Goal: Task Accomplishment & Management: Manage account settings

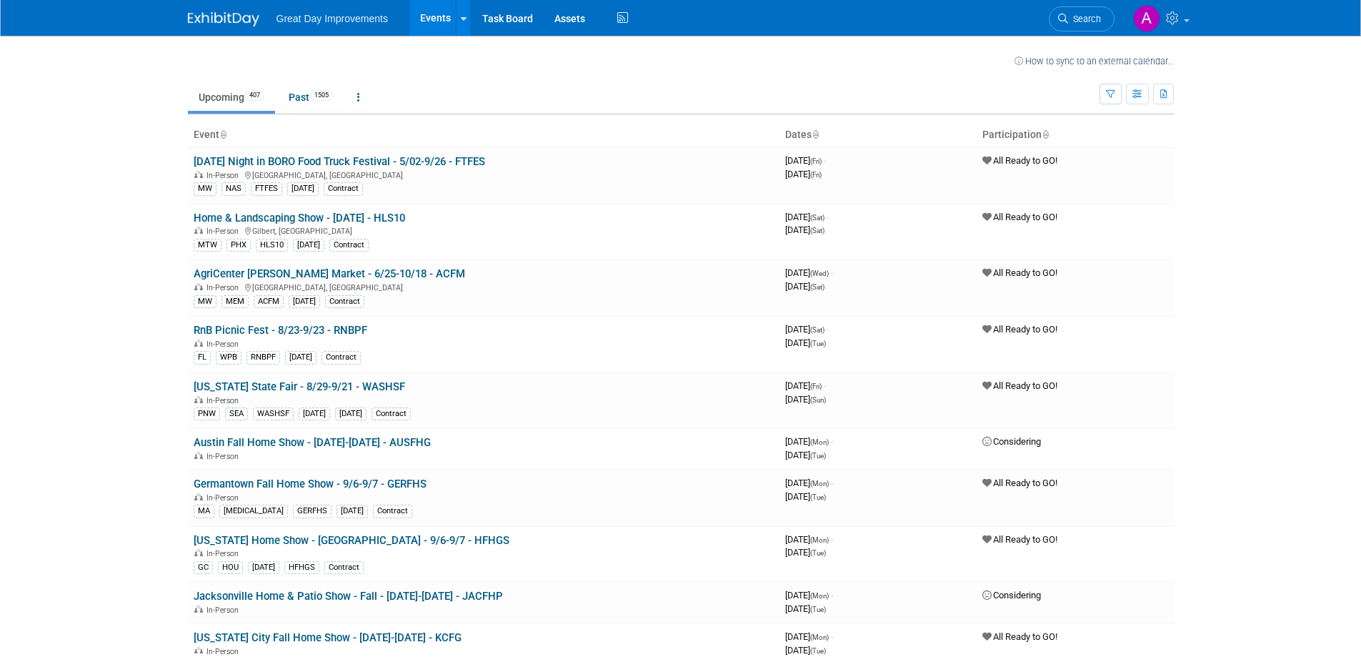
drag, startPoint x: 1074, startPoint y: 16, endPoint x: 1065, endPoint y: 8, distance: 12.6
click at [1072, 16] on span "Search" at bounding box center [1084, 19] width 33 height 11
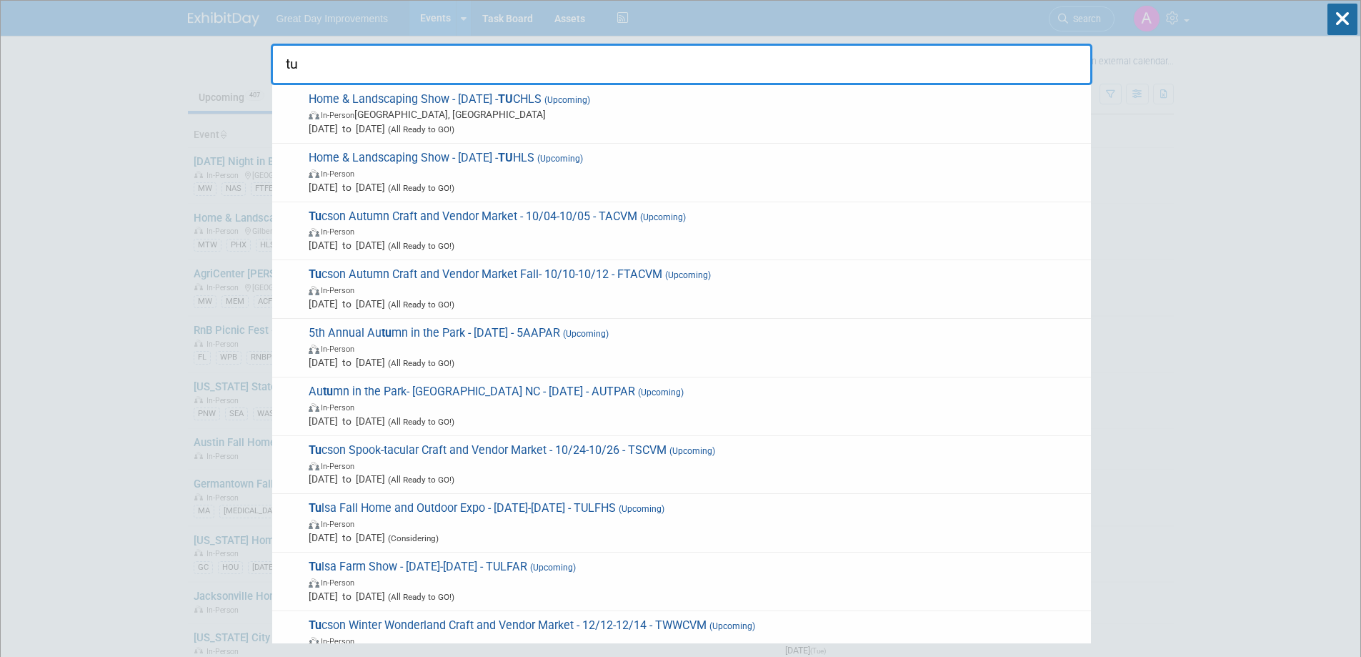
type input "t"
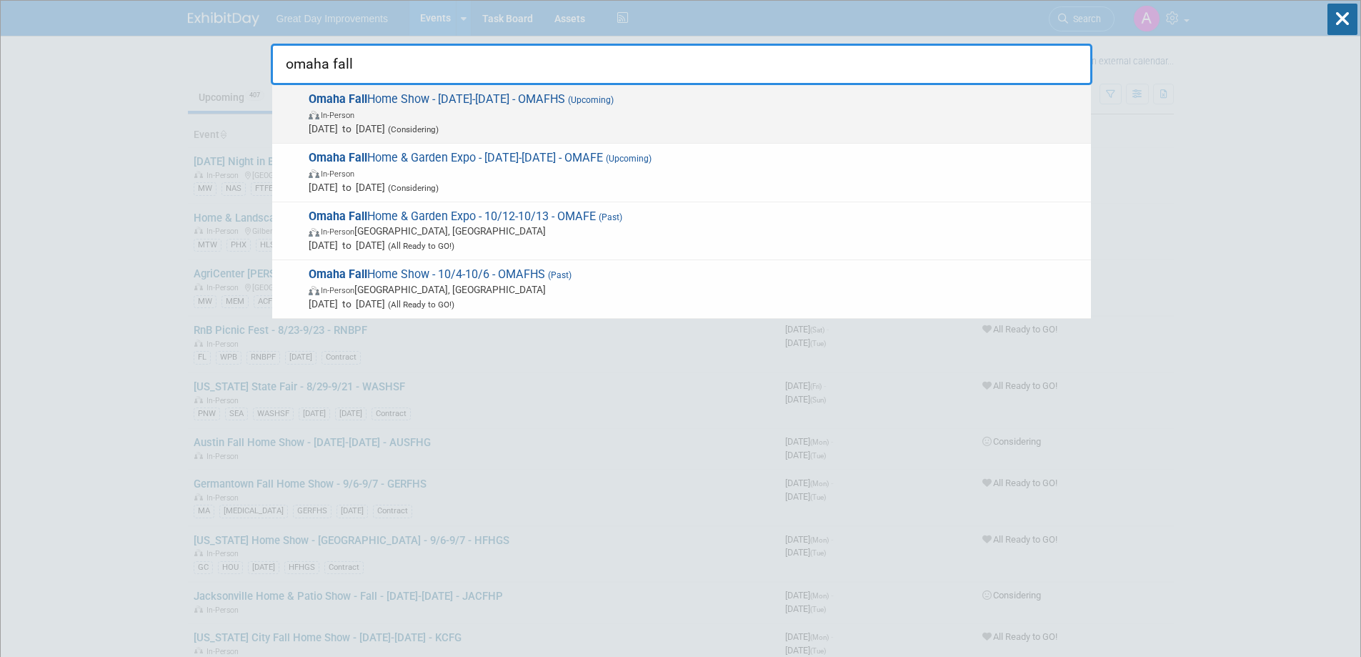
type input "omaha fall"
click at [564, 107] on span "In-Person" at bounding box center [696, 114] width 775 height 14
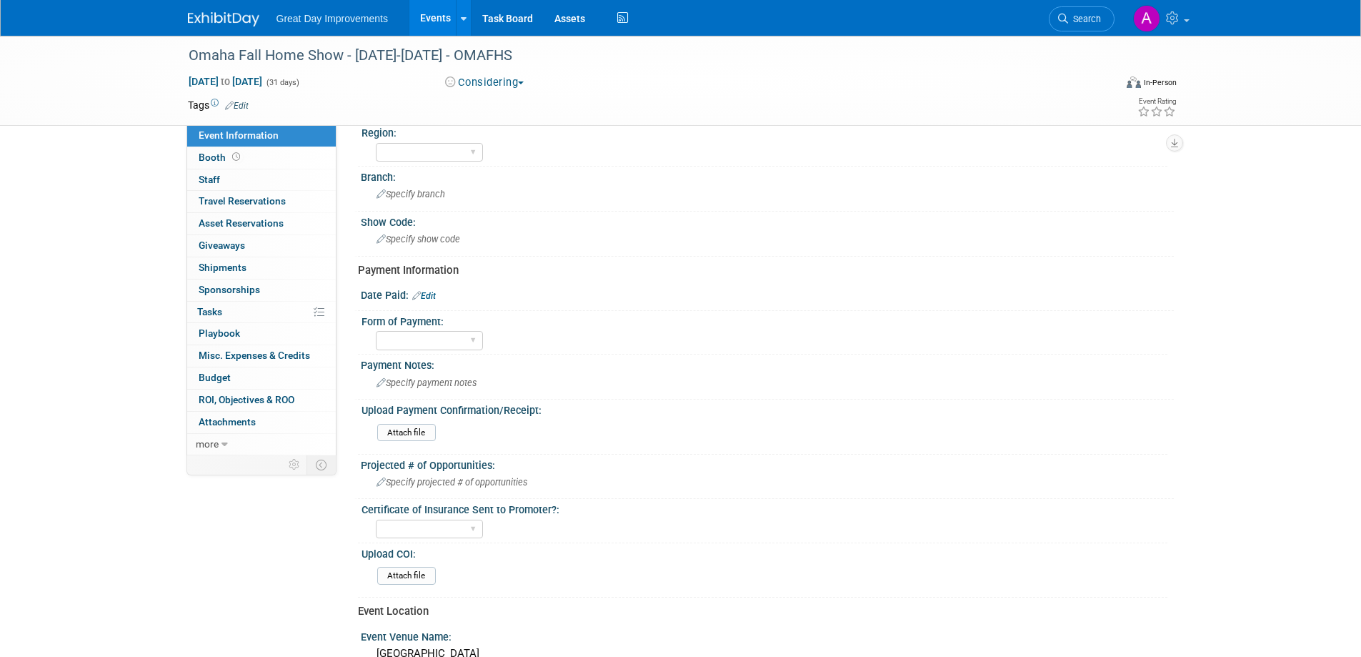
scroll to position [71, 0]
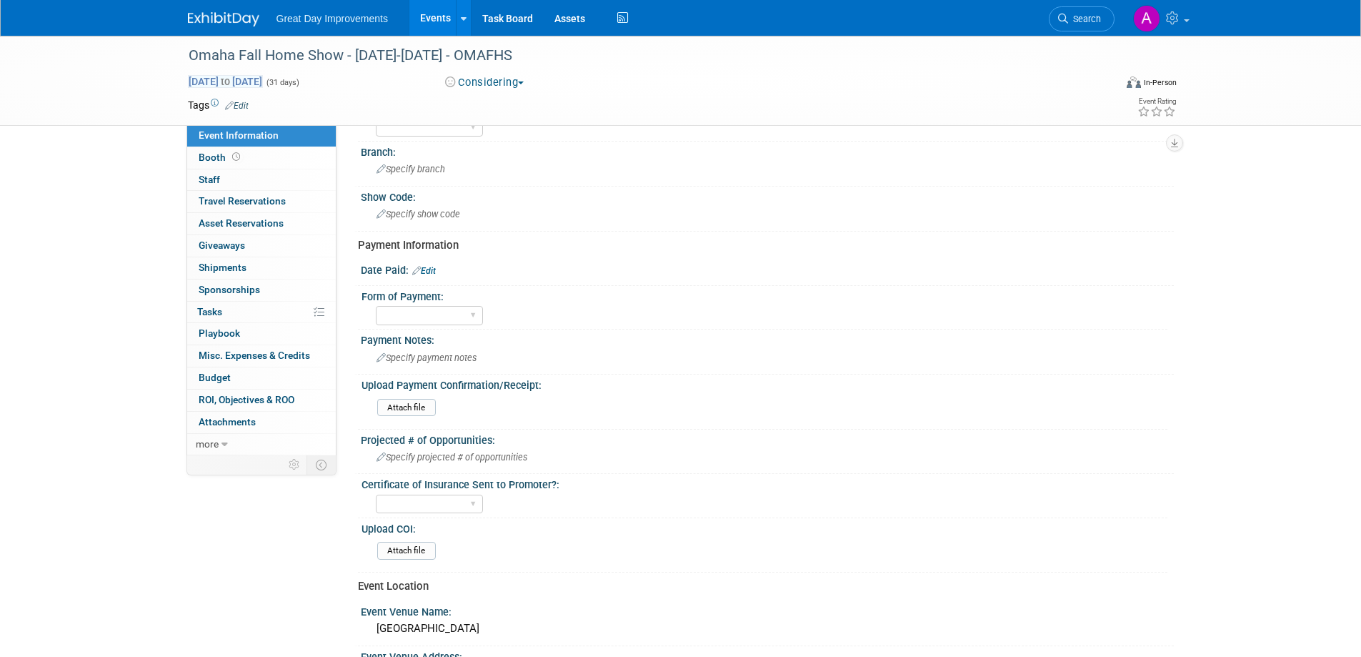
click at [263, 77] on span "Oct 1, 2025 to Oct 31, 2025" at bounding box center [225, 81] width 75 height 13
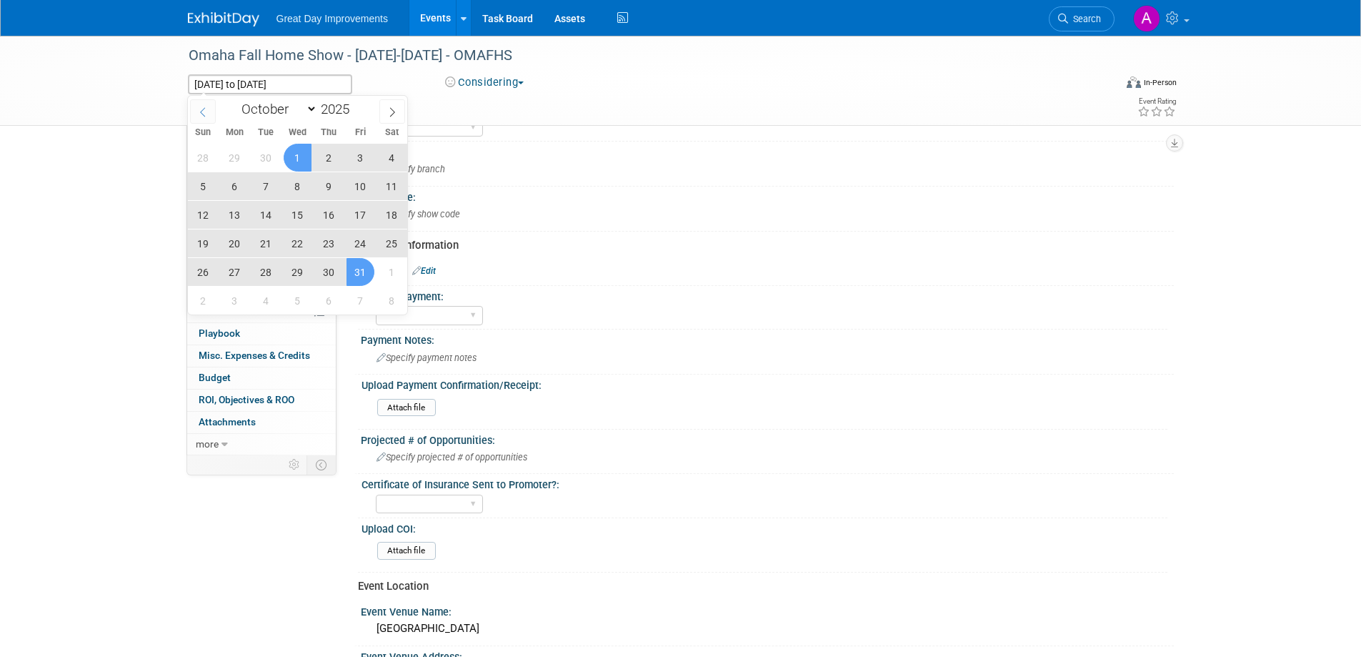
click at [204, 113] on icon at bounding box center [203, 112] width 10 height 10
select select "8"
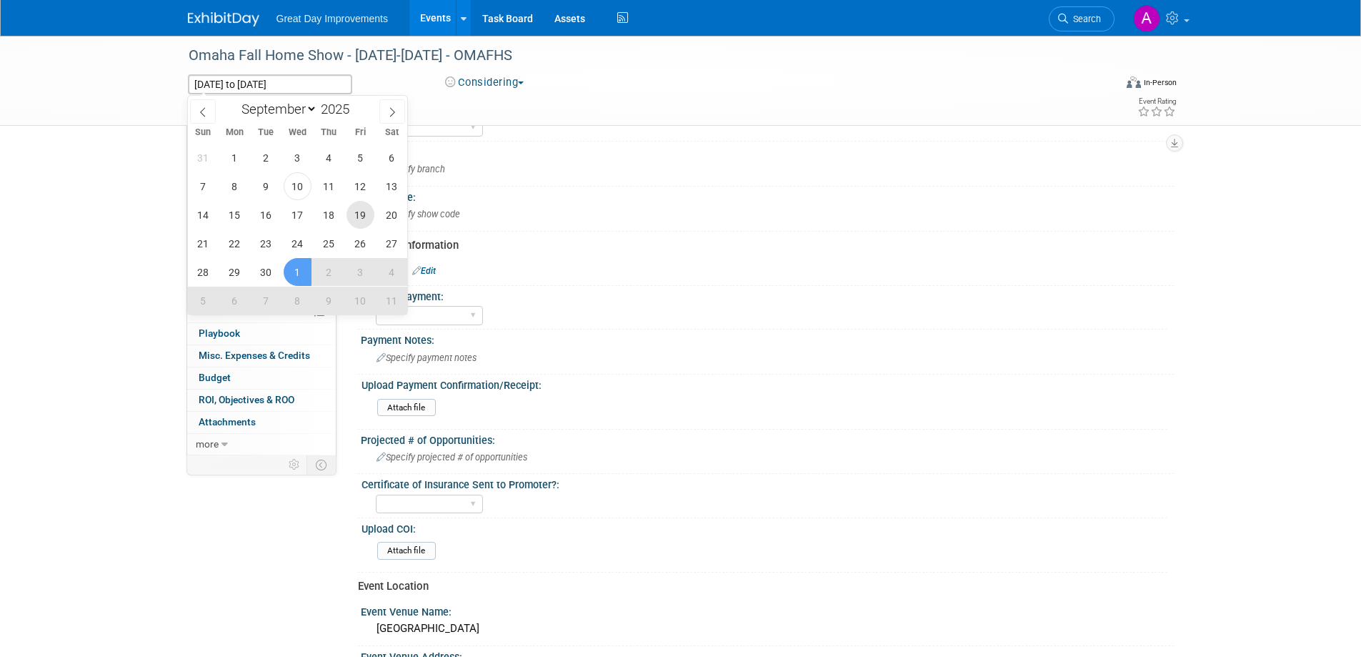
click at [360, 215] on span "19" at bounding box center [361, 215] width 28 height 28
type input "Sep 19, 2025"
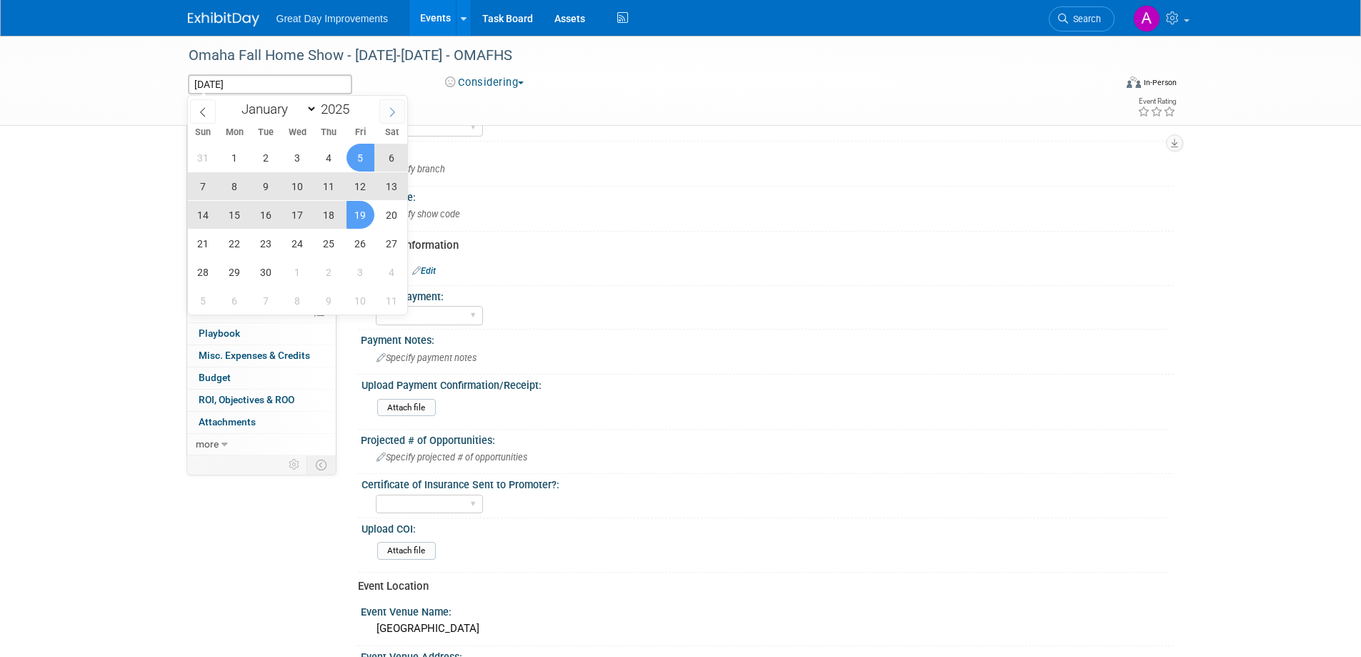
click at [393, 107] on icon at bounding box center [392, 112] width 10 height 10
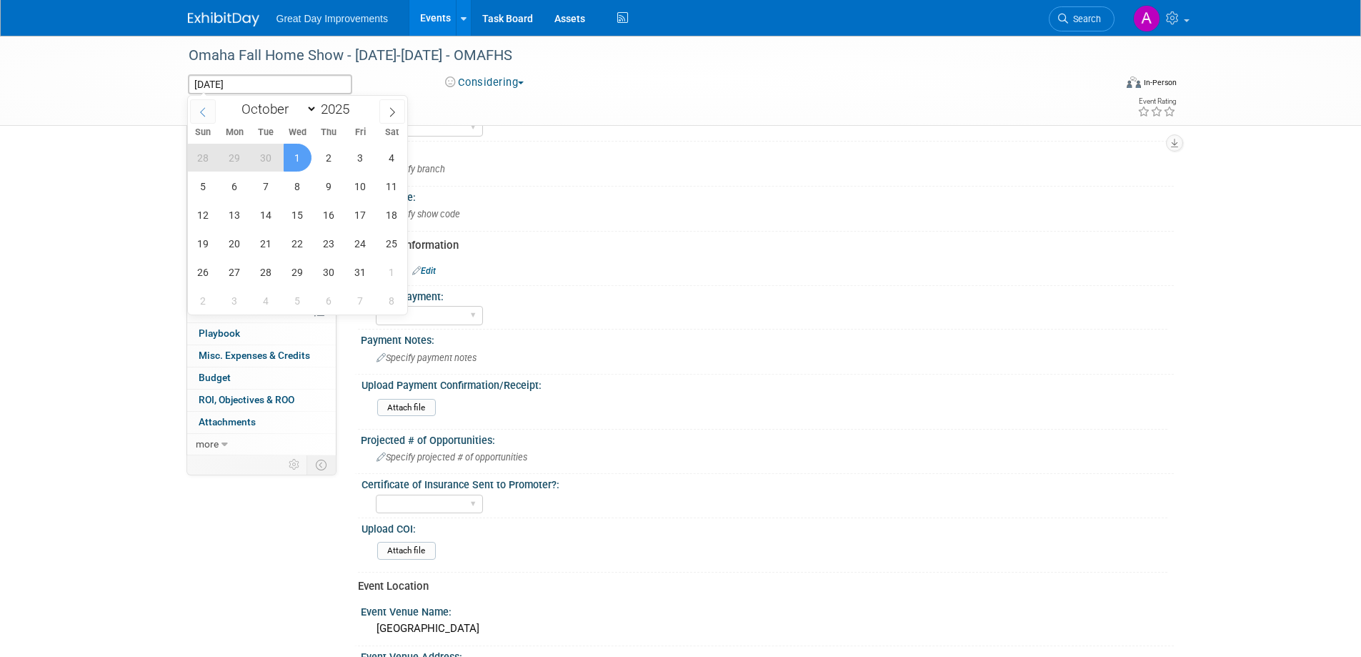
click at [204, 110] on icon at bounding box center [203, 112] width 10 height 10
select select "8"
click at [212, 241] on span "21" at bounding box center [203, 243] width 28 height 28
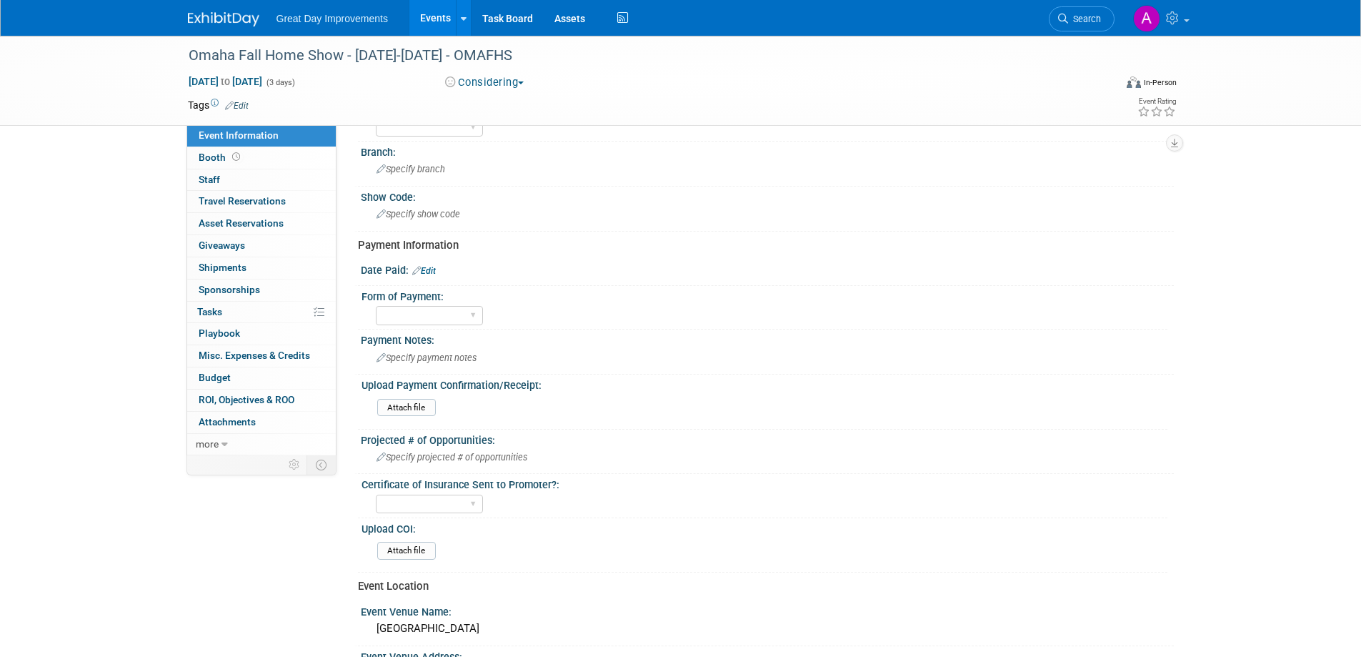
click at [515, 84] on button "Considering" at bounding box center [484, 82] width 89 height 15
click at [515, 106] on link "Committed" at bounding box center [500, 106] width 119 height 20
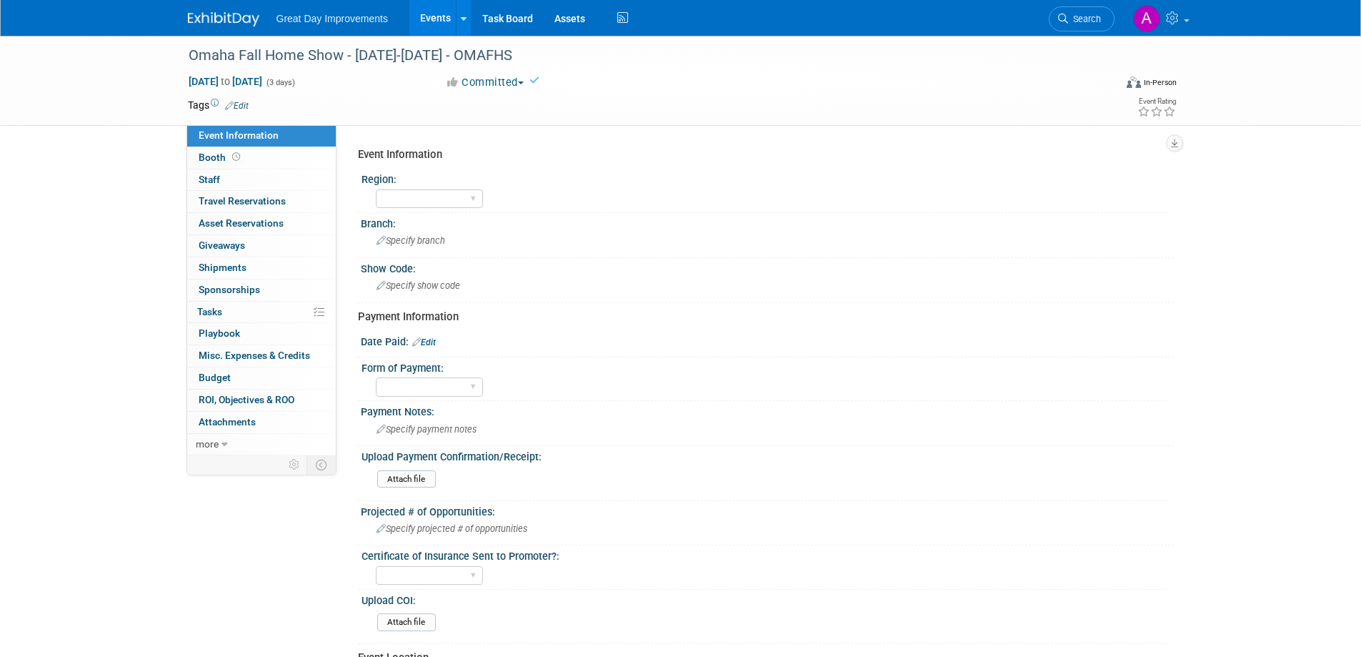
drag, startPoint x: 595, startPoint y: 100, endPoint x: 614, endPoint y: 111, distance: 21.4
click at [596, 99] on td at bounding box center [629, 105] width 760 height 14
click at [468, 196] on select "GC MA MW MTW NE NEW OV PL PNW SA SE SC UMW FL" at bounding box center [429, 198] width 107 height 19
select select "PL"
click at [376, 189] on select "GC MA MW MTW NE NEW OV PL PNW SA SE SC UMW FL" at bounding box center [429, 198] width 107 height 19
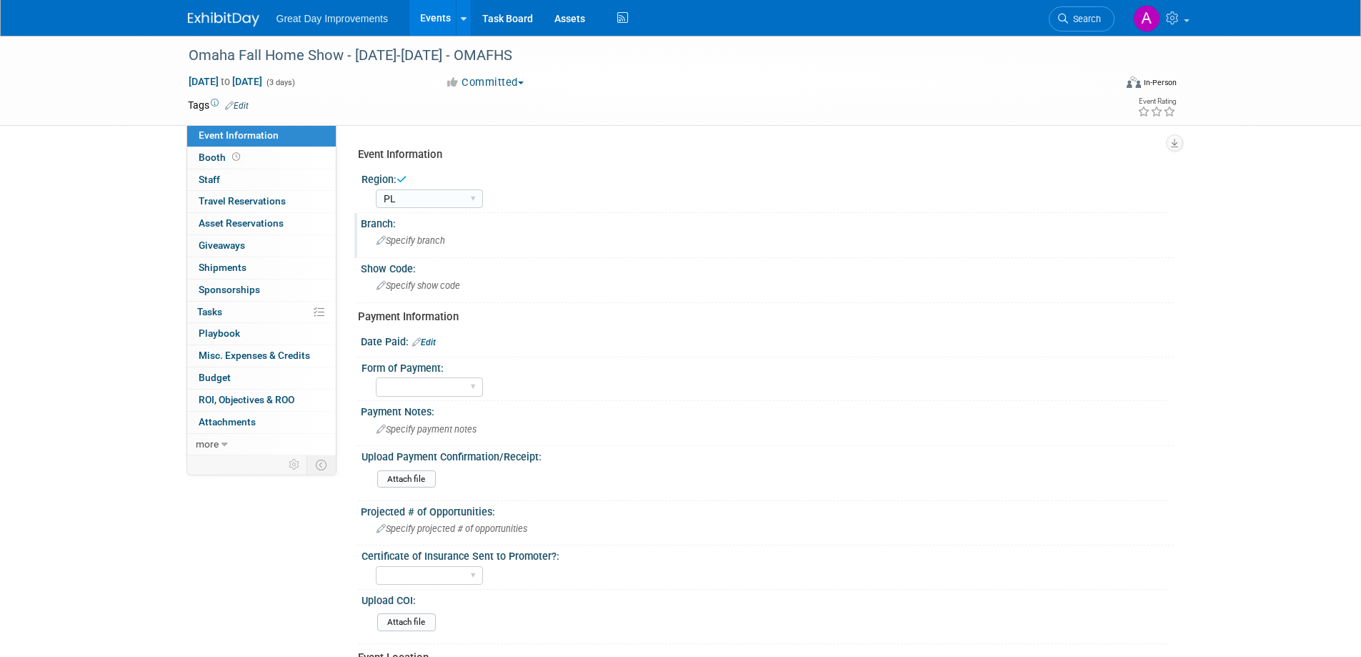
click at [419, 240] on span "Specify branch" at bounding box center [411, 240] width 69 height 11
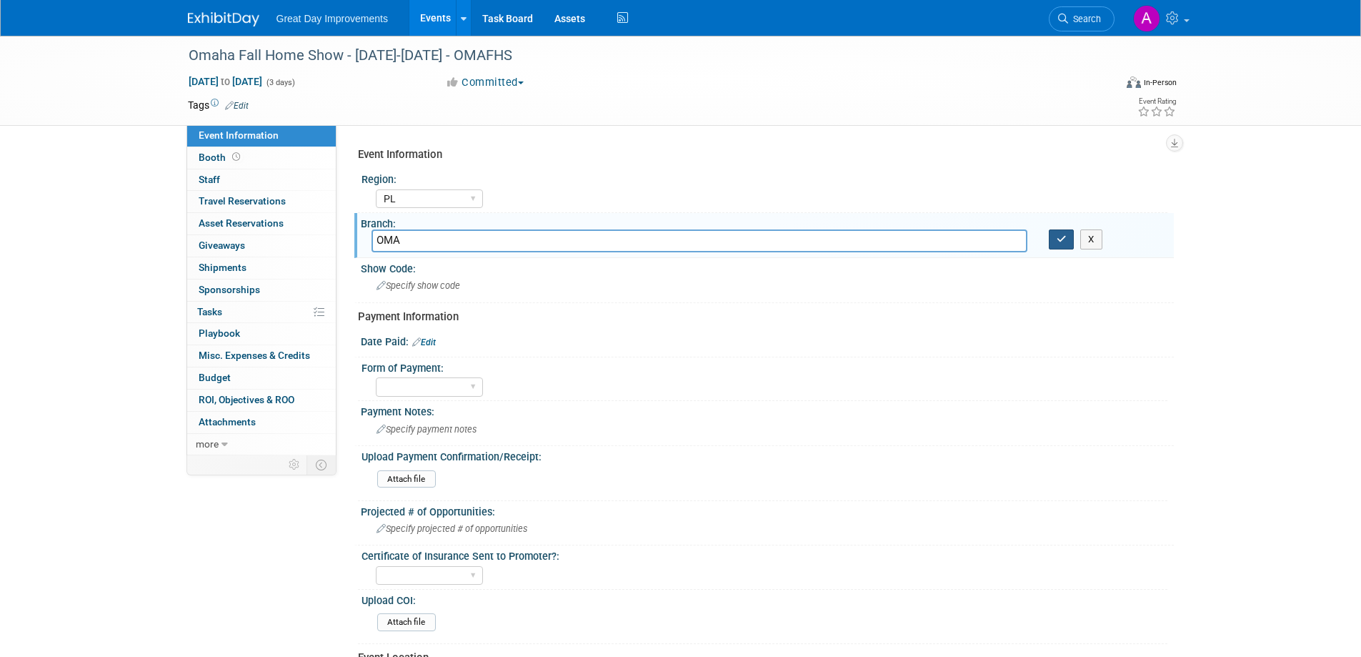
type input "OMA"
drag, startPoint x: 1060, startPoint y: 236, endPoint x: 1041, endPoint y: 251, distance: 24.4
click at [1060, 235] on icon "button" at bounding box center [1062, 238] width 10 height 9
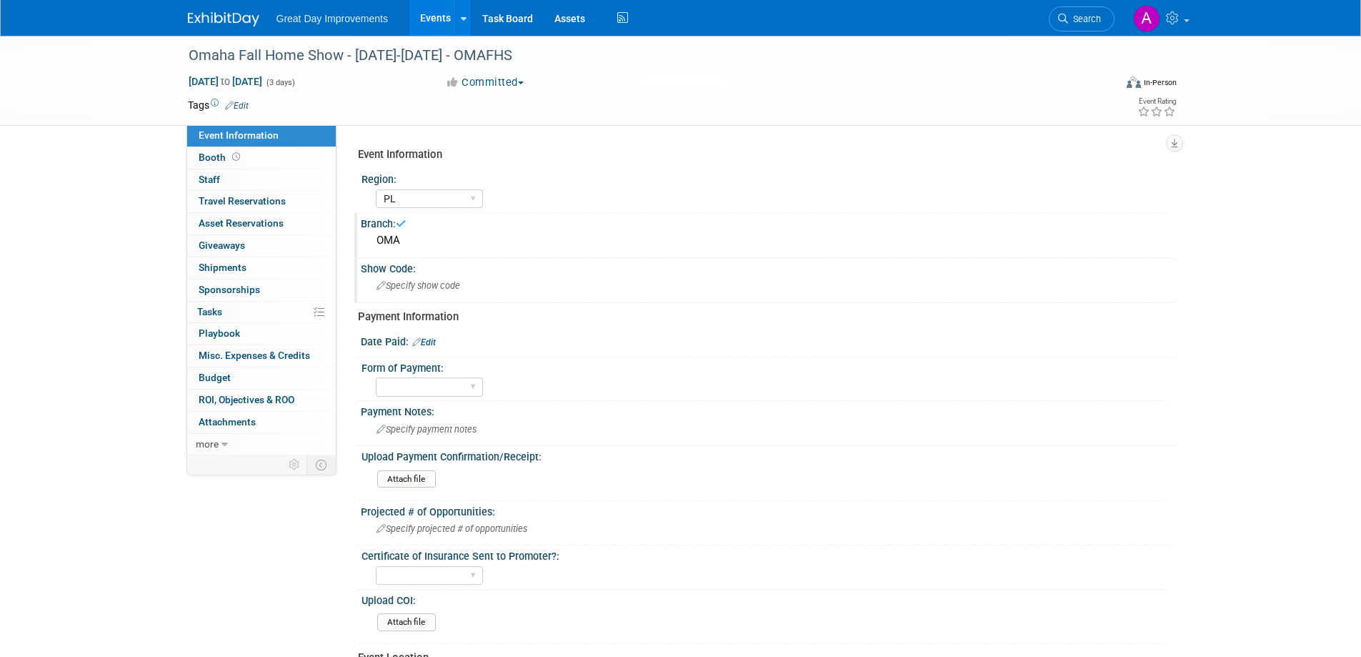
click at [451, 284] on span "Specify show code" at bounding box center [419, 285] width 84 height 11
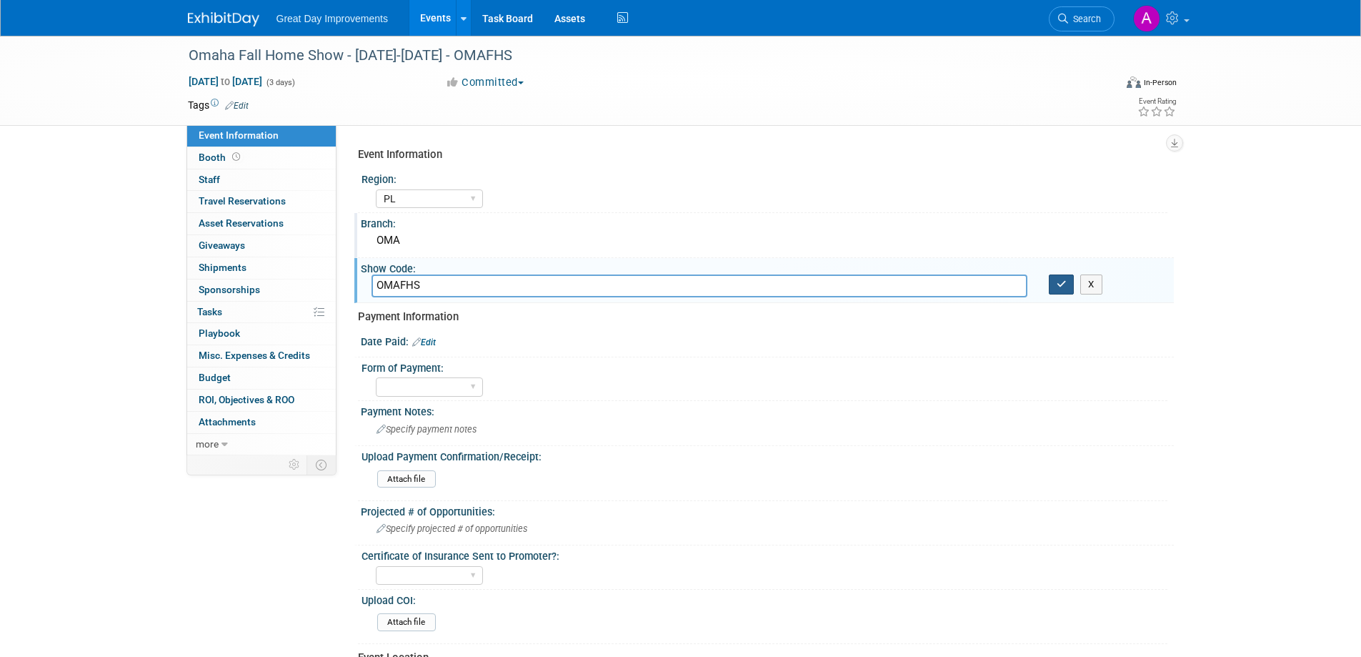
type input "OMAFHS"
click at [1066, 285] on icon "button" at bounding box center [1062, 283] width 10 height 9
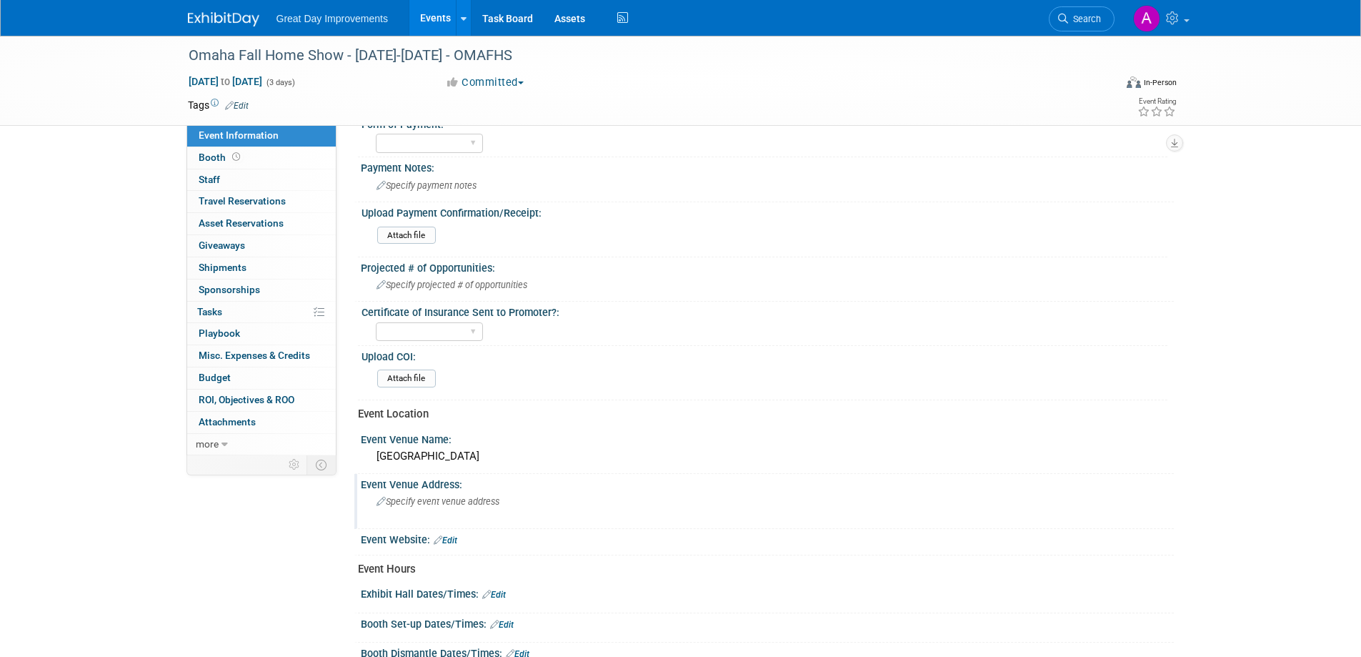
scroll to position [286, 0]
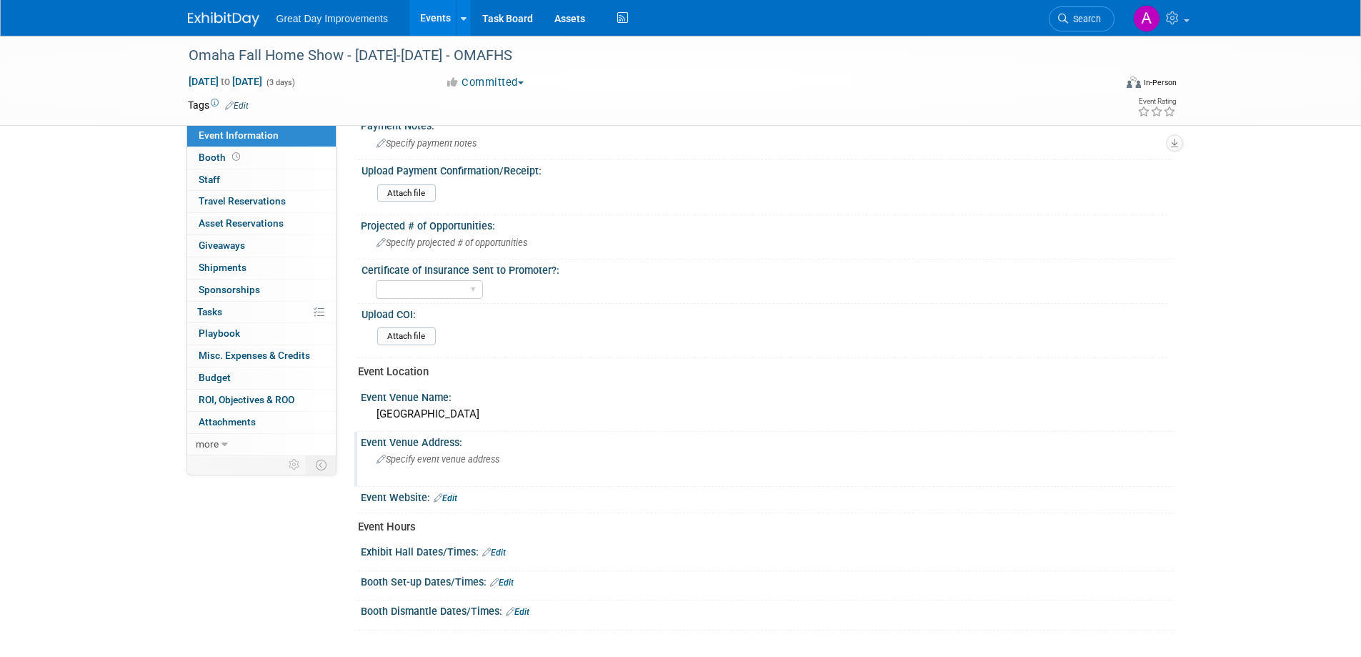
click at [422, 462] on span "Specify event venue address" at bounding box center [438, 459] width 123 height 11
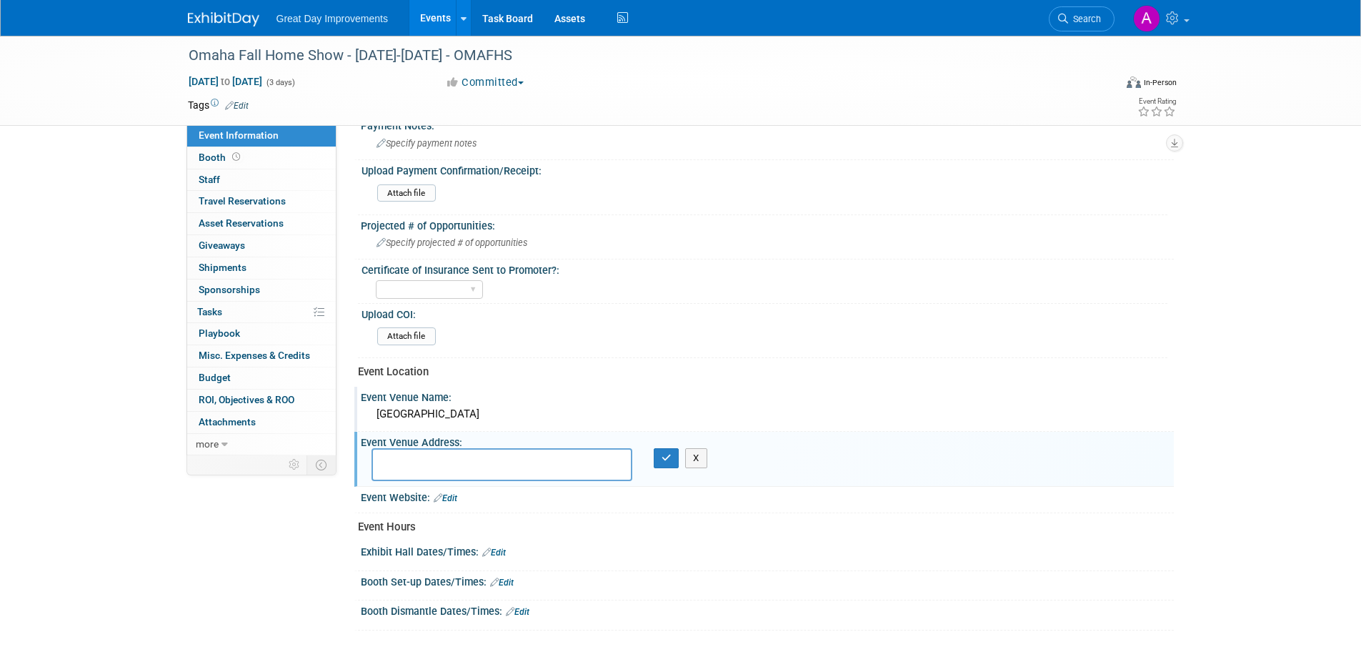
click at [482, 412] on div "CHI Health Center" at bounding box center [768, 414] width 792 height 22
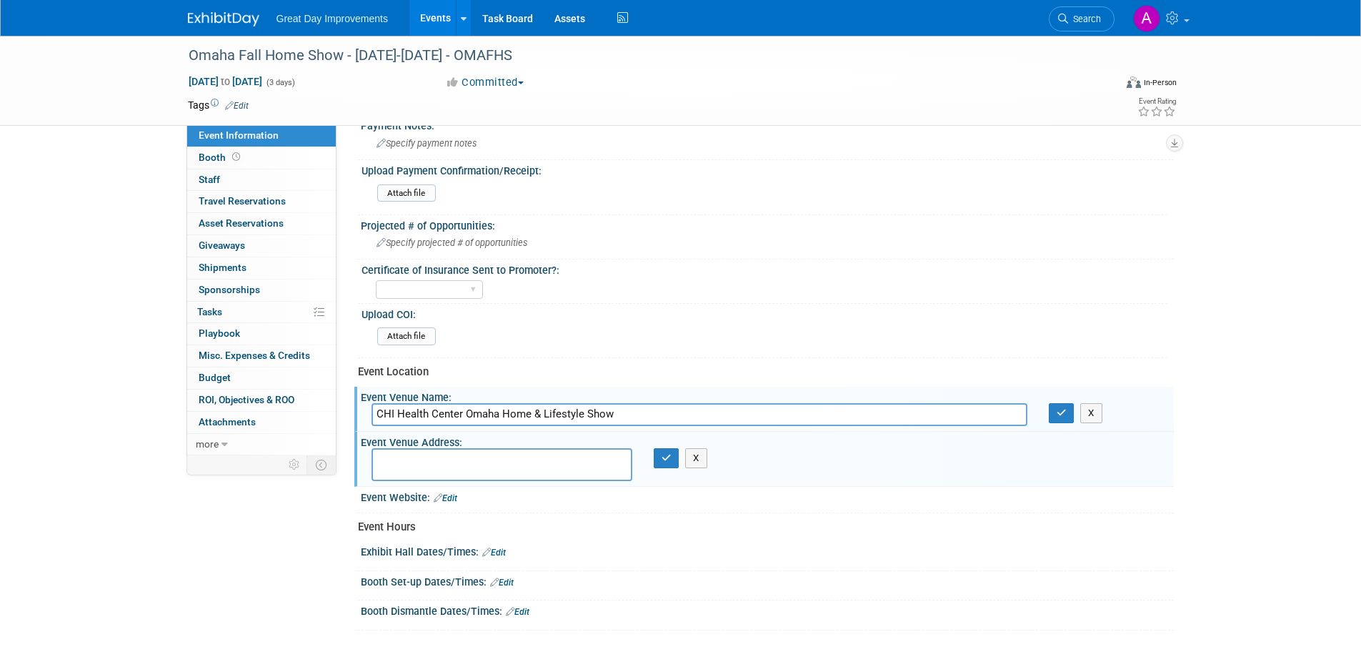
drag, startPoint x: 465, startPoint y: 414, endPoint x: 514, endPoint y: 413, distance: 48.6
click at [469, 414] on input "CHI Health Center Omaha Home & Lifestyle Show" at bounding box center [700, 414] width 656 height 22
type input "CHI Health Center - Omaha Home & Lifestyle Show"
click at [1068, 414] on button "button" at bounding box center [1062, 413] width 26 height 20
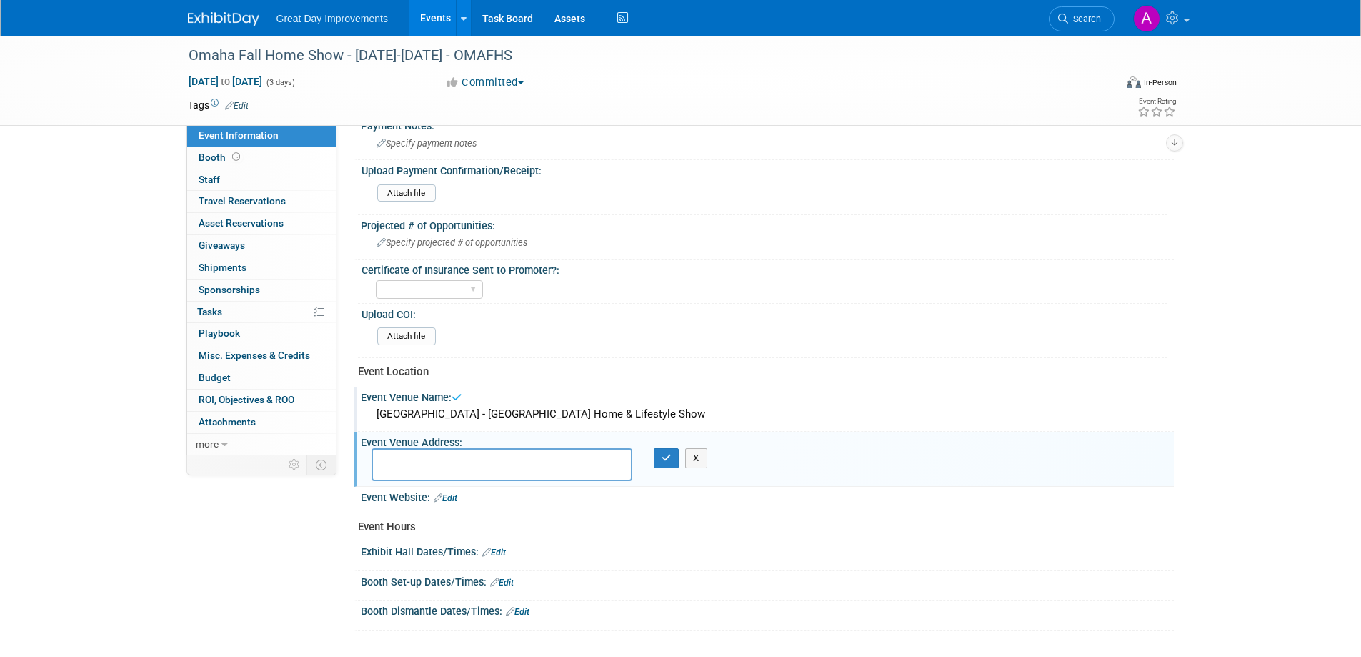
click at [494, 456] on textarea at bounding box center [502, 464] width 261 height 33
type textarea "455 N 10th Omaha, NE 68102"
click at [670, 456] on icon "button" at bounding box center [667, 457] width 10 height 9
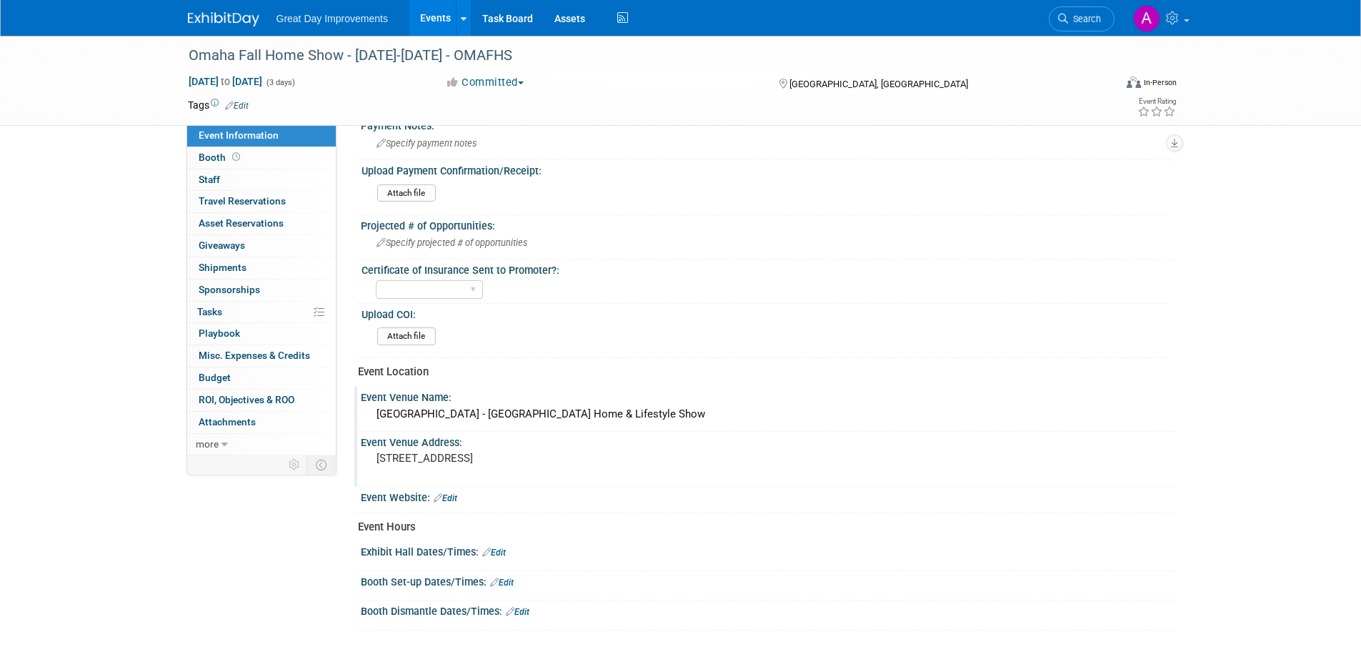
click at [502, 554] on link "Edit" at bounding box center [494, 552] width 24 height 10
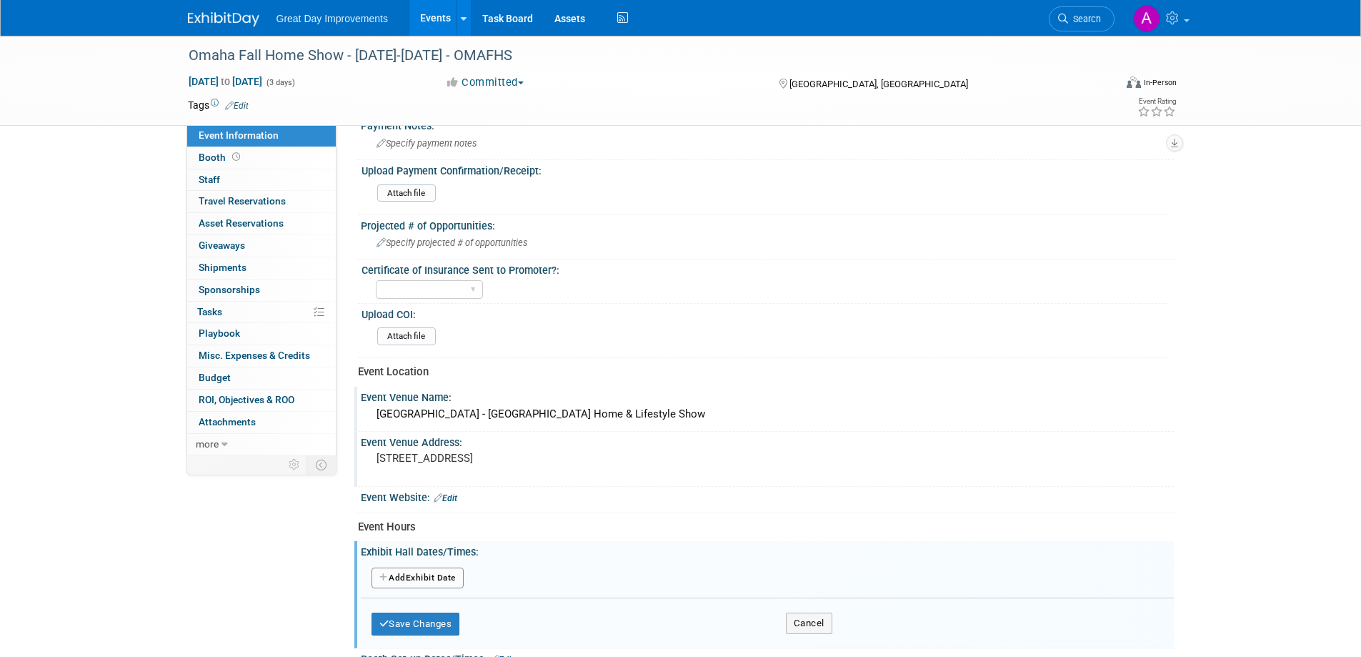
click at [432, 577] on button "Add Another Exhibit Date" at bounding box center [418, 577] width 92 height 21
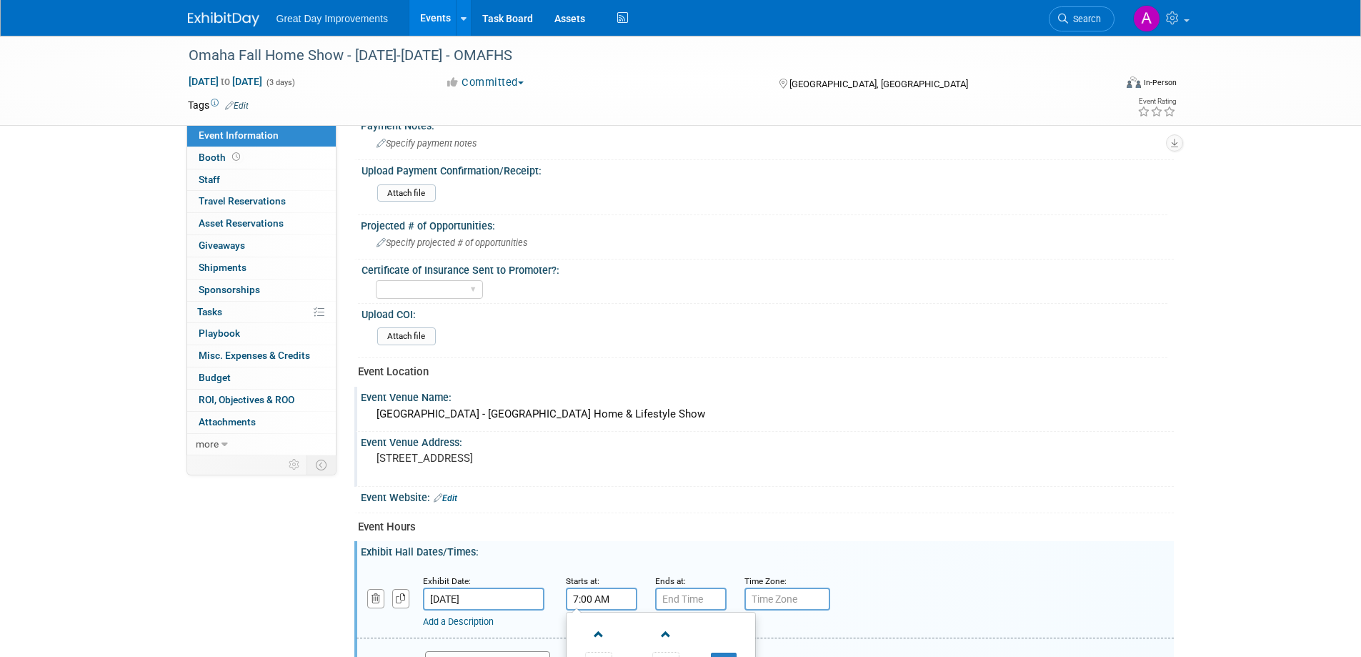
click at [597, 593] on input "7:00 AM" at bounding box center [601, 598] width 71 height 23
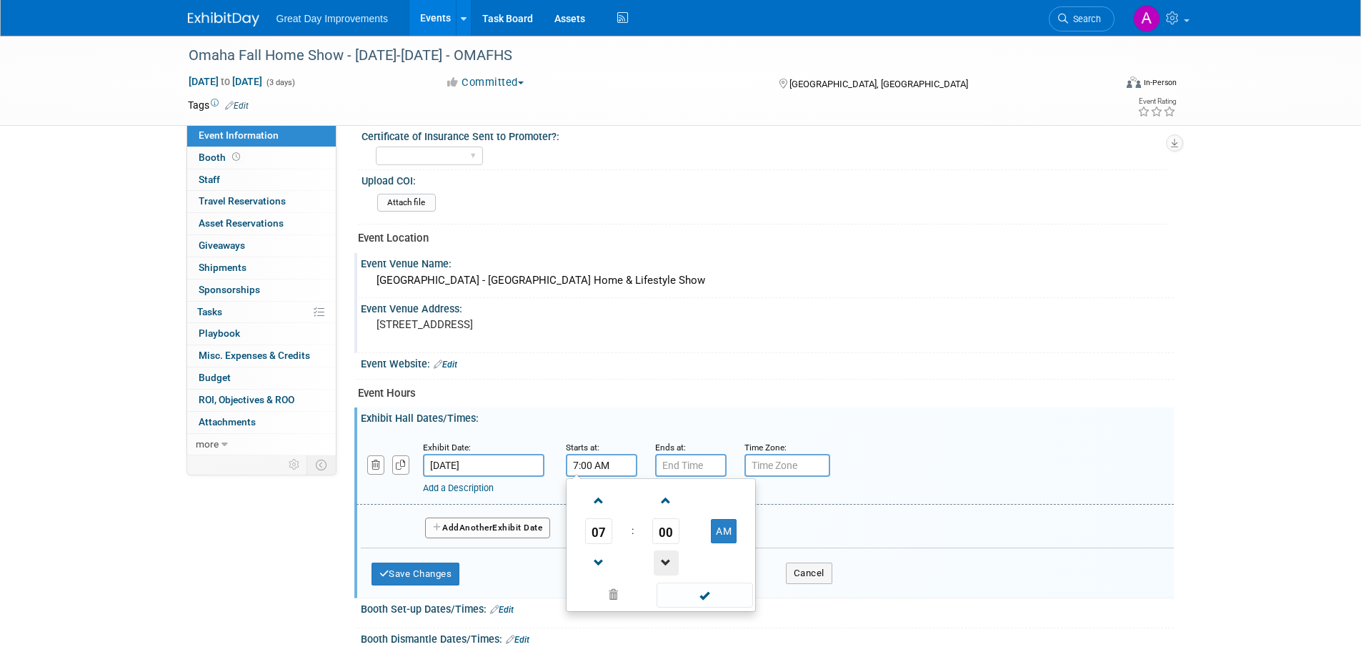
scroll to position [429, 0]
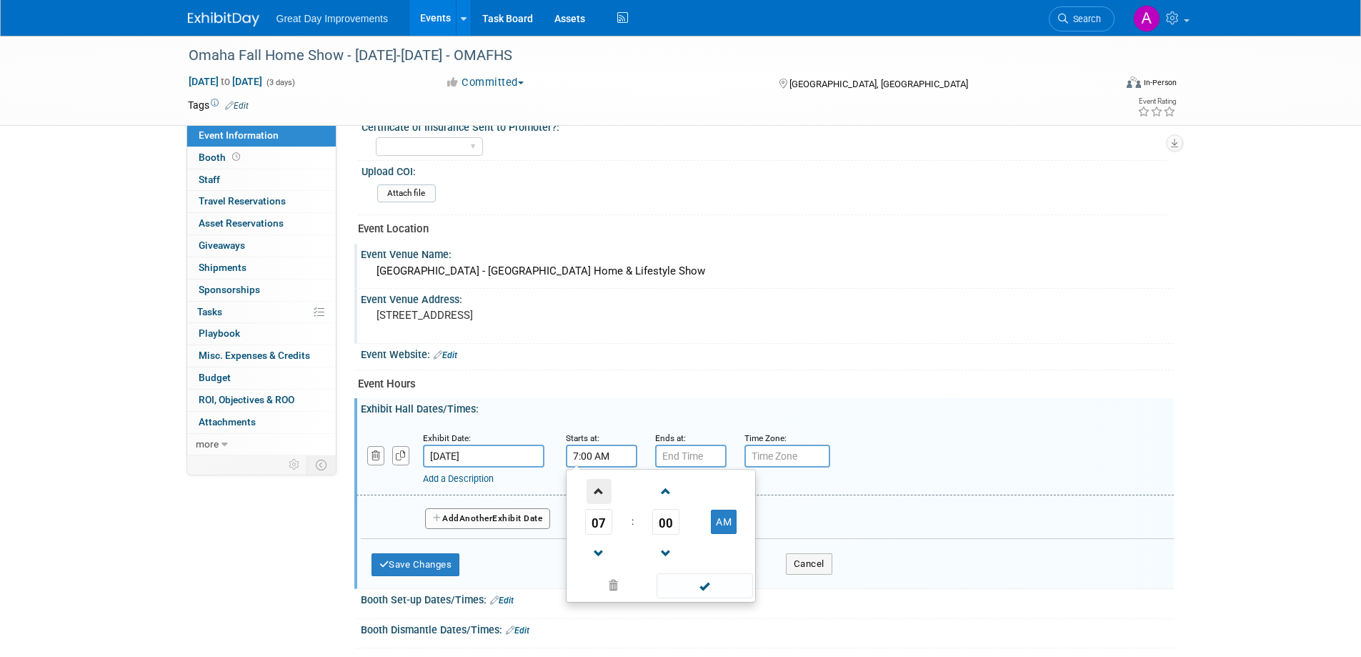
drag, startPoint x: 608, startPoint y: 489, endPoint x: 595, endPoint y: 492, distance: 13.0
click at [598, 492] on span at bounding box center [599, 491] width 25 height 25
click at [595, 492] on span at bounding box center [599, 491] width 25 height 25
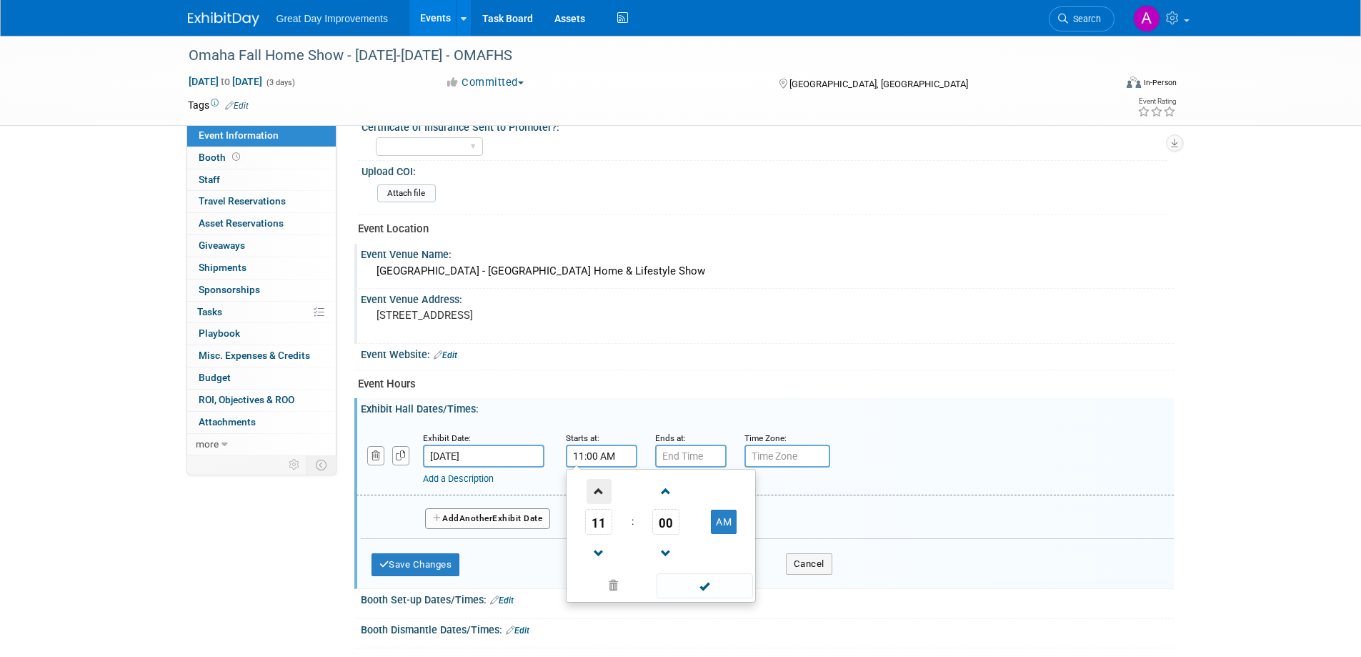
click at [595, 492] on span at bounding box center [599, 491] width 25 height 25
type input "12:00 PM"
click at [710, 583] on span at bounding box center [705, 585] width 96 height 25
click at [699, 459] on input "7:00 PM" at bounding box center [690, 455] width 71 height 23
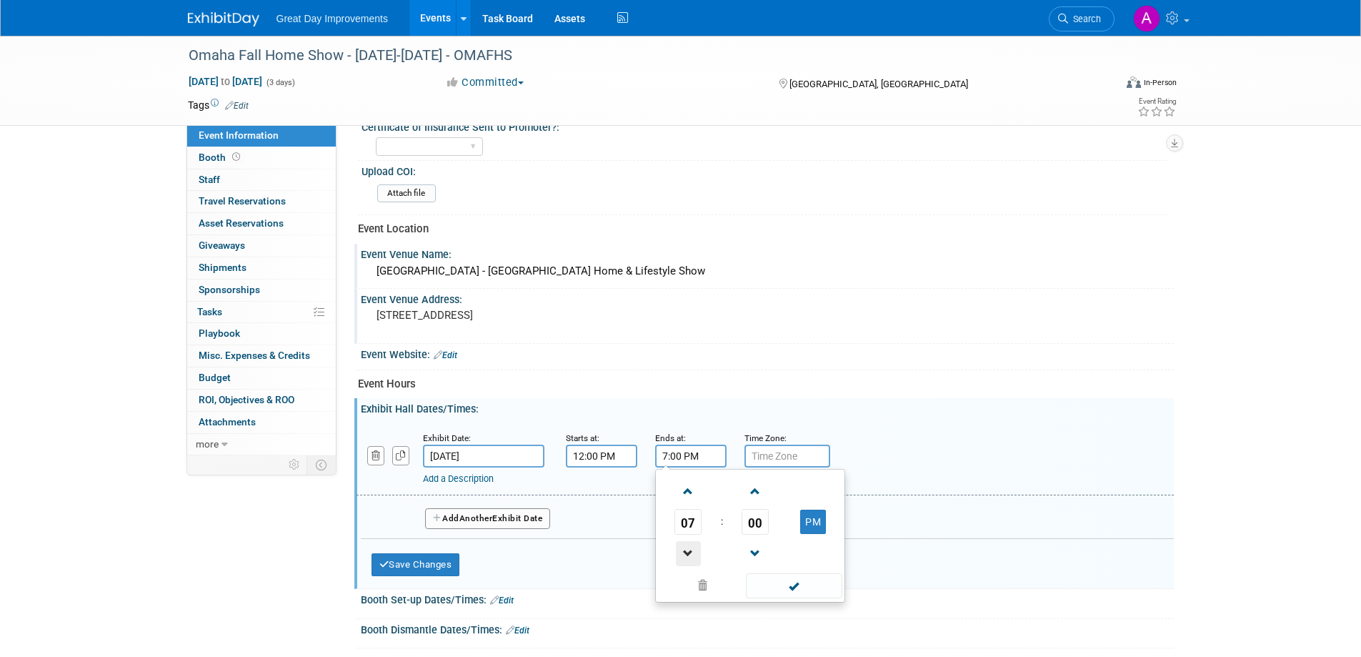
click at [682, 551] on span at bounding box center [688, 553] width 25 height 25
type input "6:00 PM"
click at [805, 592] on span at bounding box center [794, 585] width 96 height 25
click at [788, 457] on input "text" at bounding box center [788, 455] width 86 height 23
type input "CST"
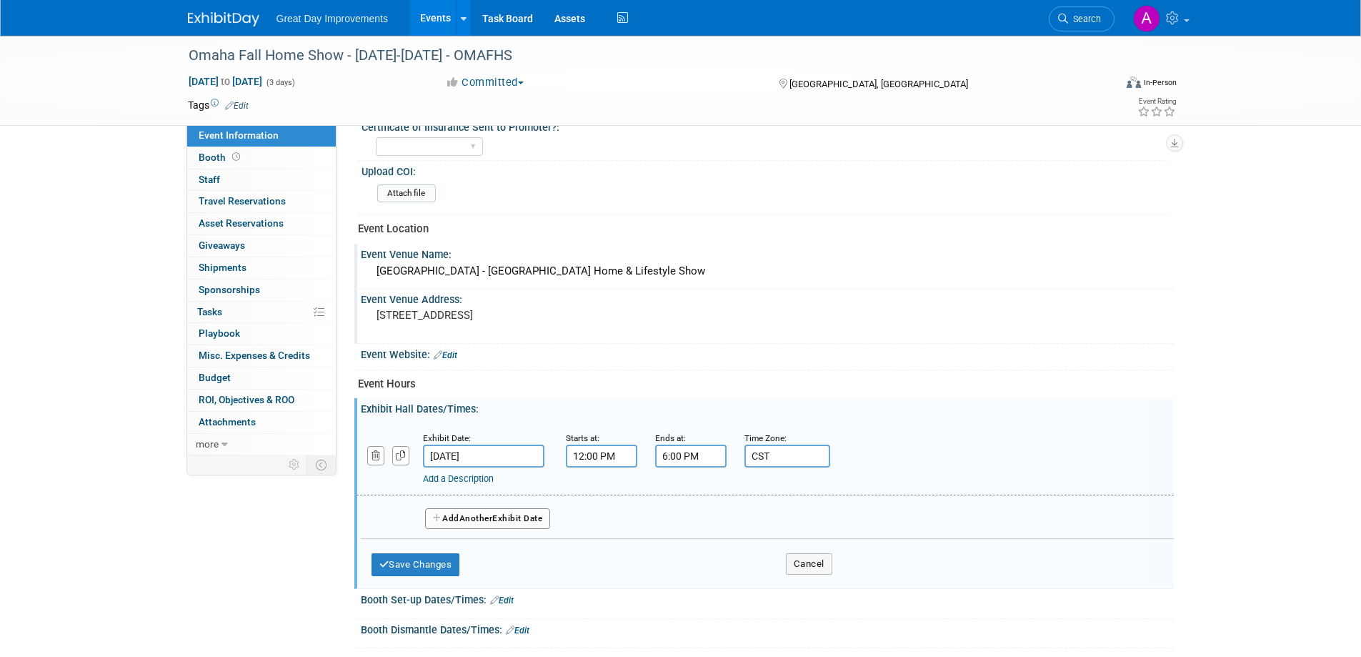
click at [469, 508] on button "Add Another Exhibit Date" at bounding box center [488, 518] width 126 height 21
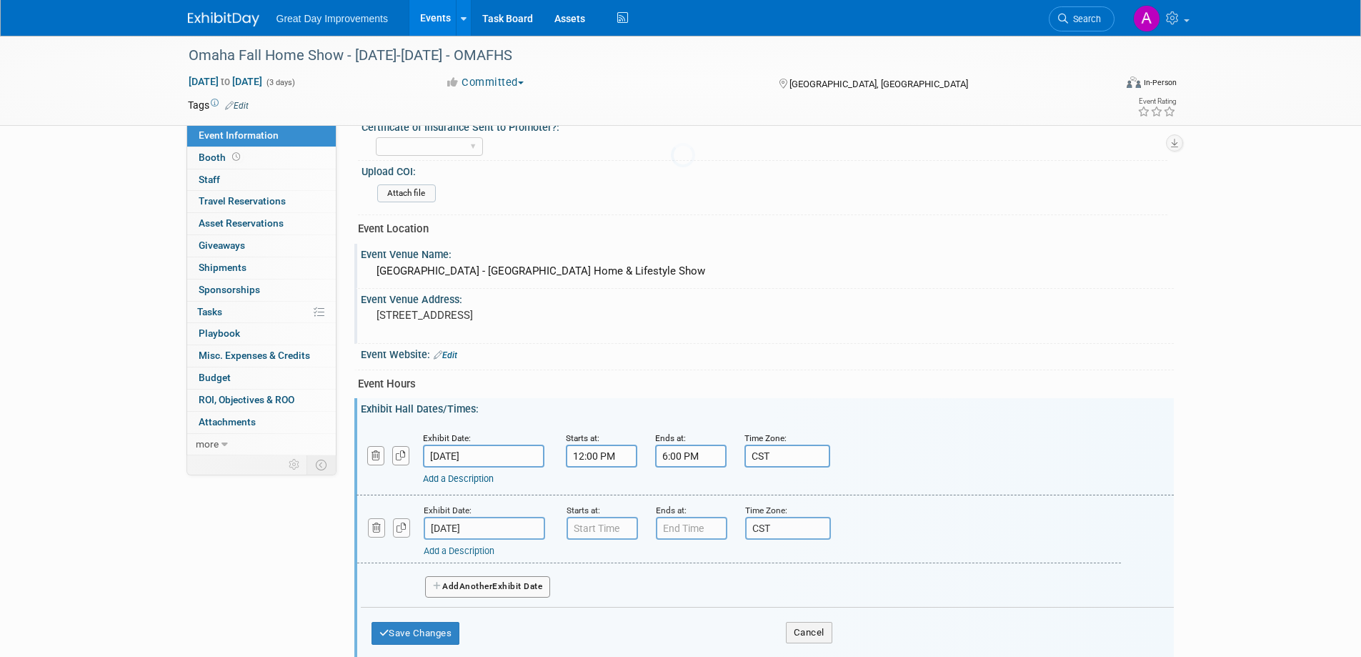
click at [474, 517] on input "Sep 20, 2025" at bounding box center [484, 528] width 121 height 23
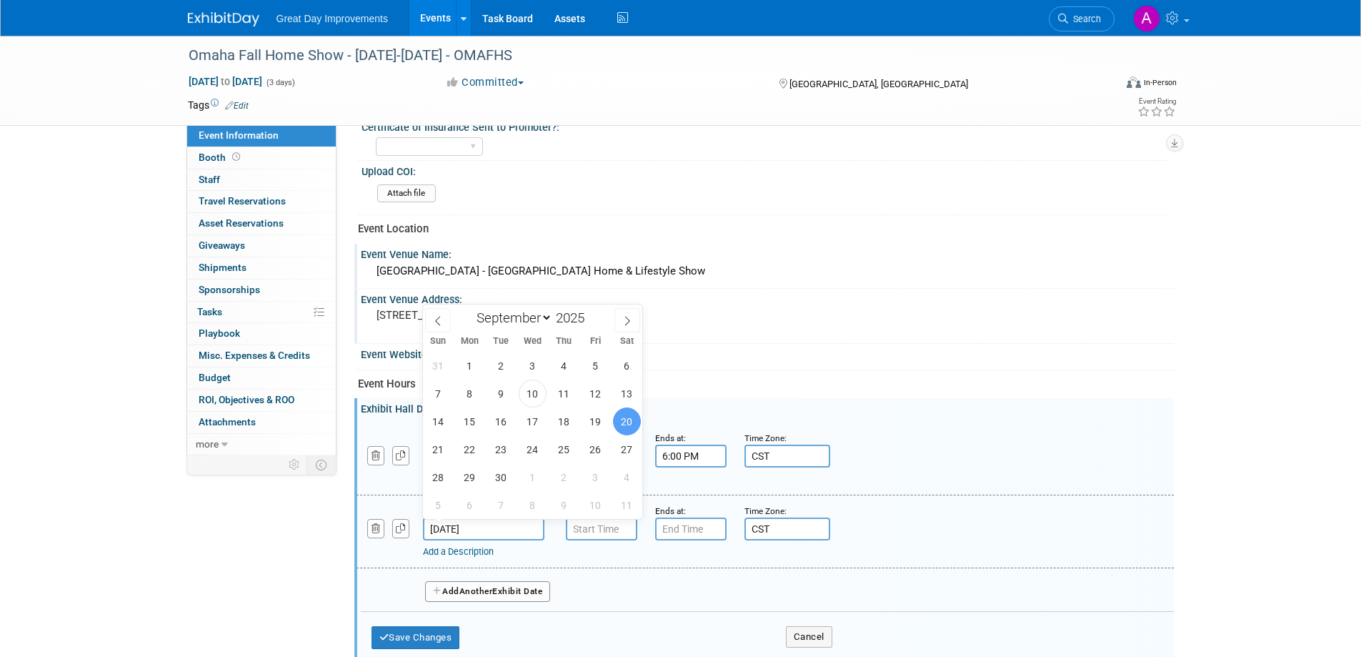
click at [595, 579] on div "Add Another Exhibit Date" at bounding box center [767, 587] width 813 height 38
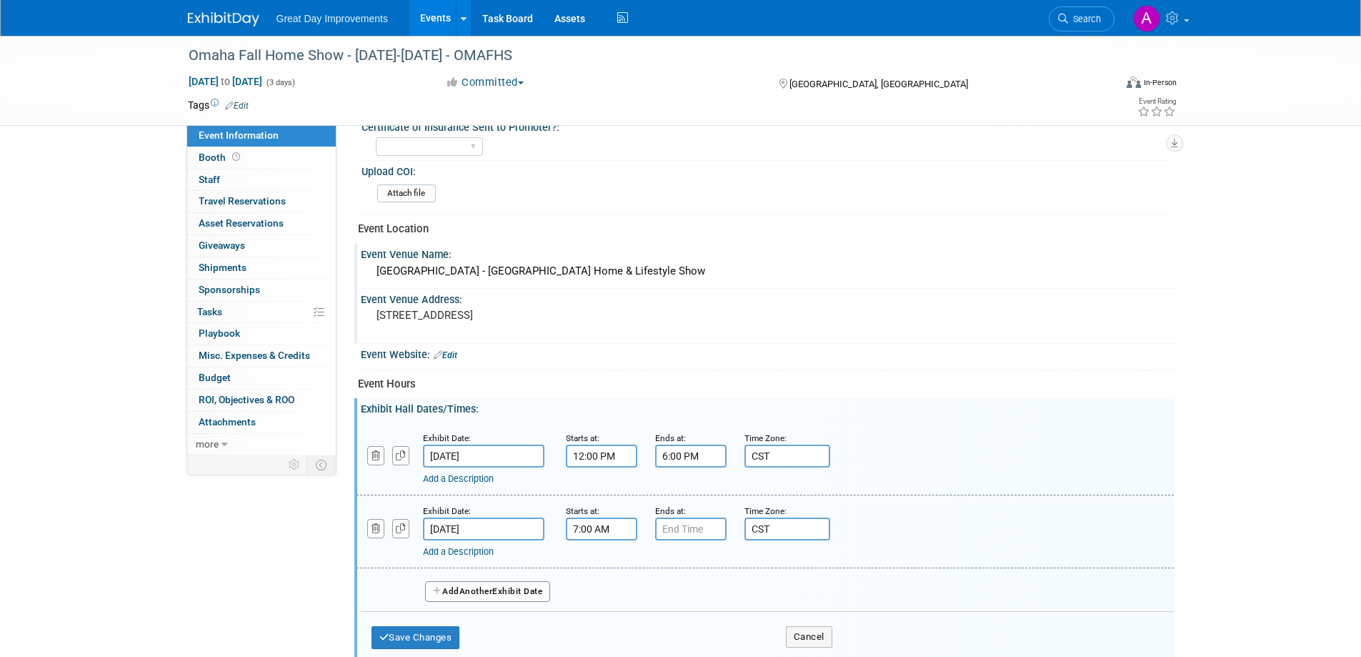
click at [593, 529] on input "7:00 AM" at bounding box center [601, 528] width 71 height 23
click at [596, 554] on span at bounding box center [599, 564] width 25 height 25
click at [596, 555] on span at bounding box center [599, 564] width 25 height 25
click at [597, 555] on span at bounding box center [599, 564] width 25 height 25
type input "10:00 AM"
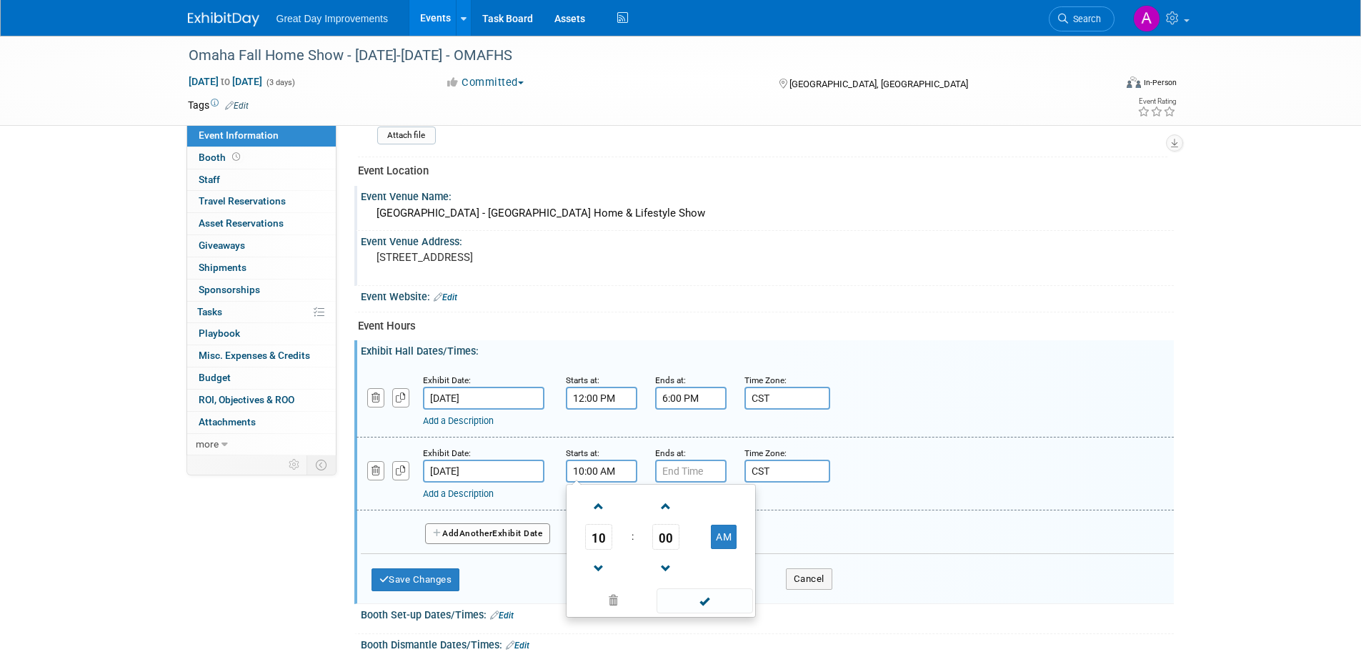
scroll to position [572, 0]
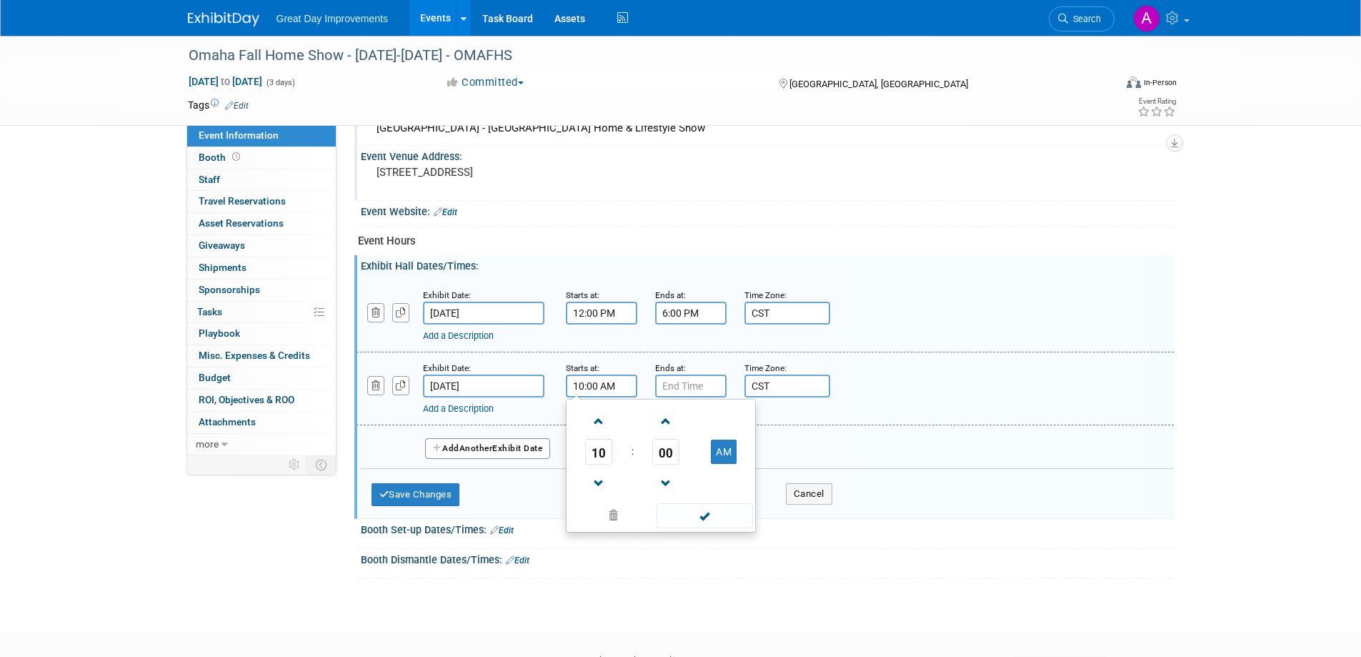
drag, startPoint x: 705, startPoint y: 528, endPoint x: 704, endPoint y: 519, distance: 9.4
click at [705, 525] on span at bounding box center [705, 515] width 96 height 25
click at [710, 390] on input "7:00 PM" at bounding box center [690, 385] width 71 height 23
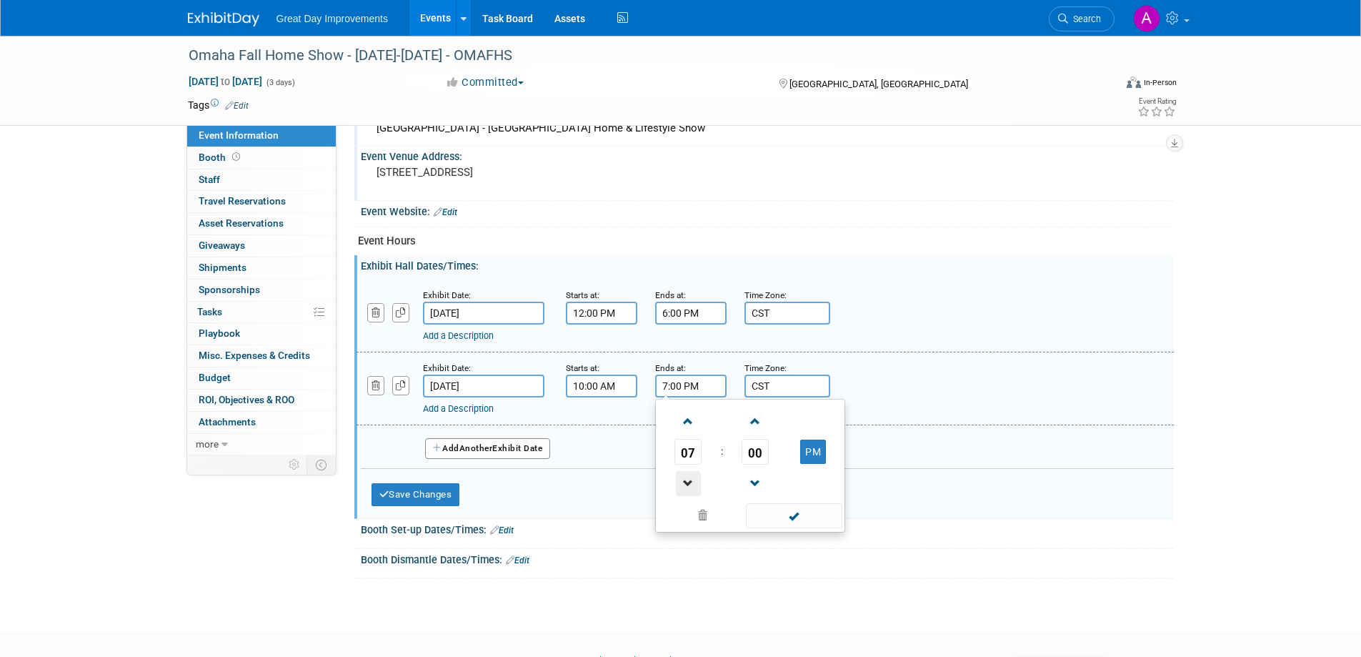
click at [694, 478] on span at bounding box center [688, 483] width 25 height 25
type input "5:00 PM"
click at [785, 514] on span at bounding box center [794, 515] width 96 height 25
click at [484, 444] on span "Another" at bounding box center [476, 448] width 34 height 10
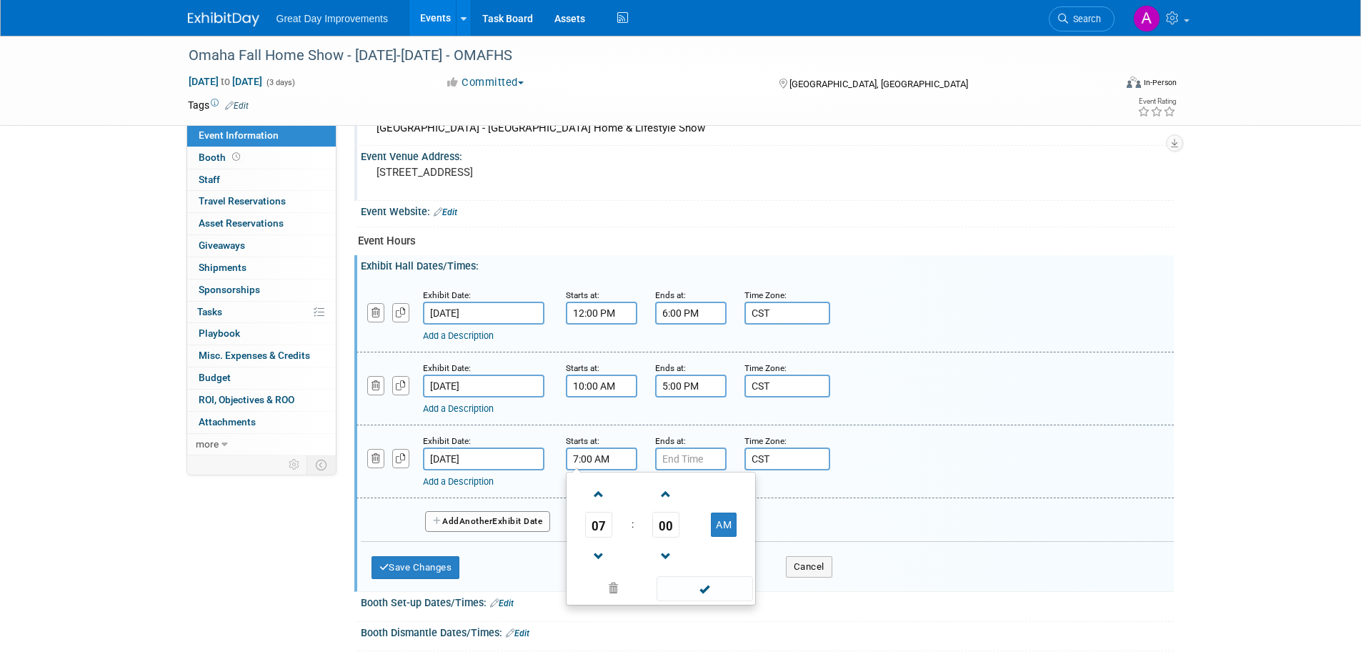
click at [605, 459] on input "7:00 AM" at bounding box center [601, 458] width 71 height 23
click at [596, 496] on span at bounding box center [599, 494] width 25 height 25
click at [596, 495] on span at bounding box center [599, 494] width 25 height 25
click at [596, 494] on span at bounding box center [599, 494] width 25 height 25
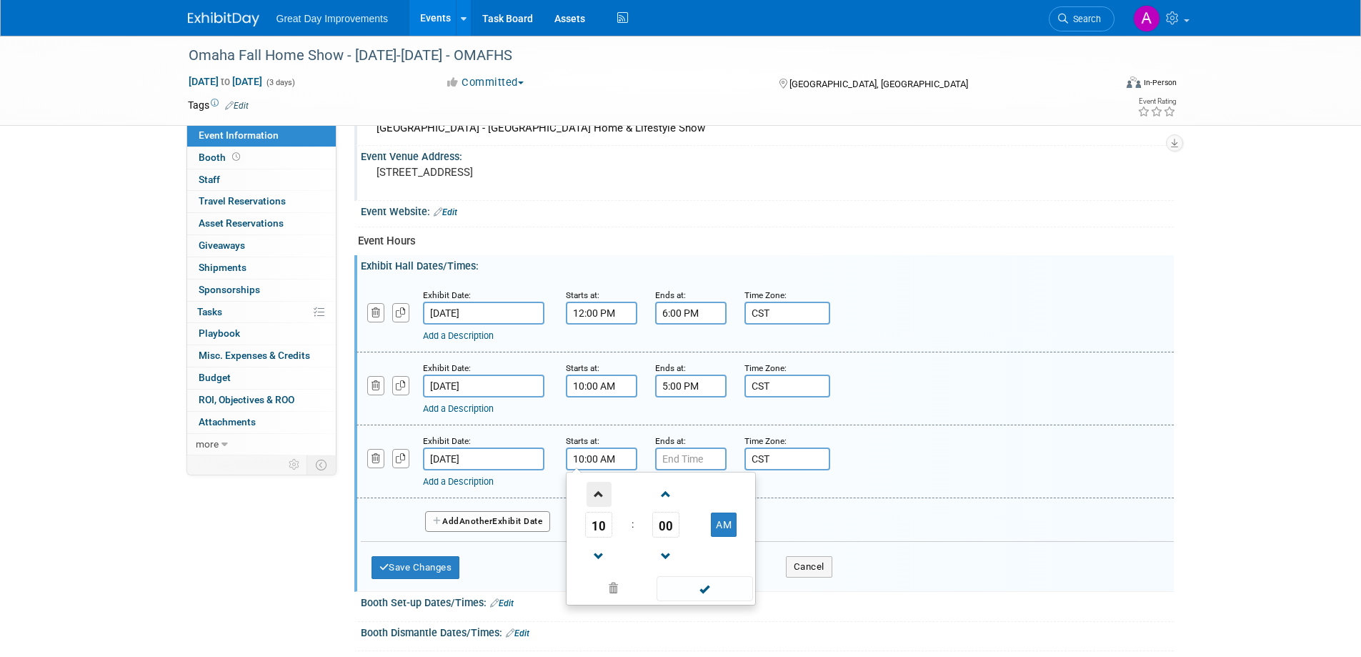
type input "11:00 AM"
click at [687, 590] on span at bounding box center [705, 588] width 96 height 25
click at [697, 464] on input "7:00 PM" at bounding box center [690, 458] width 71 height 23
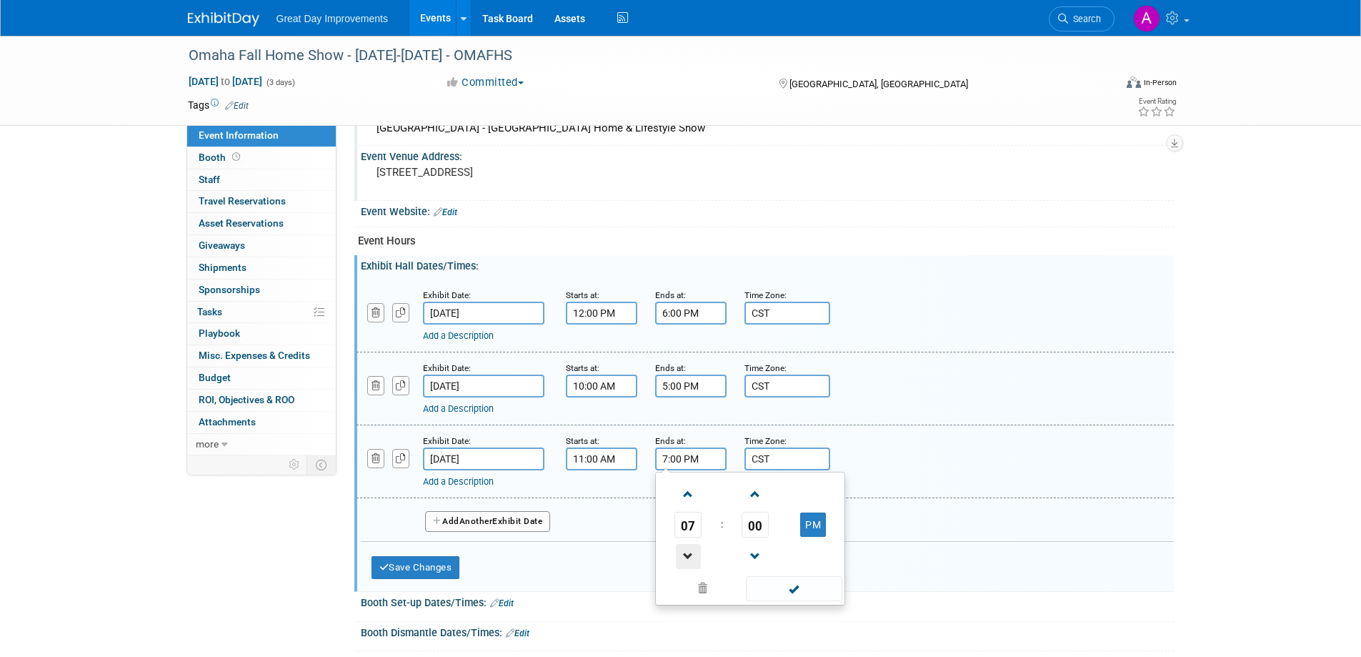
click at [682, 552] on span at bounding box center [688, 556] width 25 height 25
type input "4:00 PM"
click at [786, 590] on span at bounding box center [794, 588] width 96 height 25
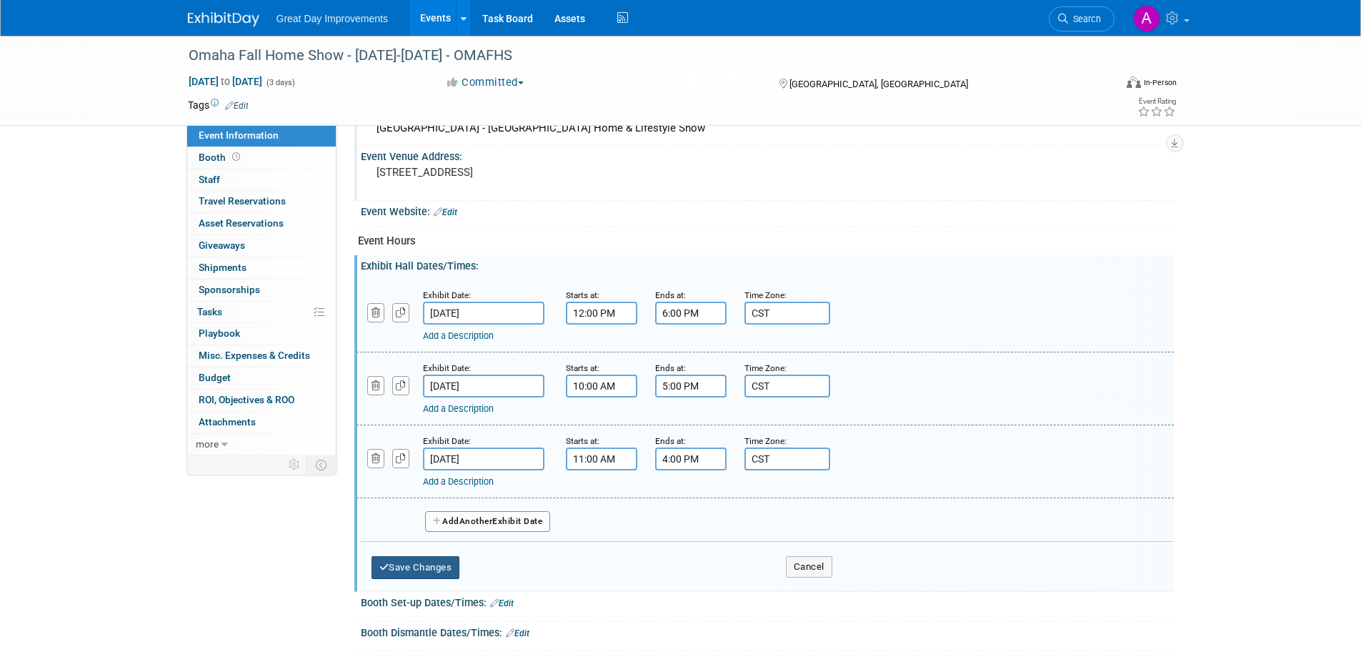
click at [444, 563] on button "Save Changes" at bounding box center [416, 567] width 89 height 23
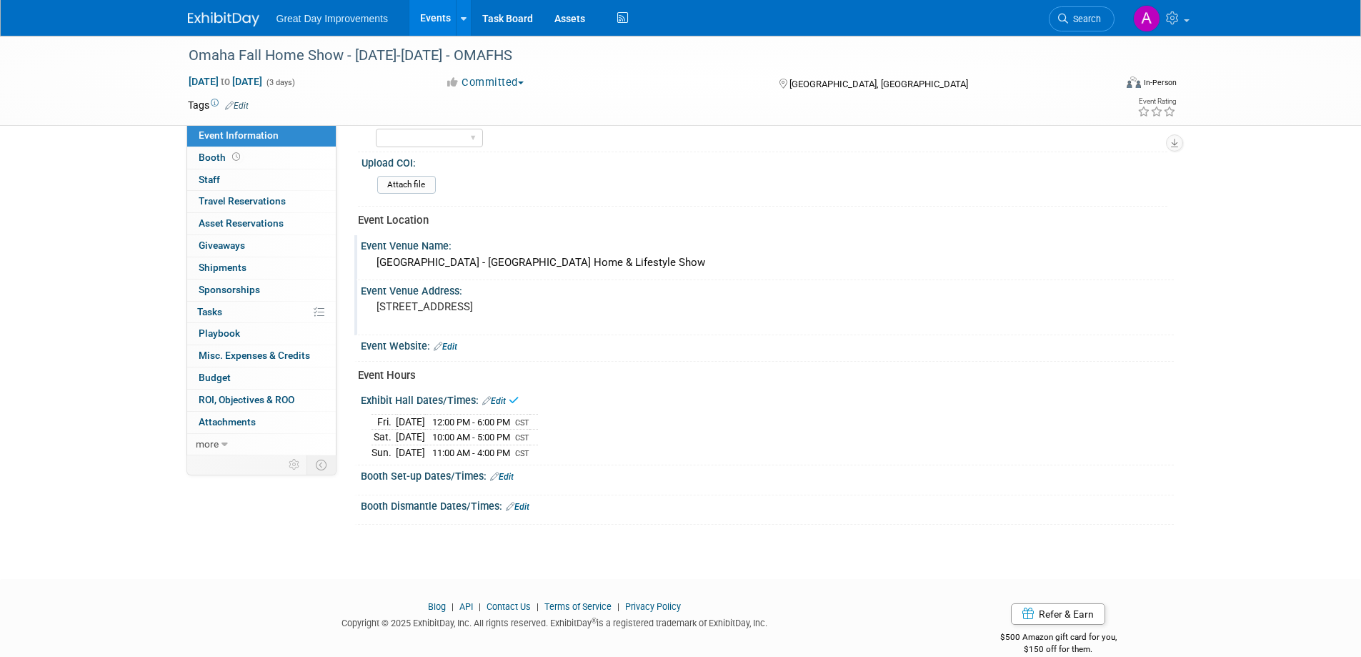
scroll to position [458, 0]
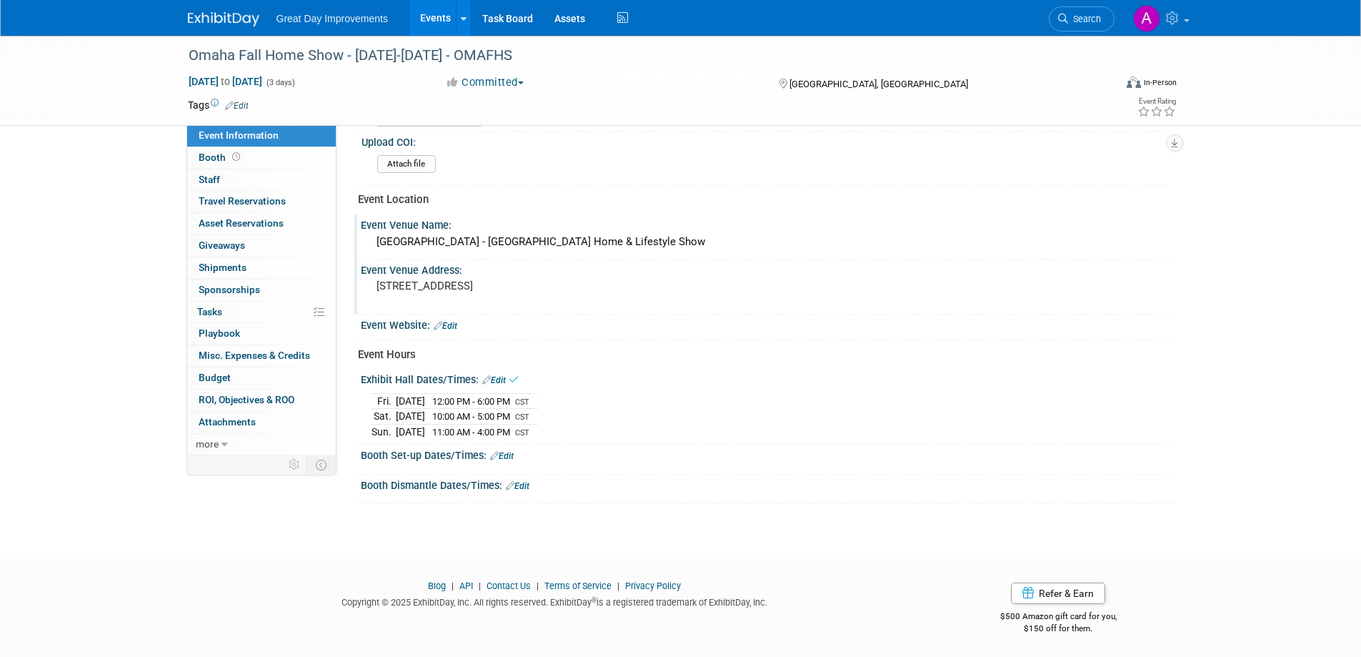
click at [512, 452] on link "Edit" at bounding box center [502, 456] width 24 height 10
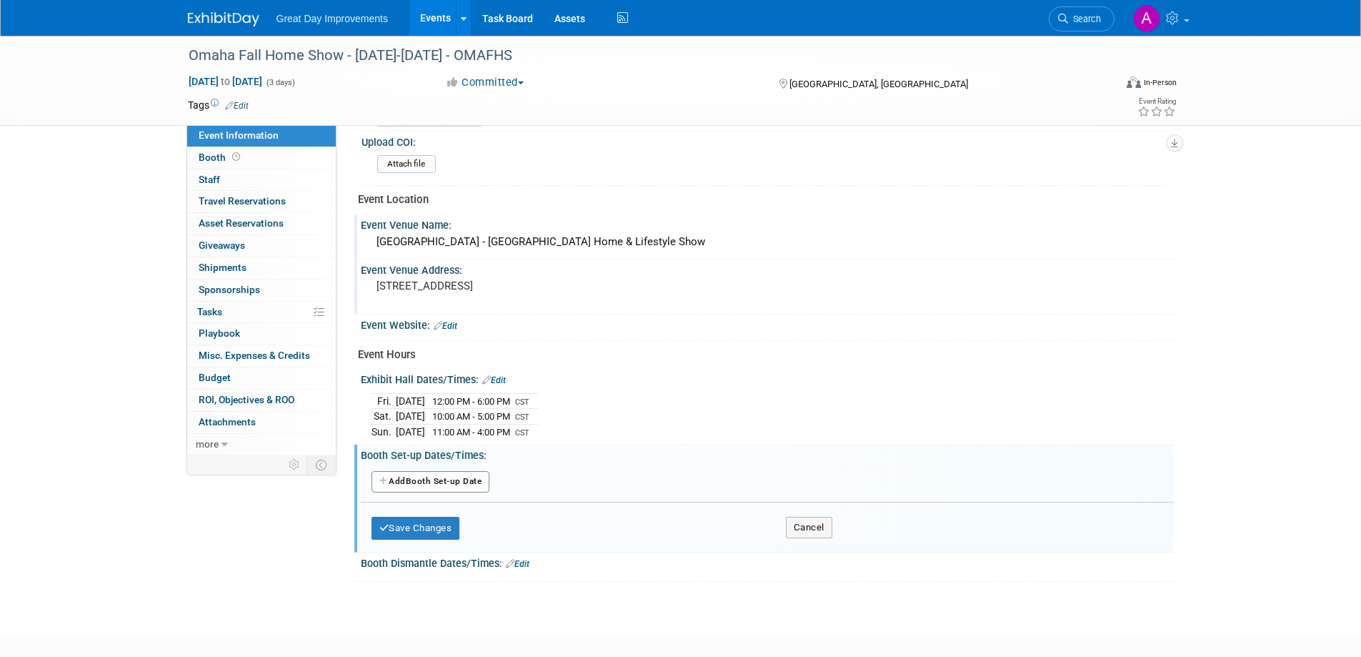
click at [452, 476] on button "Add Another Booth Set-up Date" at bounding box center [431, 481] width 119 height 21
select select "8"
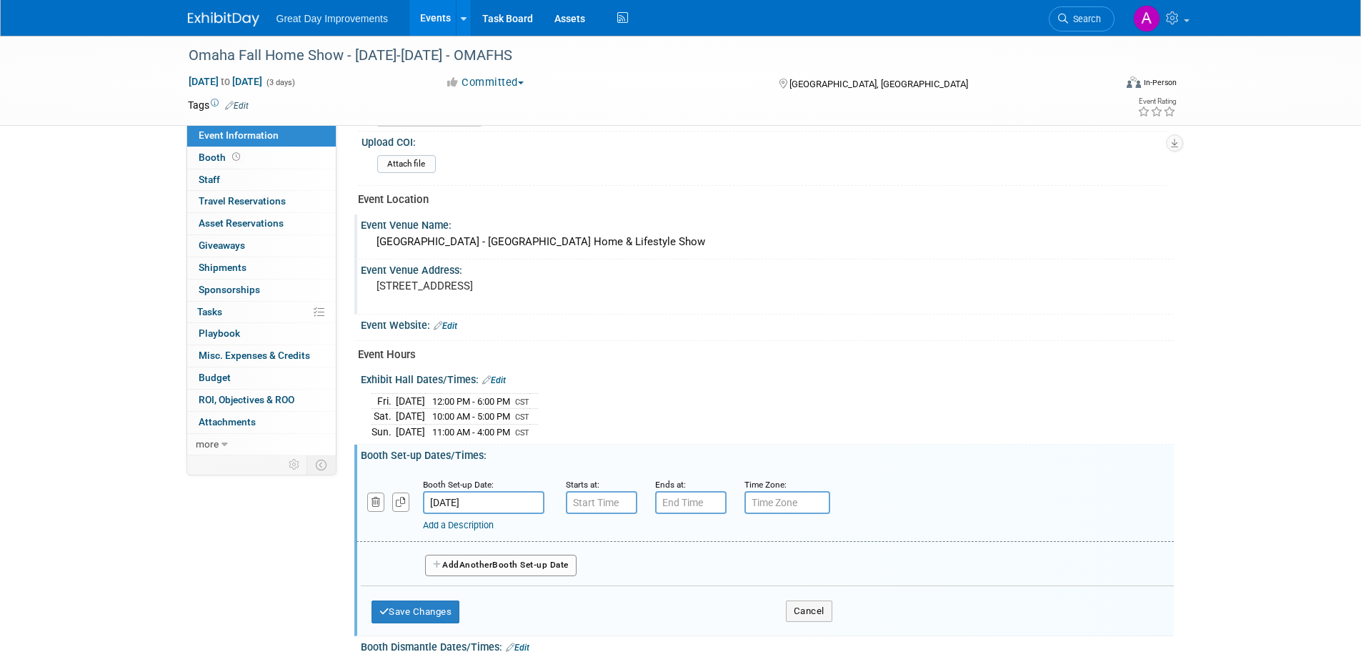
click at [454, 499] on input "Sep 19, 2025" at bounding box center [483, 502] width 121 height 23
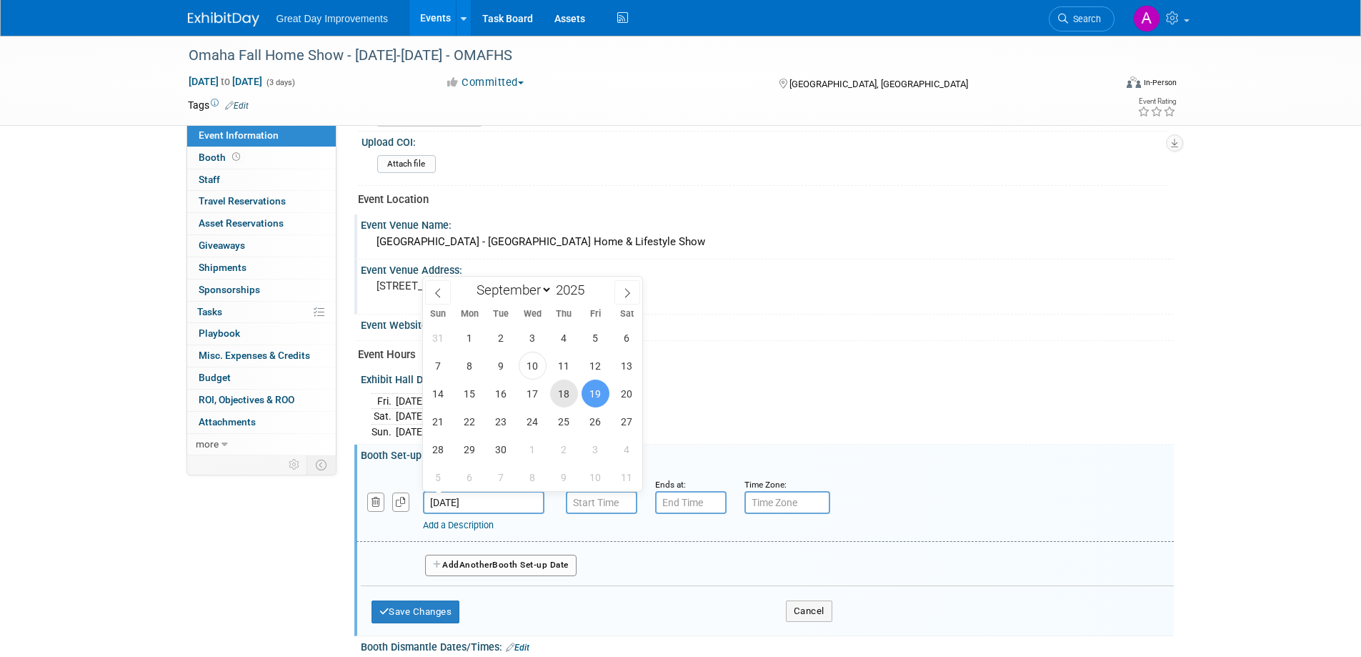
click at [560, 396] on span "18" at bounding box center [564, 393] width 28 height 28
type input "Sep 18, 2025"
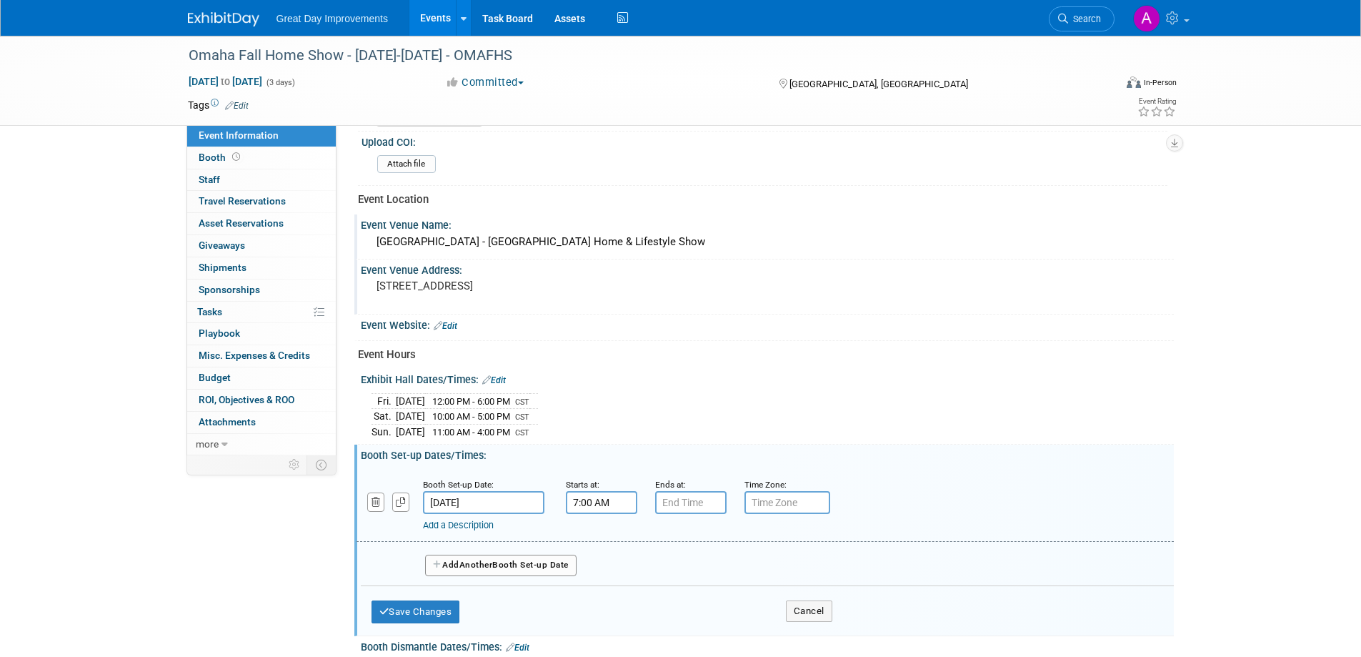
click at [590, 498] on input "7:00 AM" at bounding box center [601, 502] width 71 height 23
click at [598, 530] on span at bounding box center [599, 537] width 25 height 25
click at [600, 535] on span at bounding box center [599, 537] width 25 height 25
type input "10:00 AM"
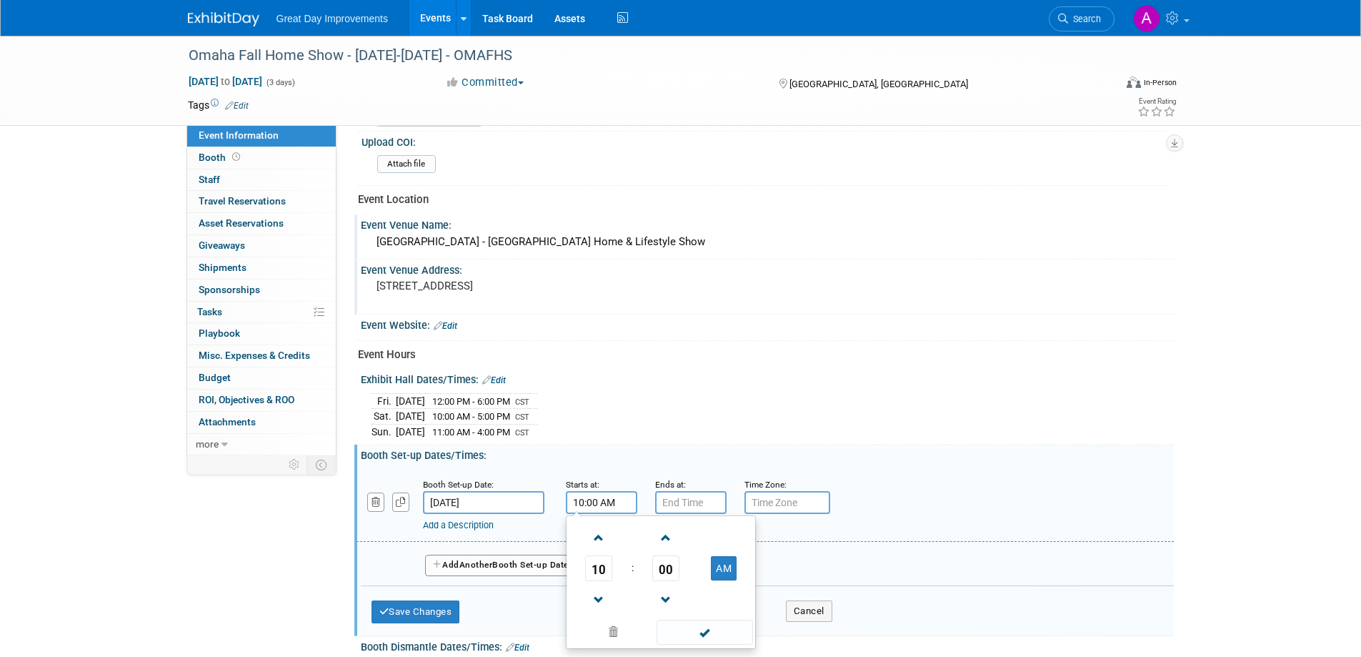
click at [708, 622] on span at bounding box center [705, 632] width 96 height 25
click at [693, 498] on input "7:00 PM" at bounding box center [690, 502] width 71 height 23
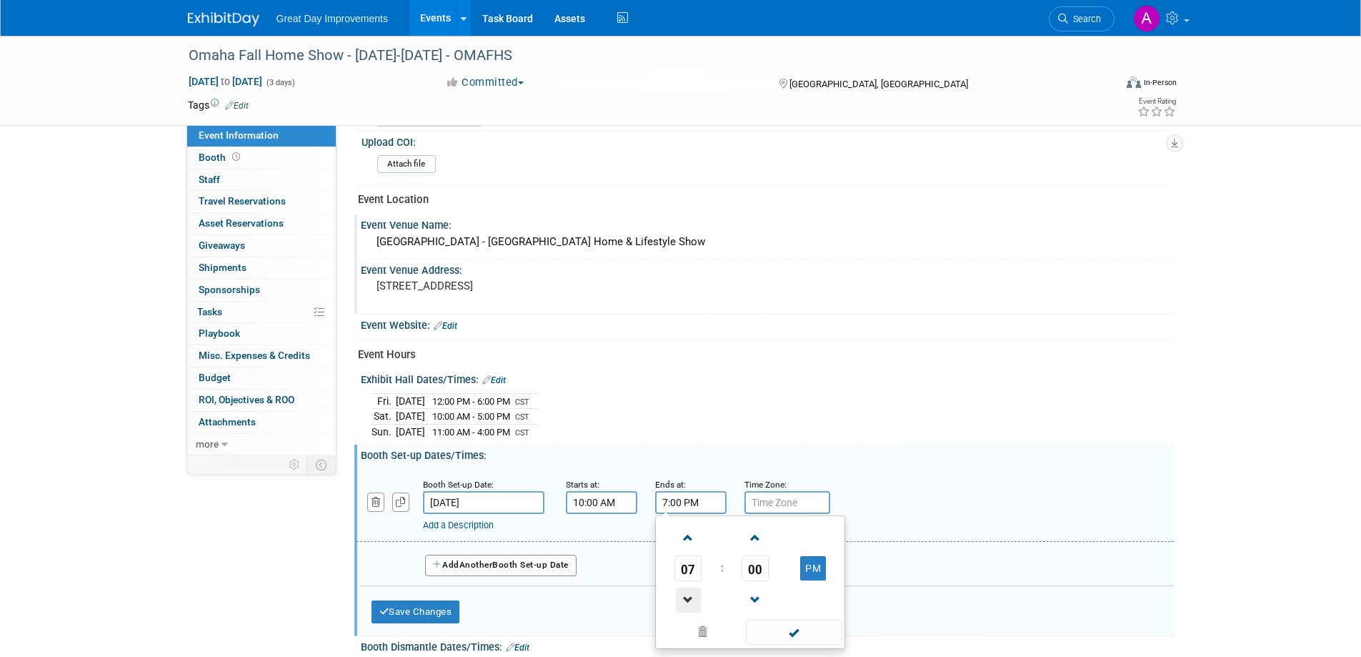
click at [689, 600] on span at bounding box center [688, 599] width 25 height 25
click at [688, 595] on span at bounding box center [688, 599] width 25 height 25
type input "5:00 PM"
click at [792, 626] on span at bounding box center [794, 632] width 96 height 25
click at [778, 498] on input "text" at bounding box center [788, 502] width 86 height 23
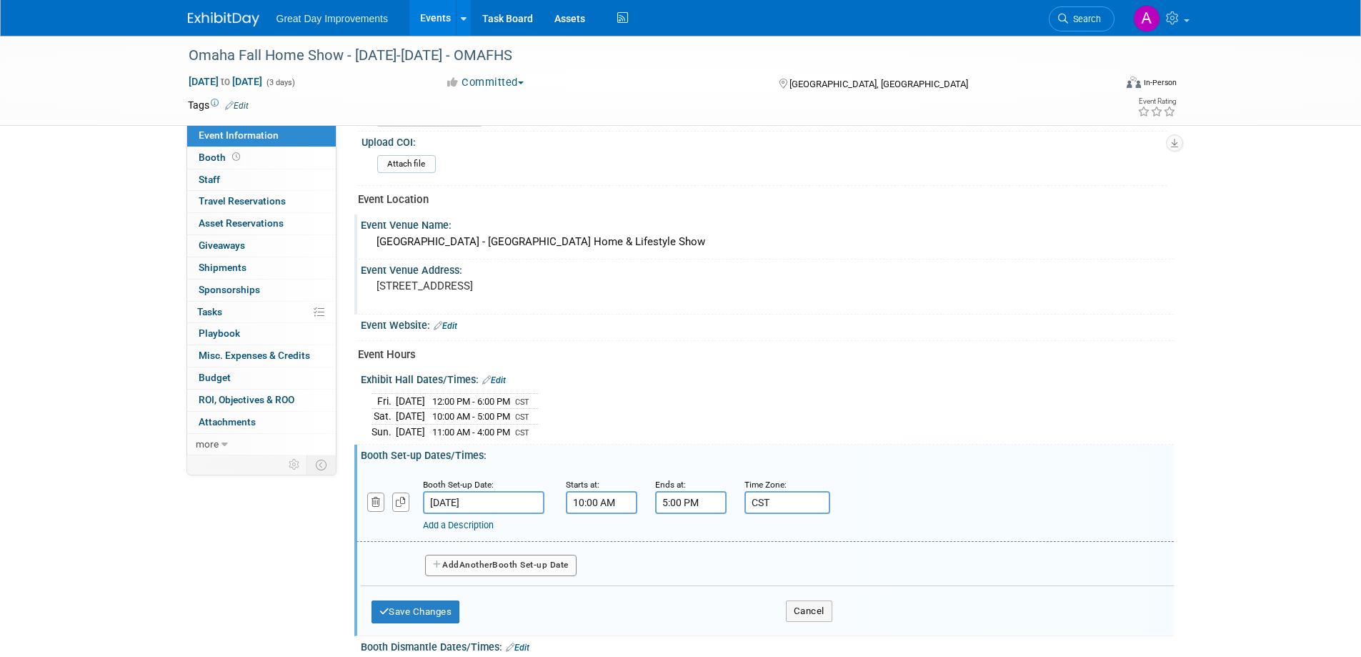
type input "CST"
drag, startPoint x: 517, startPoint y: 565, endPoint x: 504, endPoint y: 547, distance: 22.4
click at [517, 565] on button "Add Another Booth Set-up Date" at bounding box center [500, 565] width 151 height 21
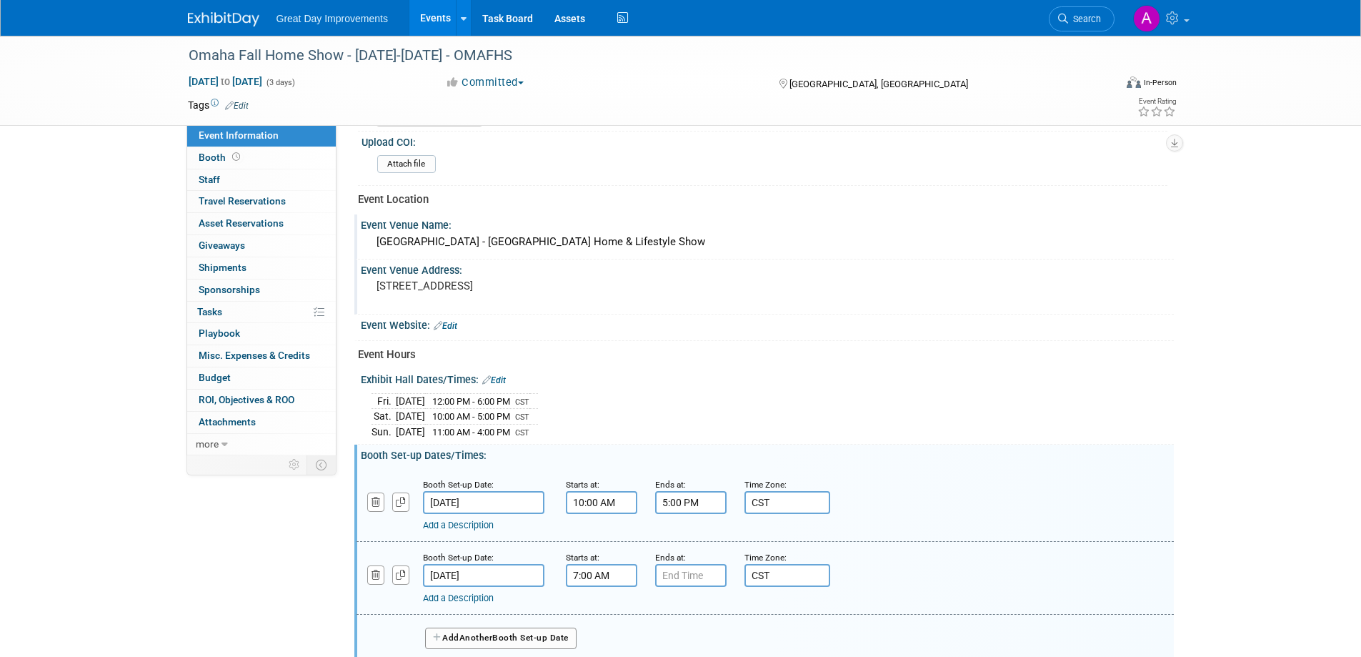
click at [602, 574] on input "7:00 AM" at bounding box center [601, 575] width 71 height 23
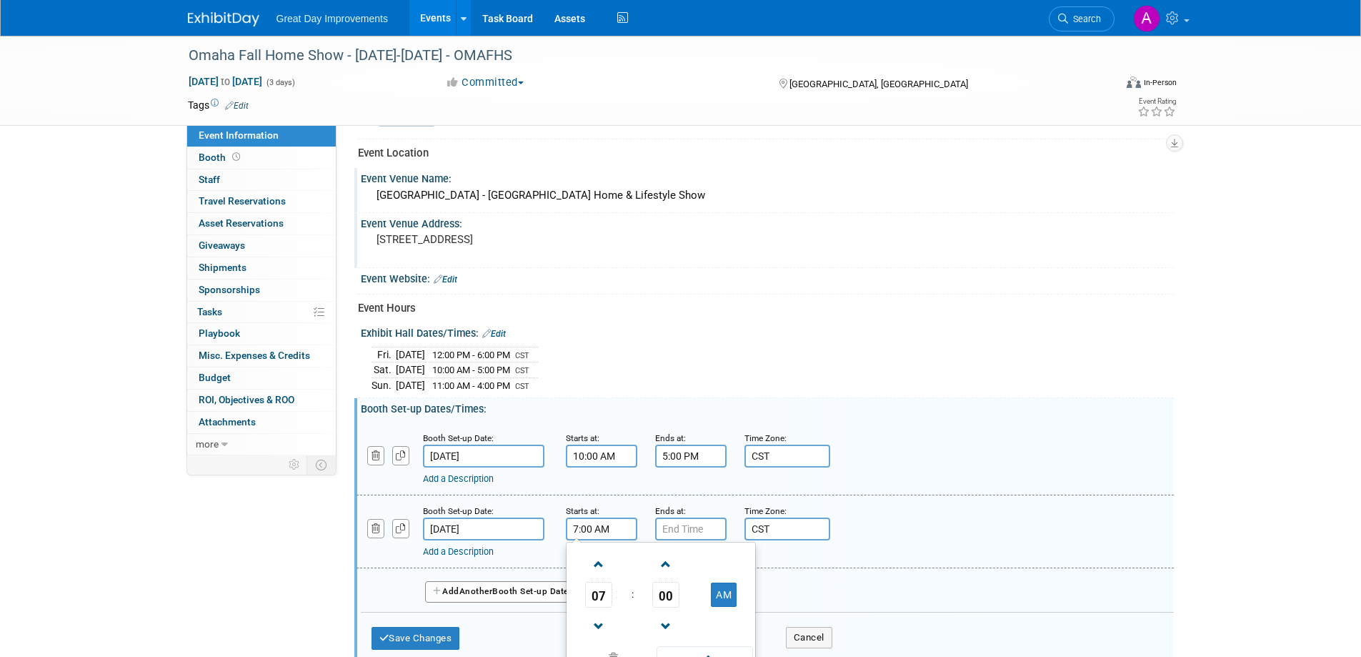
scroll to position [530, 0]
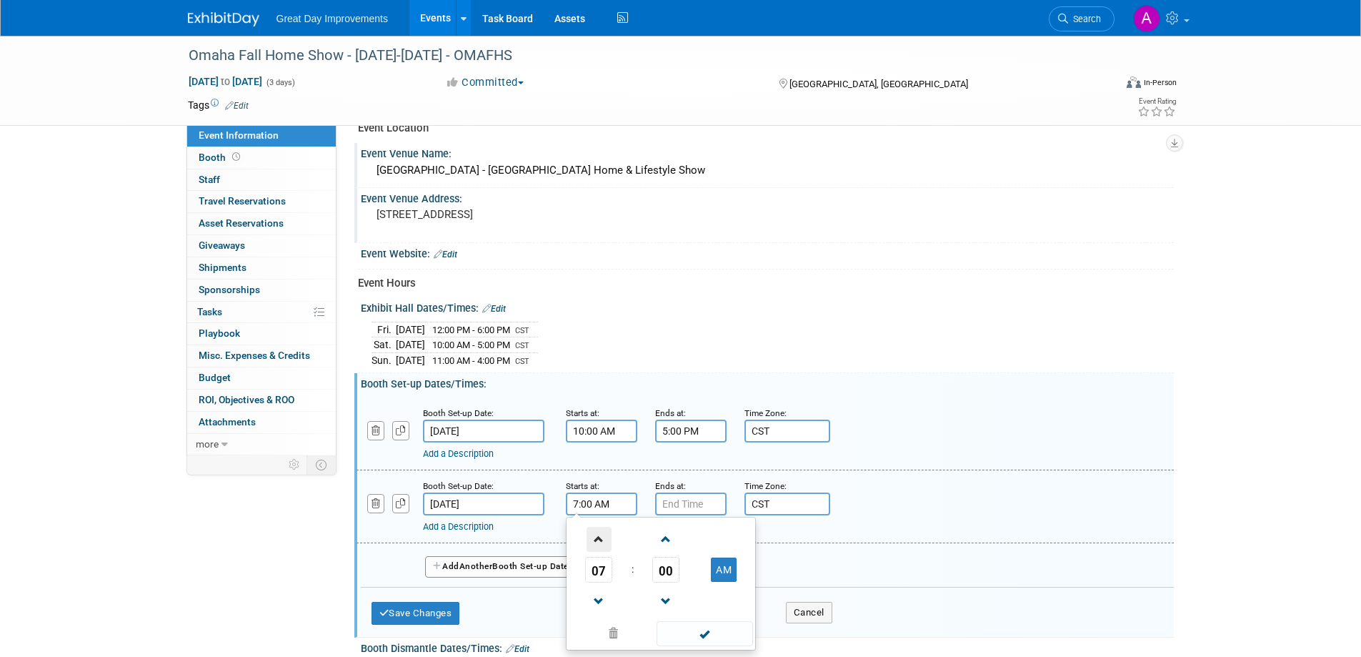
click at [600, 537] on span at bounding box center [599, 539] width 25 height 25
type input "8:00 AM"
click at [690, 622] on span at bounding box center [705, 633] width 96 height 25
drag, startPoint x: 700, startPoint y: 490, endPoint x: 693, endPoint y: 497, distance: 9.1
click at [697, 492] on input "7:00 PM" at bounding box center [690, 503] width 71 height 23
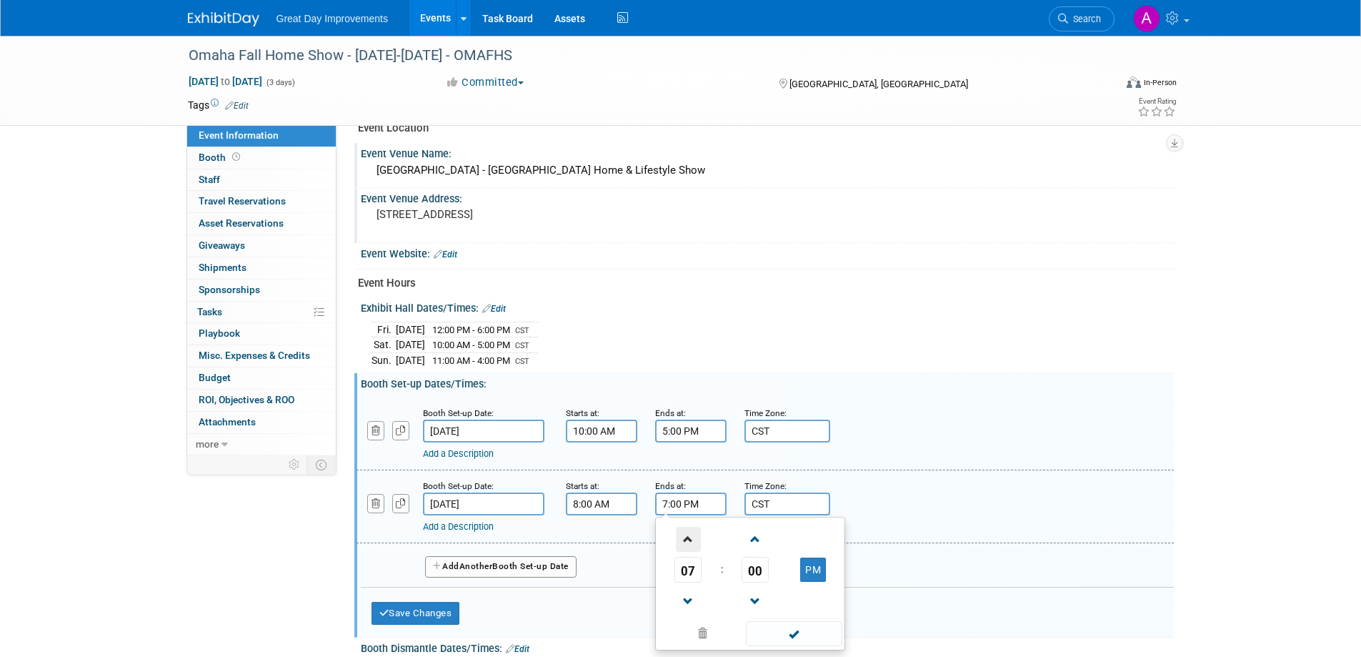
click at [688, 533] on span at bounding box center [688, 539] width 25 height 25
click at [686, 531] on span at bounding box center [688, 539] width 25 height 25
click at [683, 527] on span at bounding box center [688, 539] width 25 height 25
click at [812, 570] on button "PM" at bounding box center [813, 569] width 26 height 24
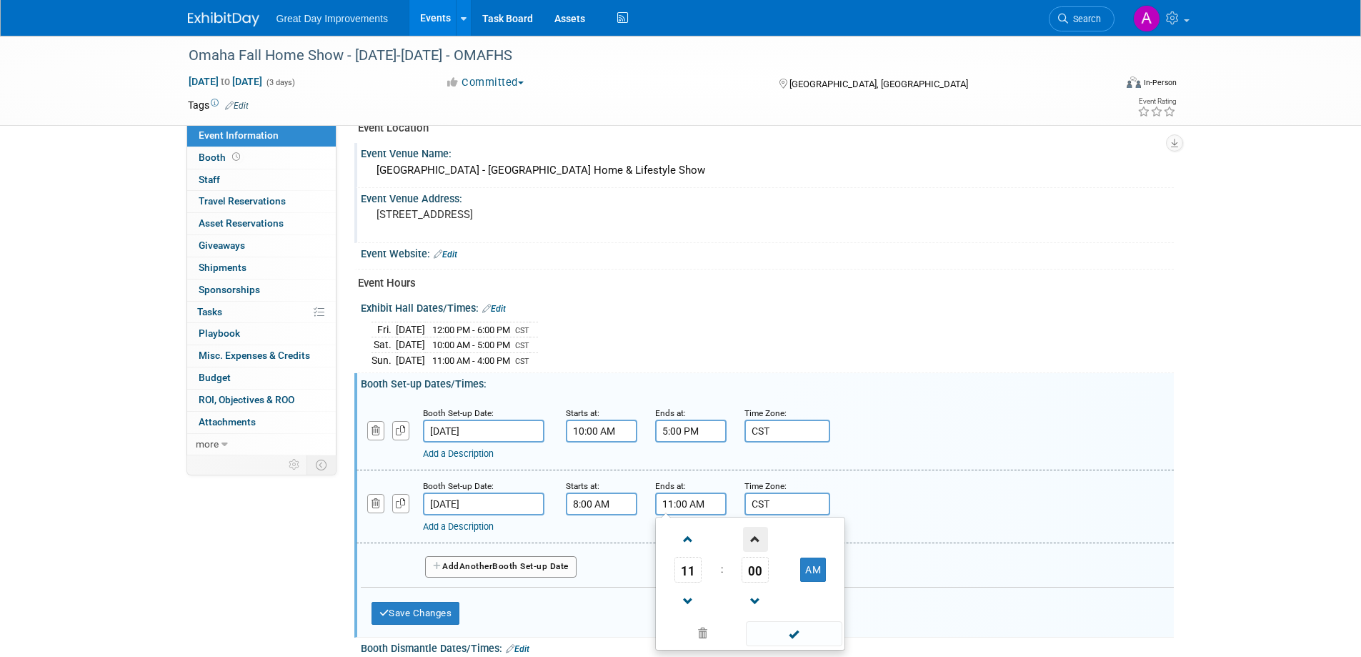
click at [755, 528] on span at bounding box center [755, 539] width 25 height 25
click at [753, 530] on span at bounding box center [755, 539] width 25 height 25
click at [753, 532] on span at bounding box center [755, 539] width 25 height 25
click at [753, 533] on span at bounding box center [755, 539] width 25 height 25
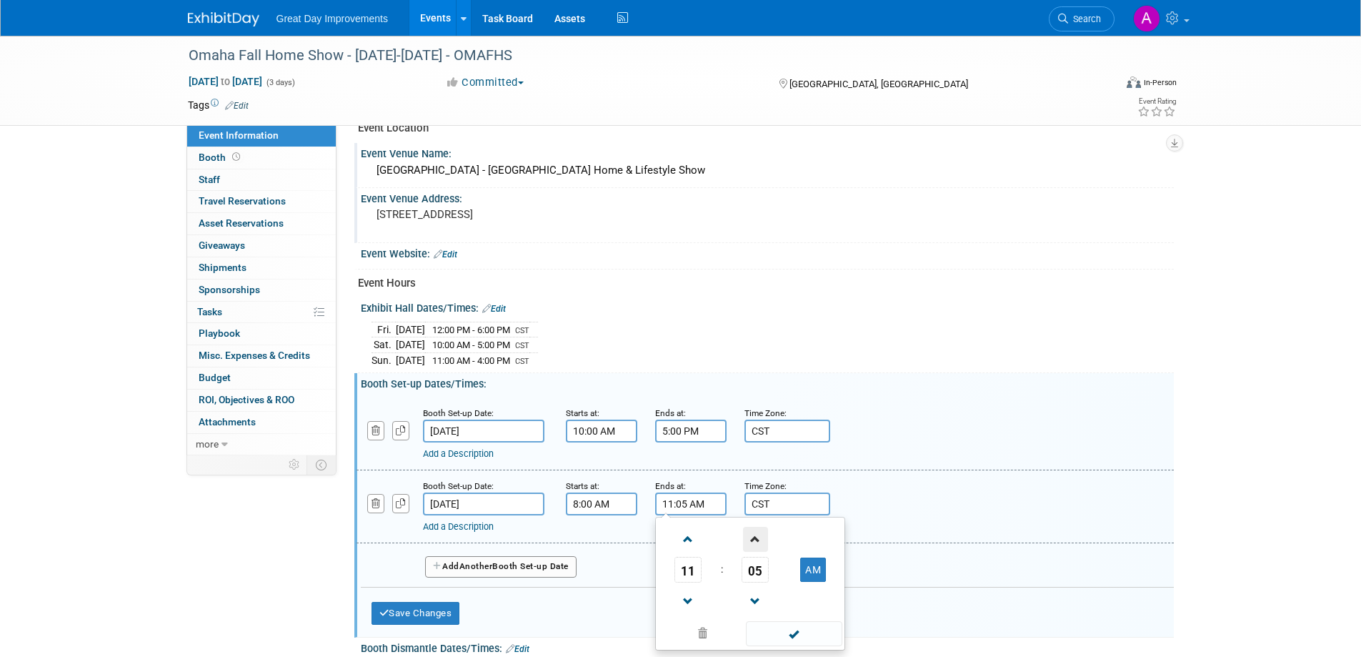
click at [753, 533] on span at bounding box center [755, 539] width 25 height 25
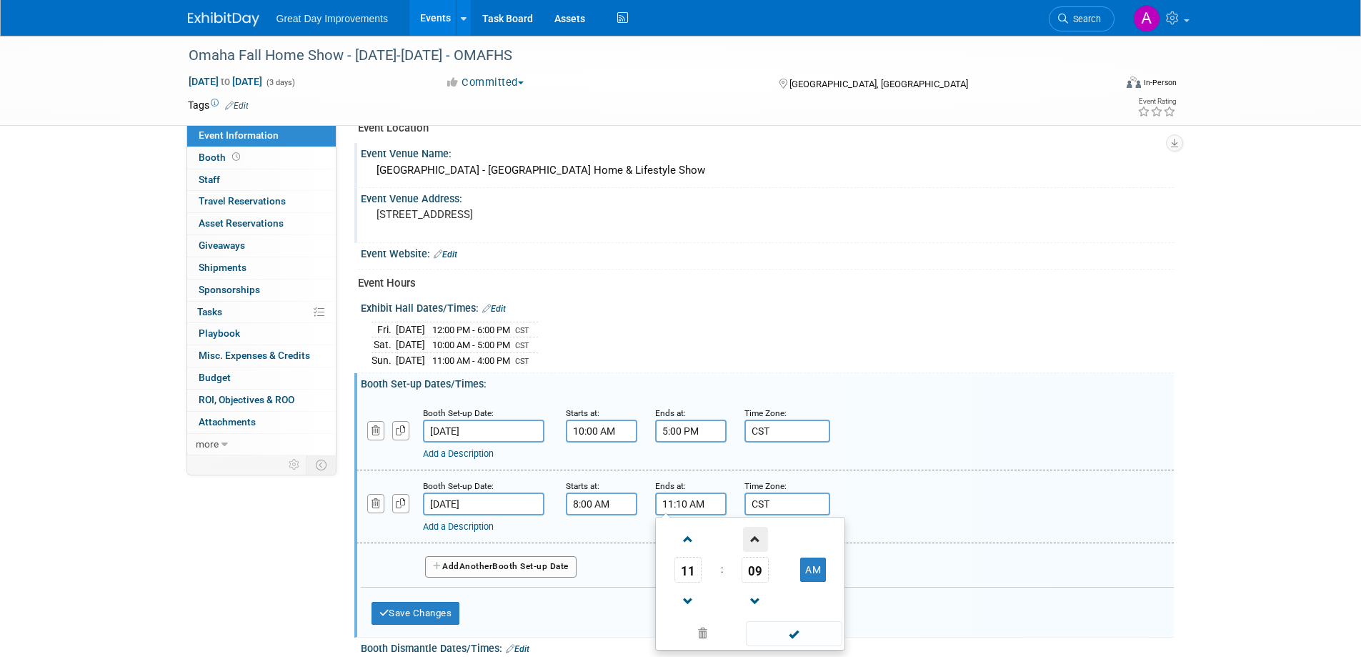
click at [753, 532] on span at bounding box center [755, 539] width 25 height 25
click at [754, 532] on span at bounding box center [755, 539] width 25 height 25
click at [755, 532] on span at bounding box center [755, 539] width 25 height 25
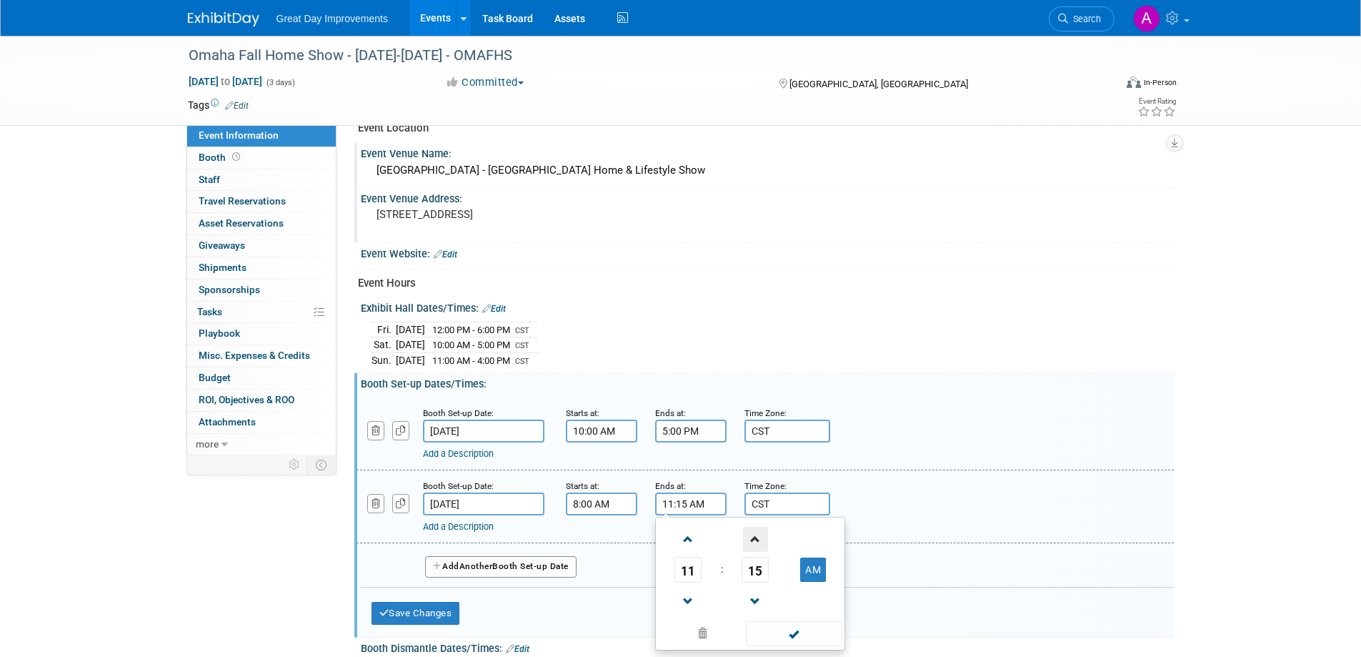
click at [755, 532] on span at bounding box center [755, 539] width 25 height 25
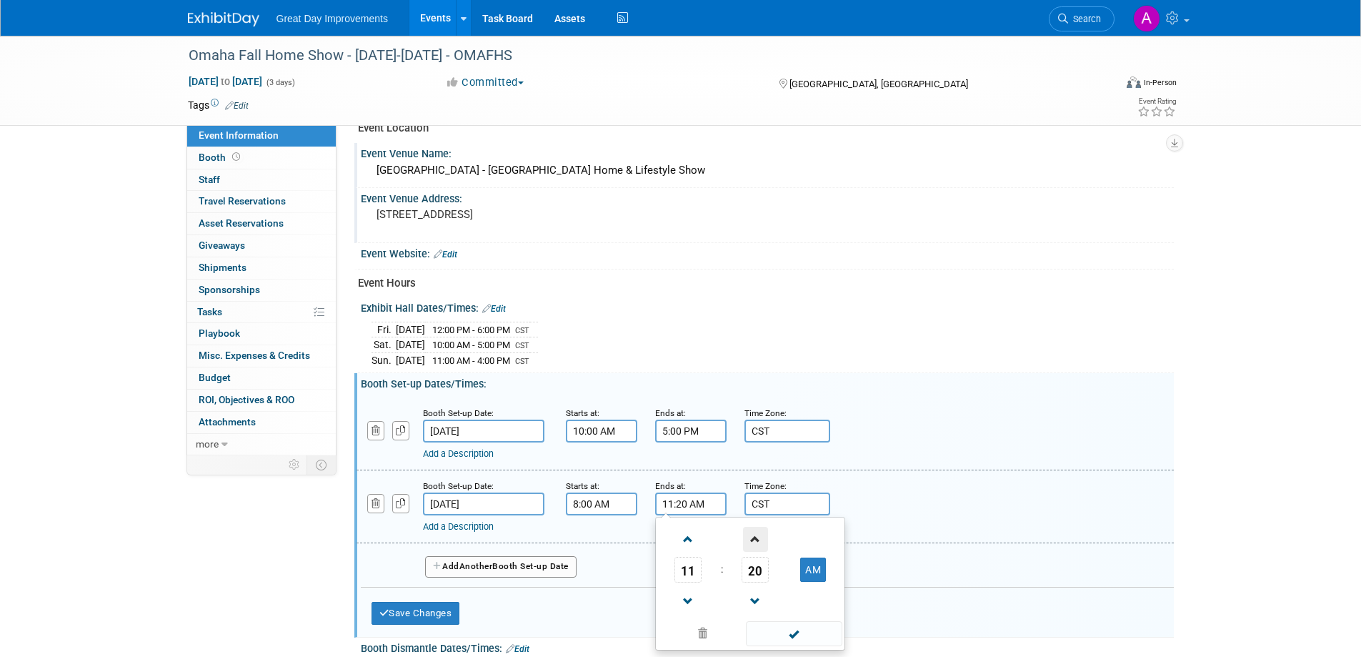
click at [755, 532] on span at bounding box center [755, 539] width 25 height 25
click at [755, 531] on span at bounding box center [755, 539] width 25 height 25
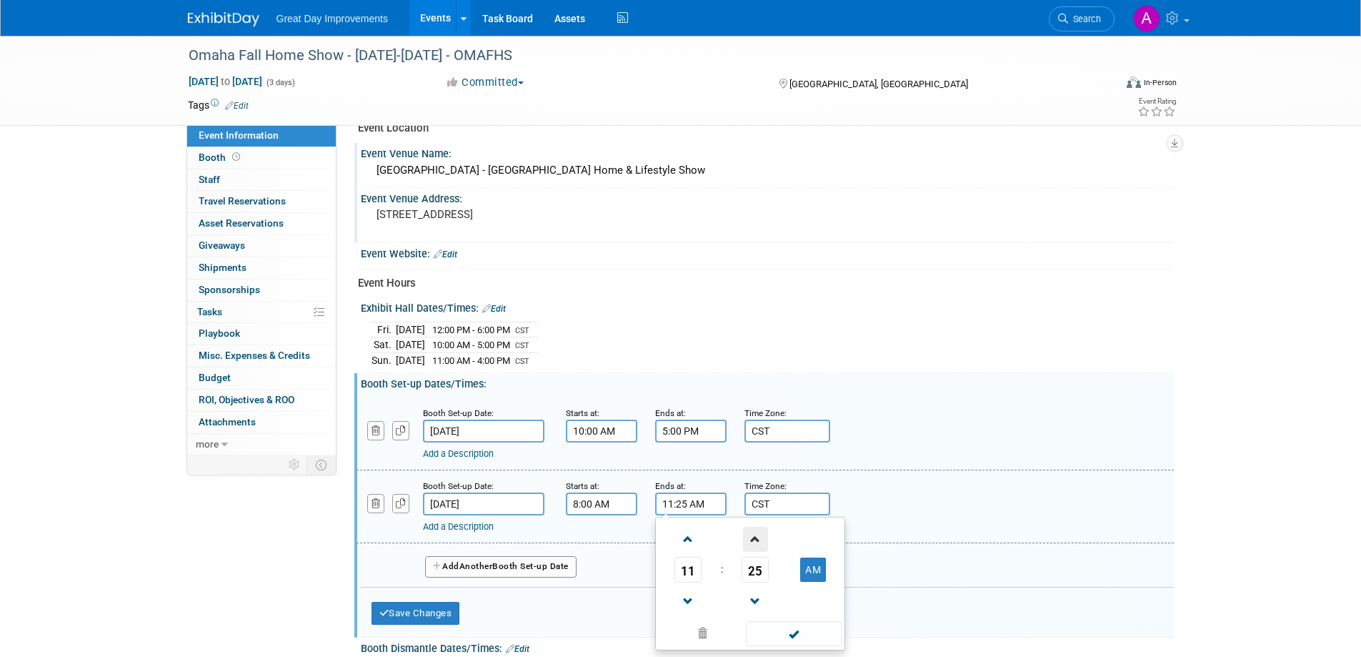
click at [755, 531] on span at bounding box center [755, 539] width 25 height 25
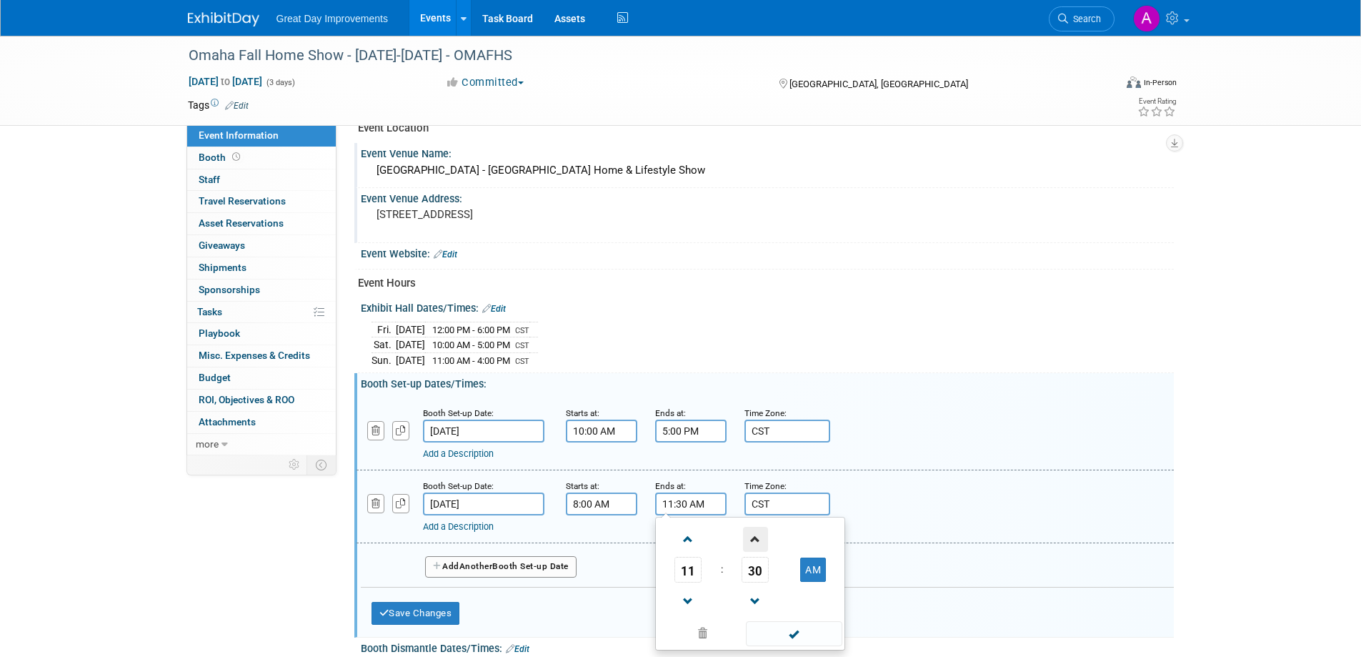
click at [755, 531] on span at bounding box center [755, 539] width 25 height 25
click at [752, 597] on span at bounding box center [755, 601] width 25 height 25
type input "11:30 AM"
click at [797, 645] on span at bounding box center [794, 633] width 96 height 25
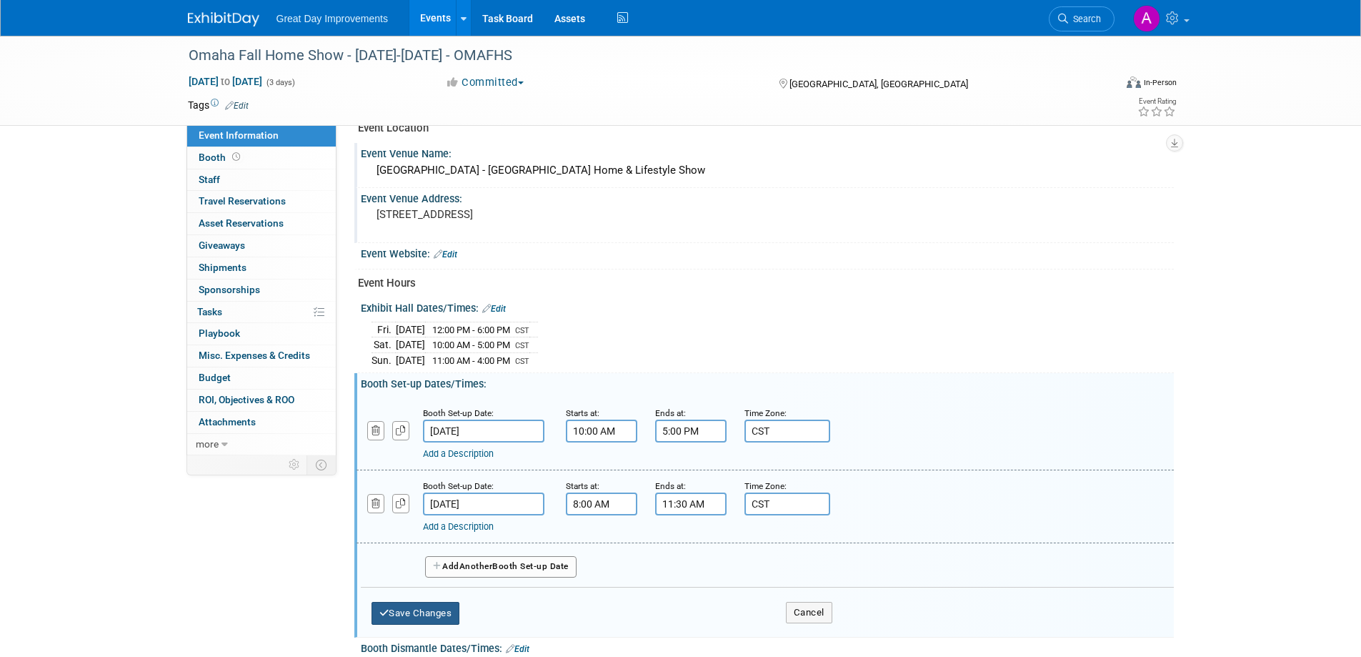
click at [426, 614] on button "Save Changes" at bounding box center [416, 613] width 89 height 23
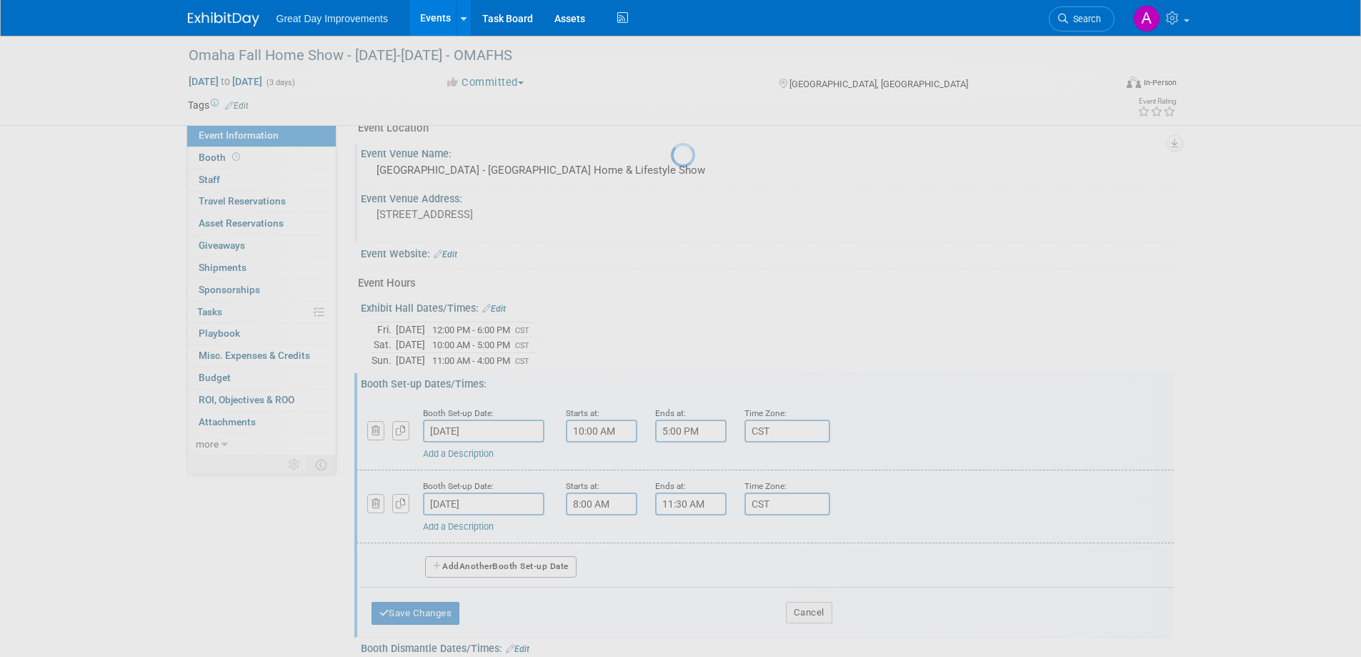
scroll to position [455, 0]
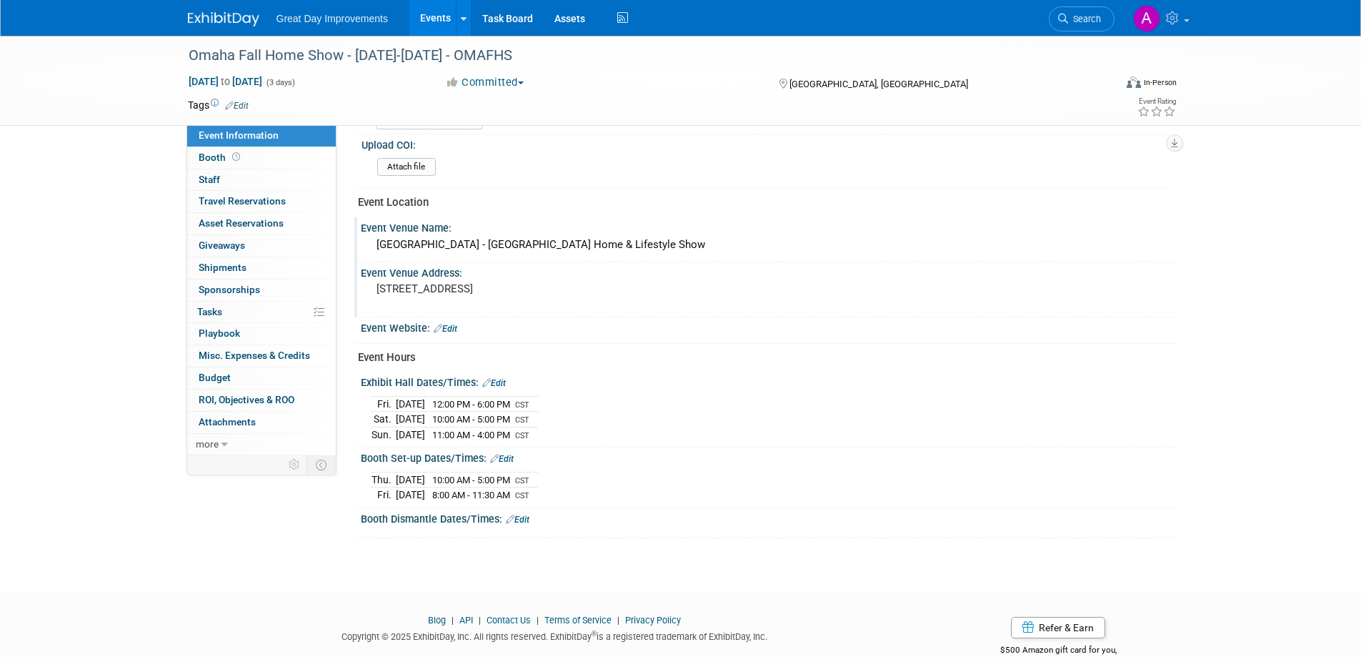
click at [525, 517] on link "Edit" at bounding box center [518, 519] width 24 height 10
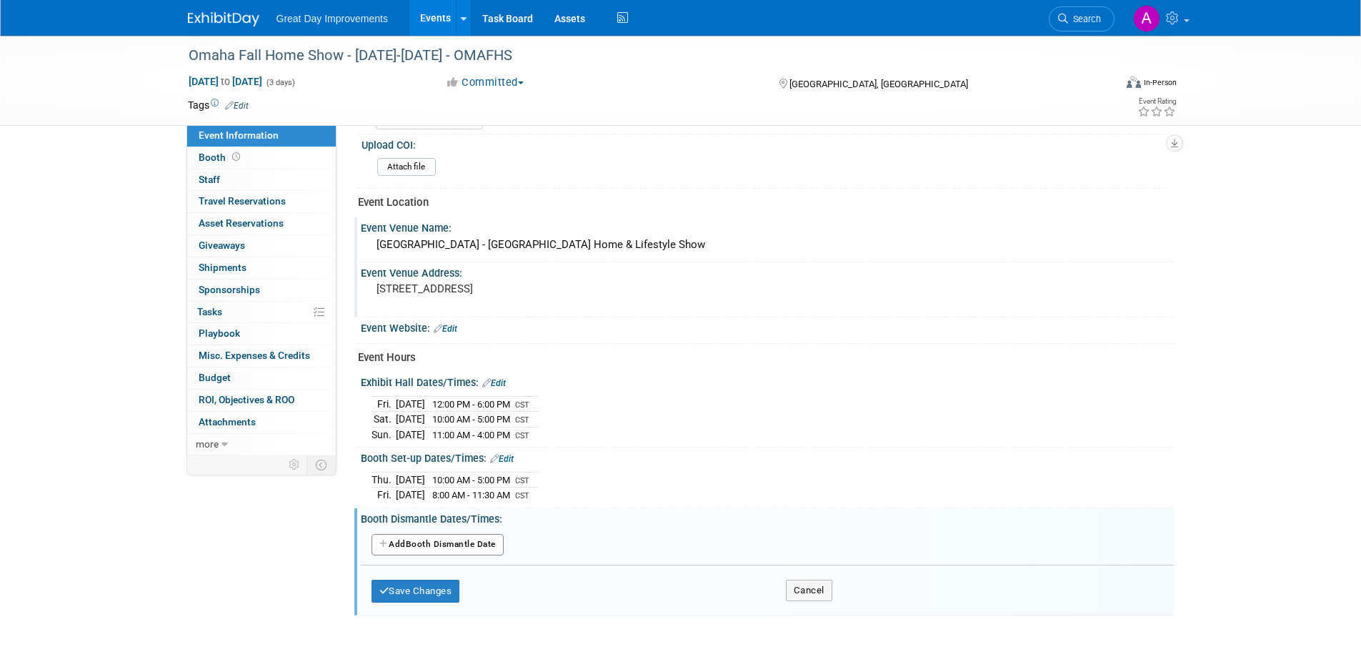
click at [460, 543] on button "Add Another Booth Dismantle Date" at bounding box center [438, 544] width 132 height 21
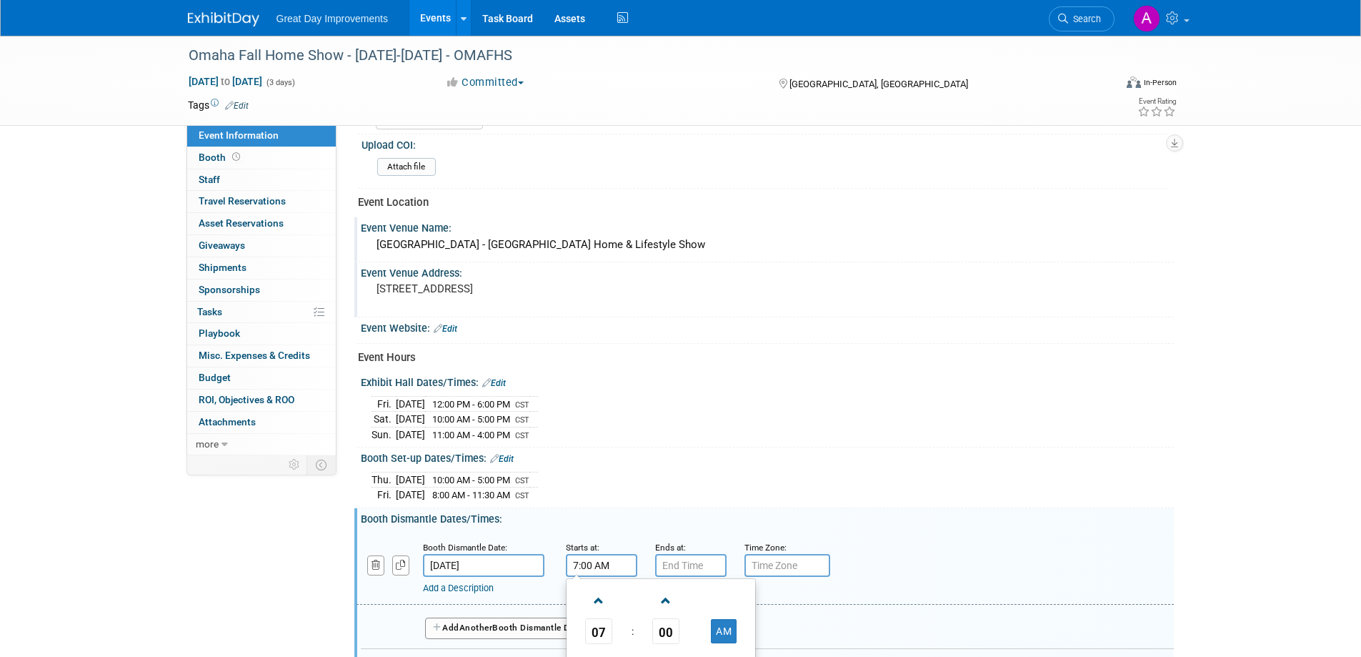
click at [606, 561] on input "7:00 AM" at bounding box center [601, 565] width 71 height 23
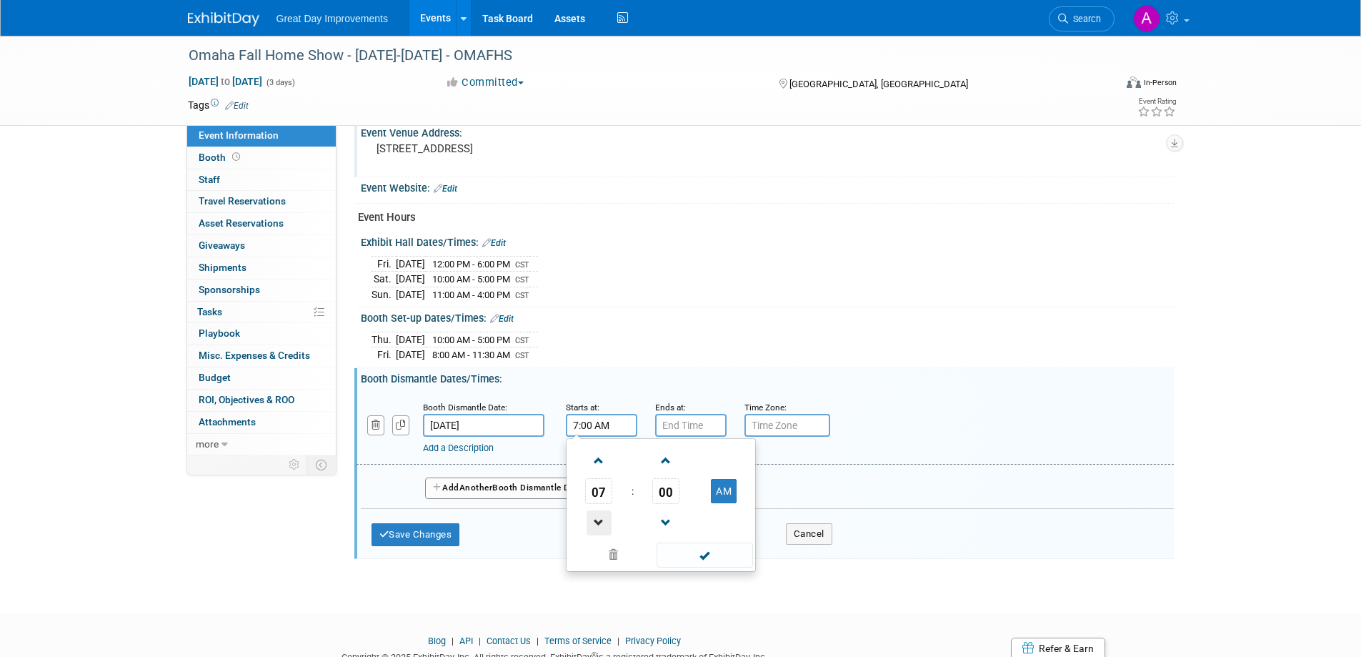
scroll to position [598, 0]
click at [592, 454] on span at bounding box center [599, 457] width 25 height 25
click at [592, 453] on span at bounding box center [599, 457] width 25 height 25
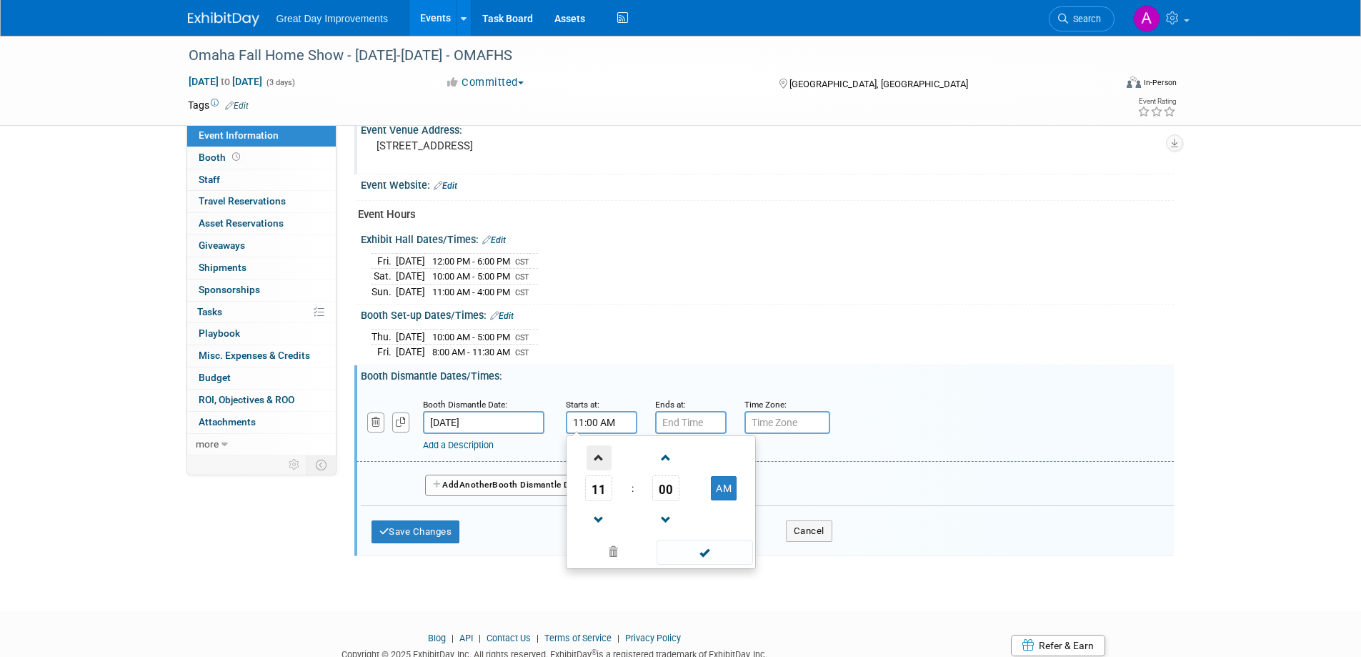
click at [592, 453] on span at bounding box center [599, 457] width 25 height 25
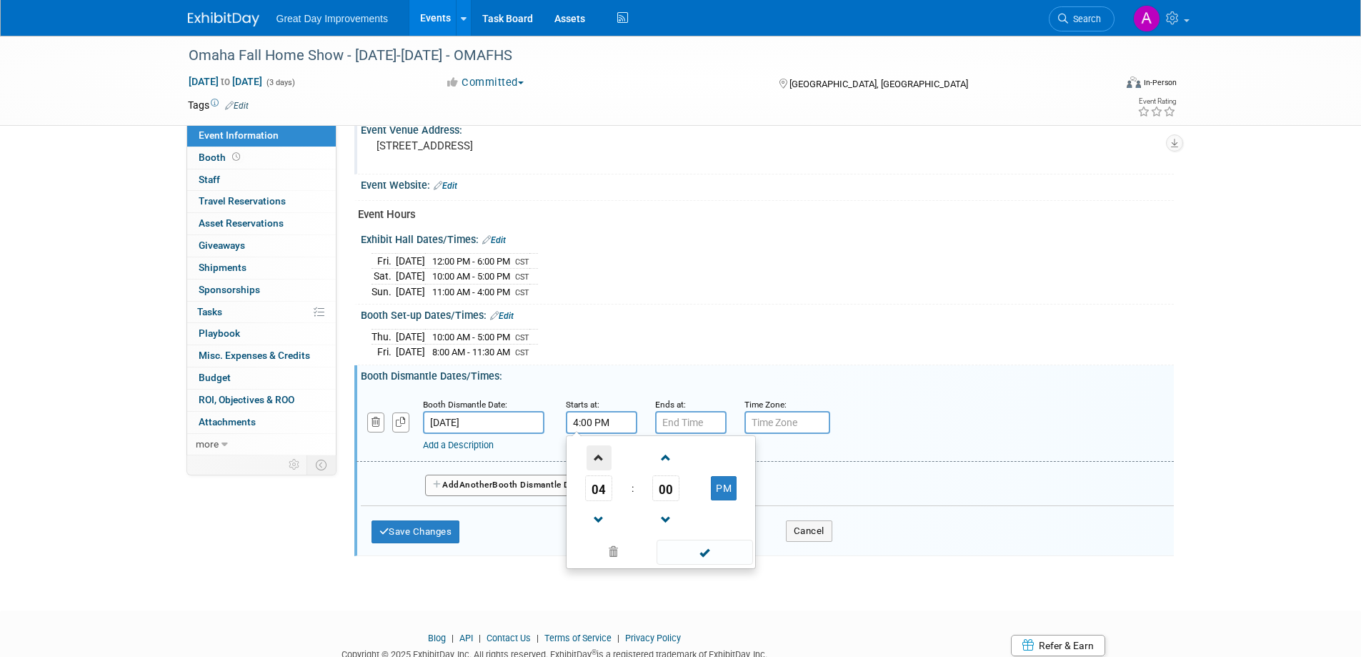
click at [592, 453] on span at bounding box center [599, 457] width 25 height 25
click at [595, 509] on span at bounding box center [599, 519] width 25 height 25
type input "4:00 PM"
click at [687, 550] on span at bounding box center [705, 552] width 96 height 25
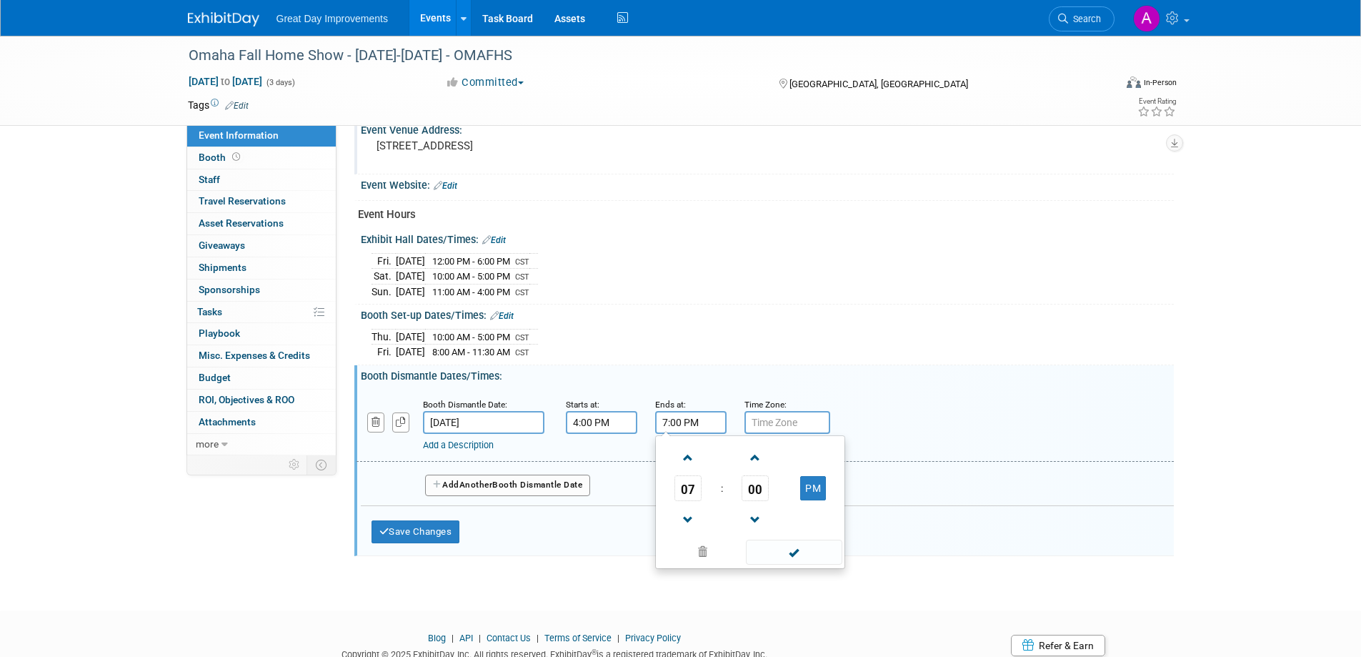
click at [692, 419] on input "7:00 PM" at bounding box center [690, 422] width 71 height 23
click at [687, 517] on span at bounding box center [688, 519] width 25 height 25
type input "5:00 PM"
click at [767, 545] on span at bounding box center [794, 552] width 96 height 25
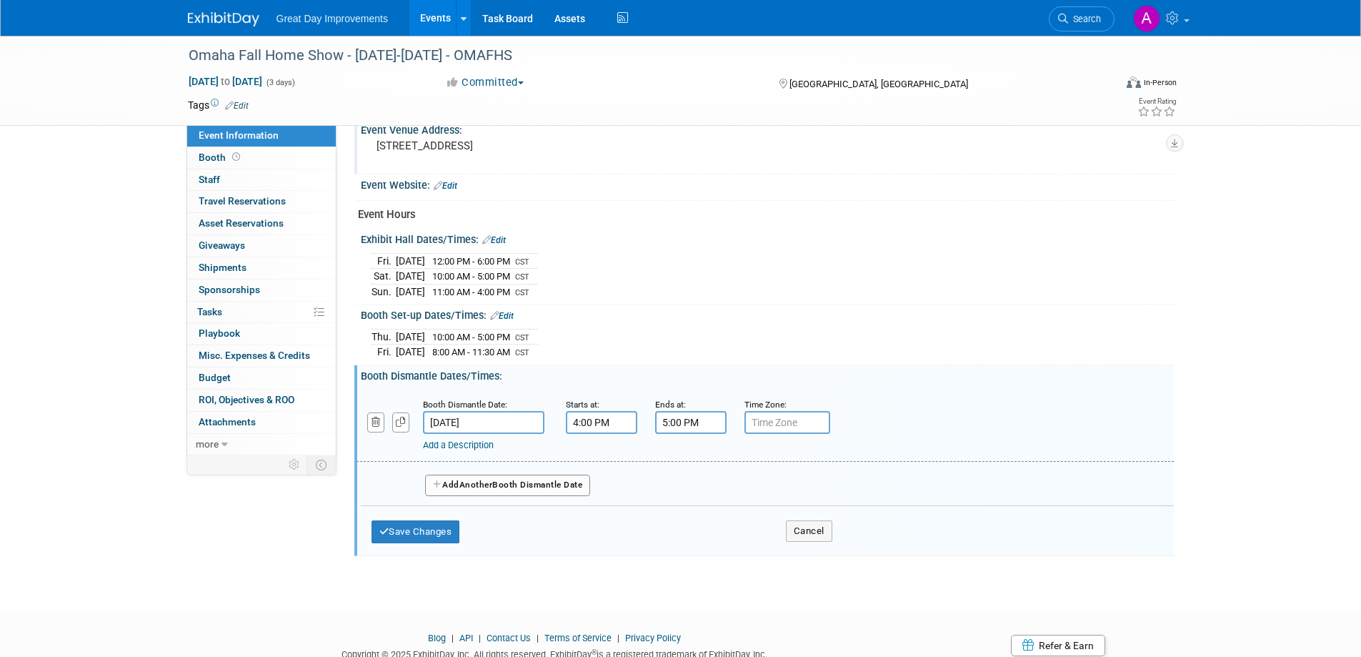
click at [782, 417] on input "text" at bounding box center [788, 422] width 86 height 23
type input "CST"
click at [446, 528] on button "Save Changes" at bounding box center [416, 531] width 89 height 23
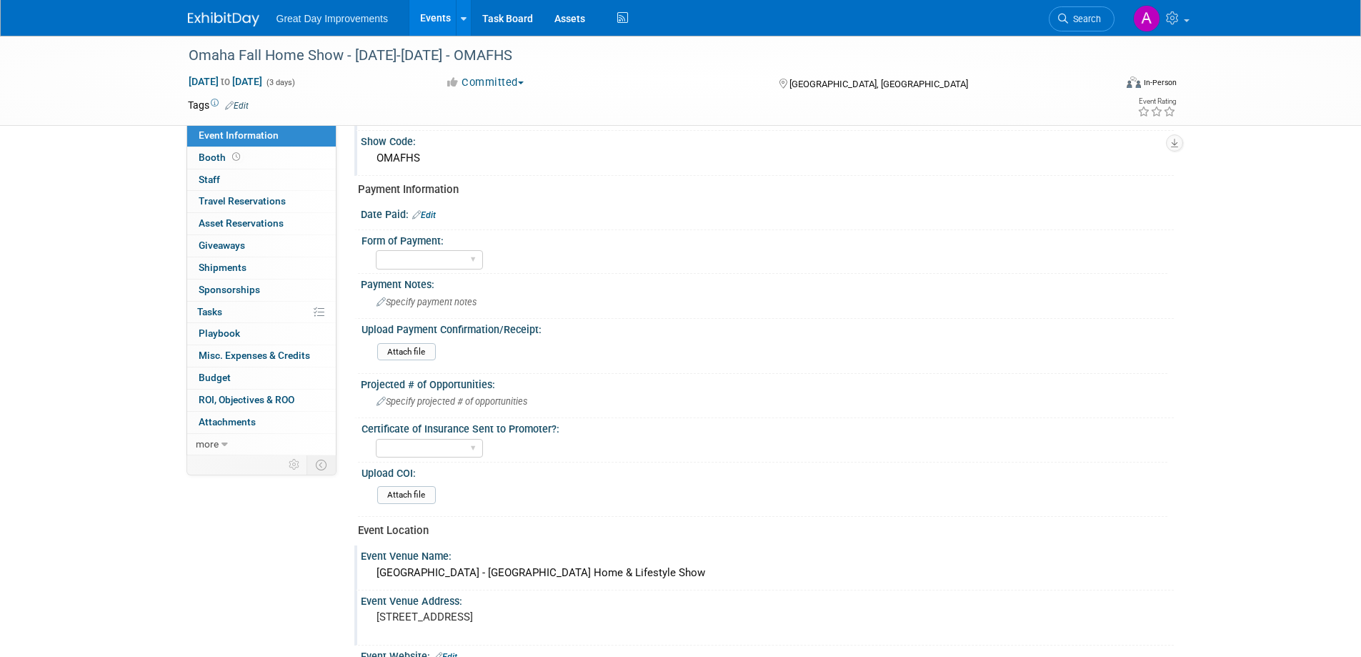
scroll to position [0, 0]
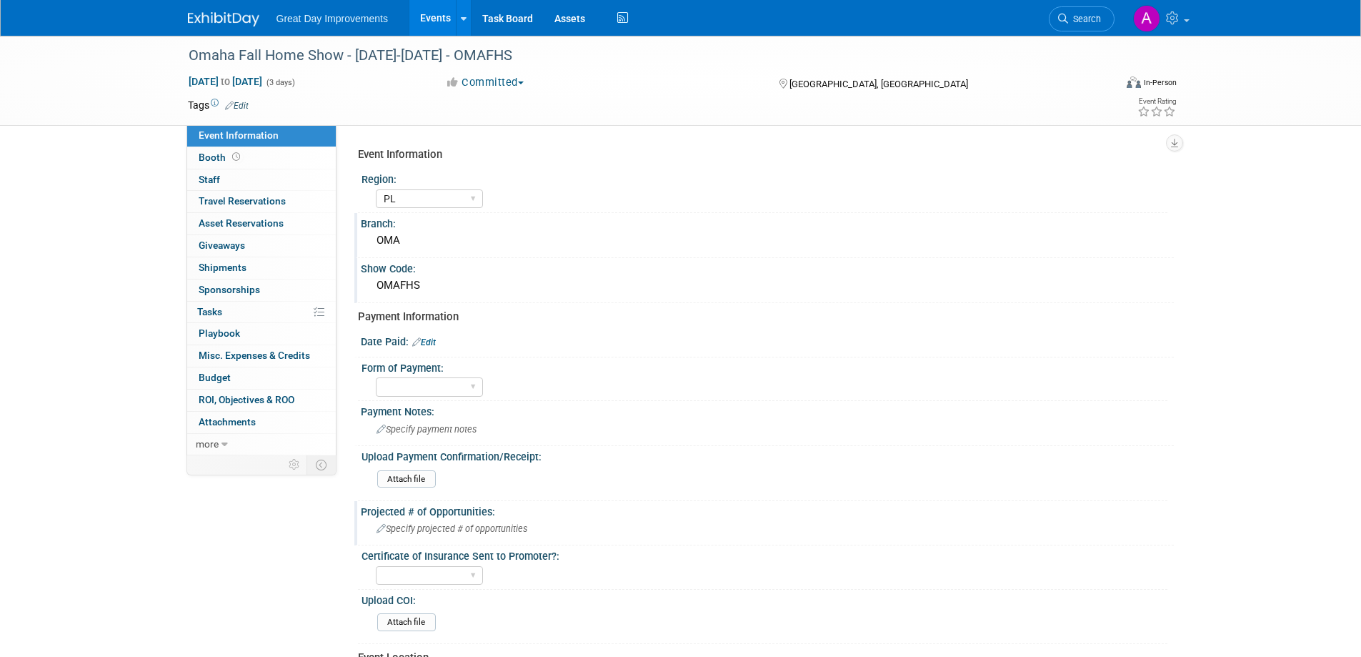
click at [435, 530] on span "Specify projected # of opportunities" at bounding box center [452, 528] width 151 height 11
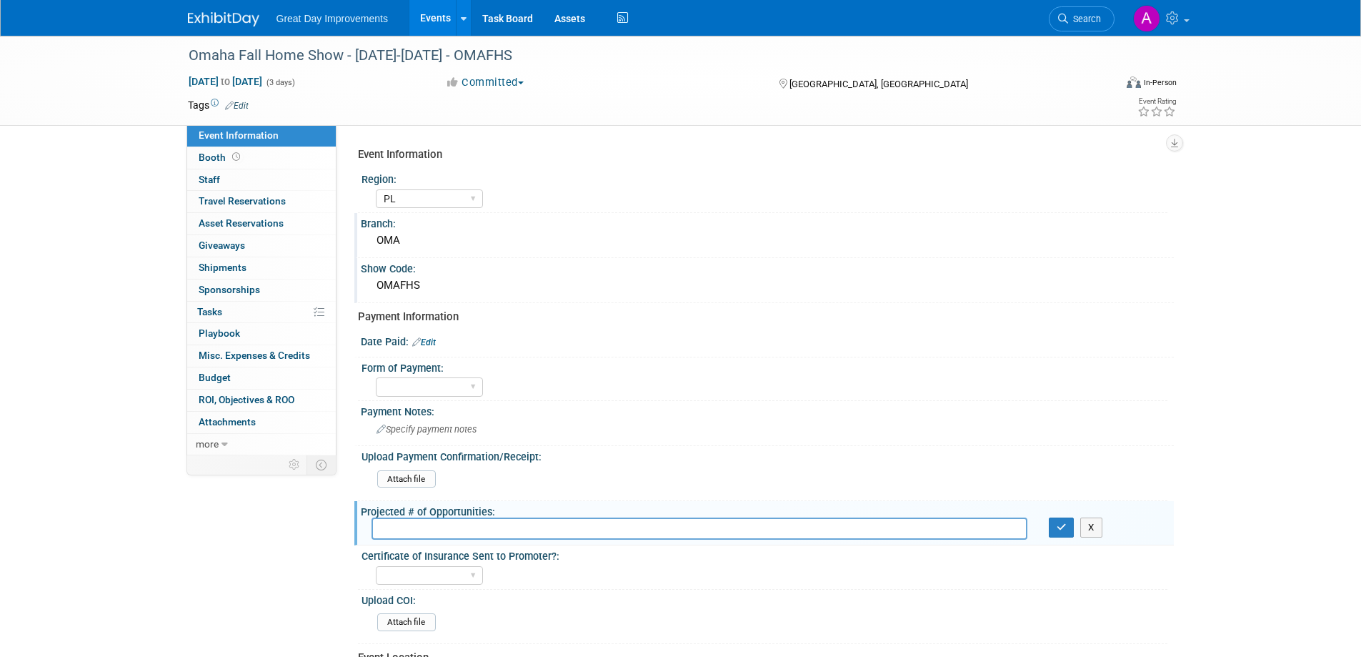
type input "5"
type input "15"
click at [1068, 524] on button "button" at bounding box center [1062, 527] width 26 height 20
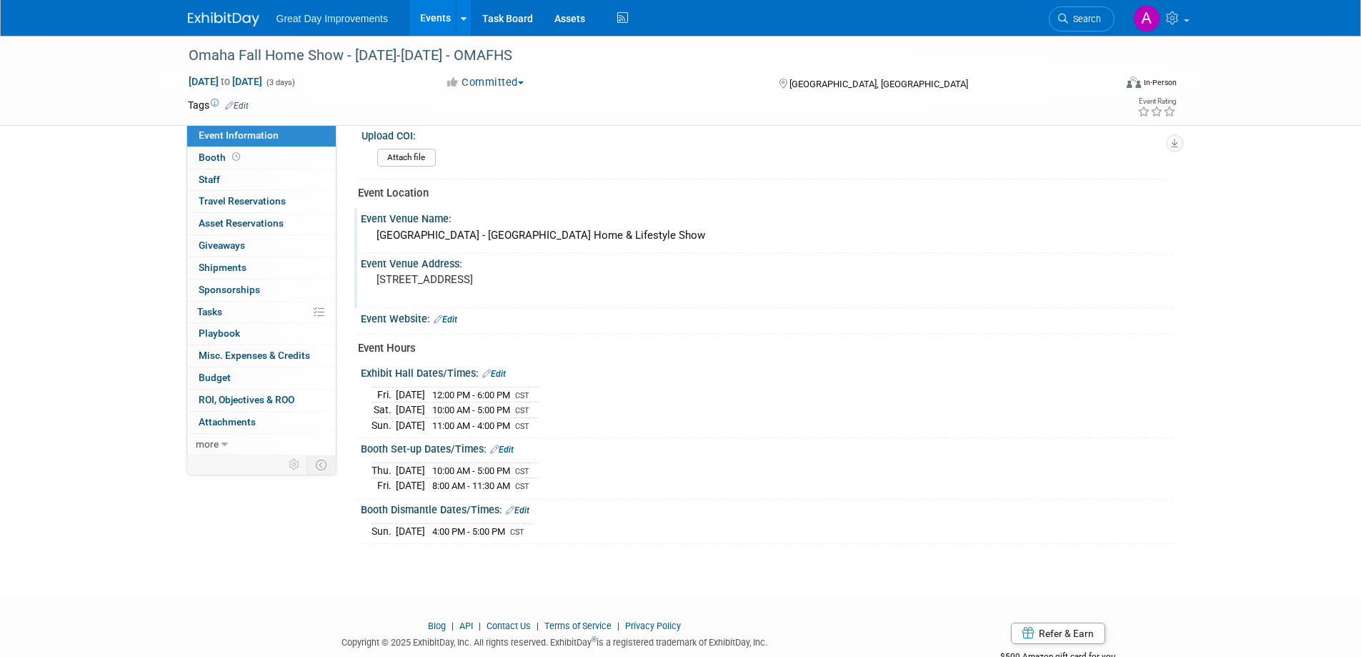
scroll to position [360, 0]
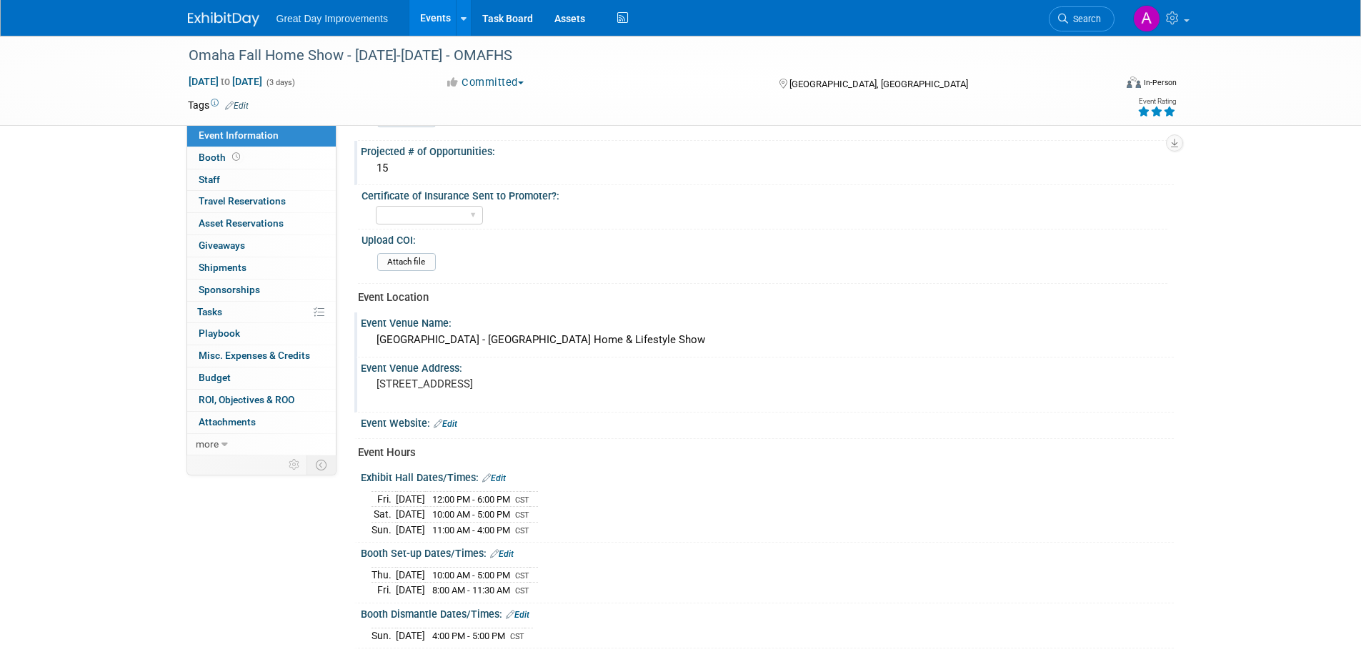
click at [1173, 107] on icon at bounding box center [1169, 111] width 13 height 10
click at [1147, 111] on icon at bounding box center [1144, 111] width 13 height 10
click at [1158, 113] on icon at bounding box center [1156, 111] width 13 height 10
click at [1168, 107] on icon at bounding box center [1169, 111] width 13 height 10
click at [1174, 109] on icon at bounding box center [1169, 111] width 13 height 10
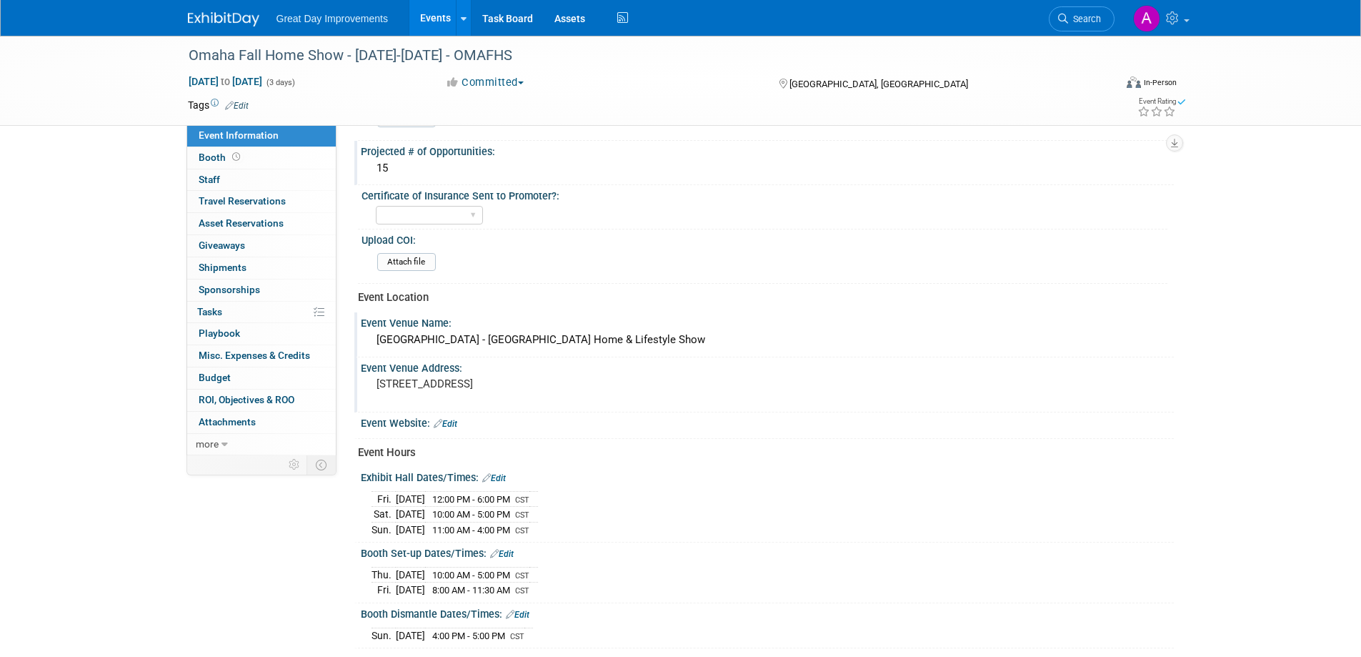
click at [1030, 378] on div "Event Venue Address: 455 N 10th Omaha, NE 68102" at bounding box center [764, 384] width 820 height 55
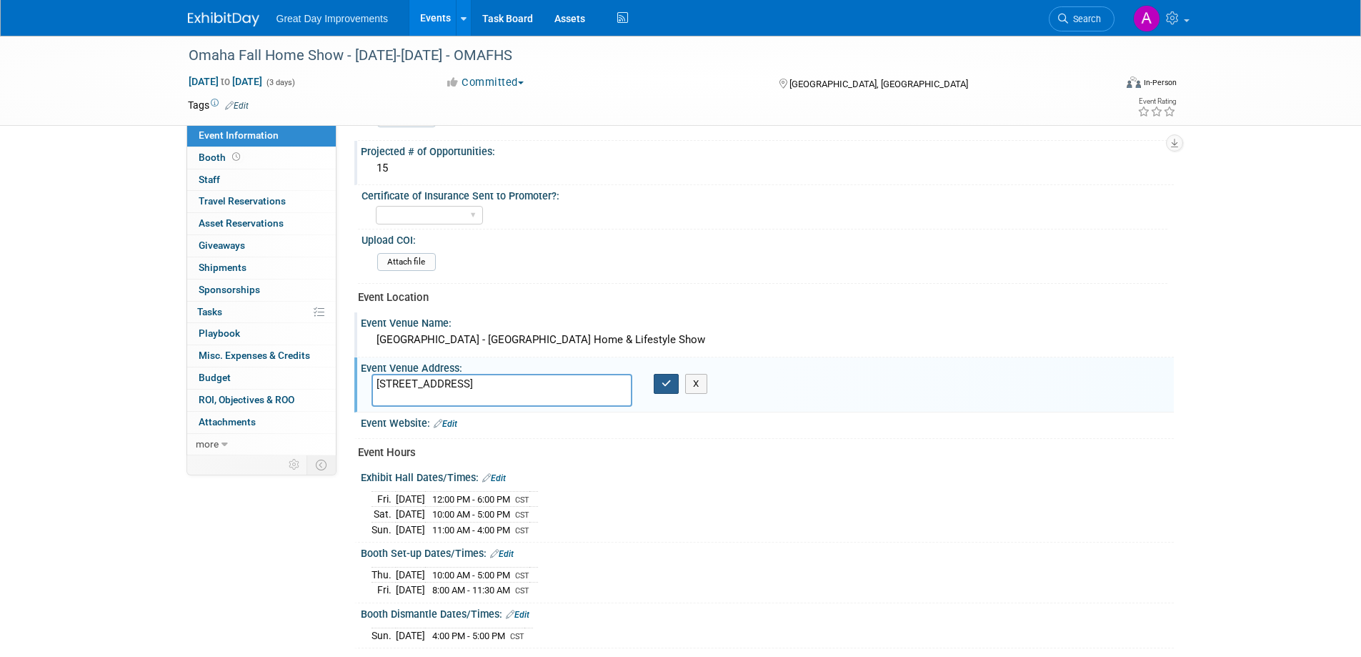
click at [667, 384] on icon "button" at bounding box center [667, 383] width 10 height 9
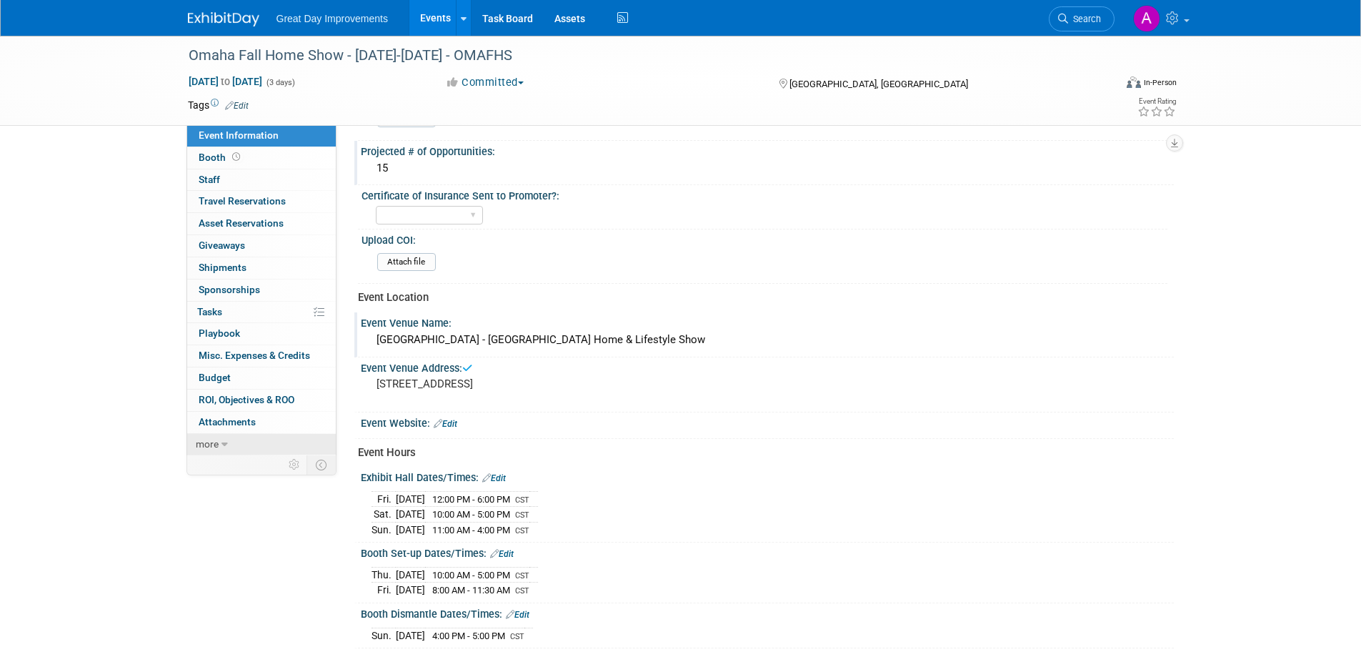
click at [214, 438] on span "more" at bounding box center [207, 443] width 23 height 11
click at [242, 462] on span "Event Binder (.pdf export)" at bounding box center [256, 464] width 114 height 11
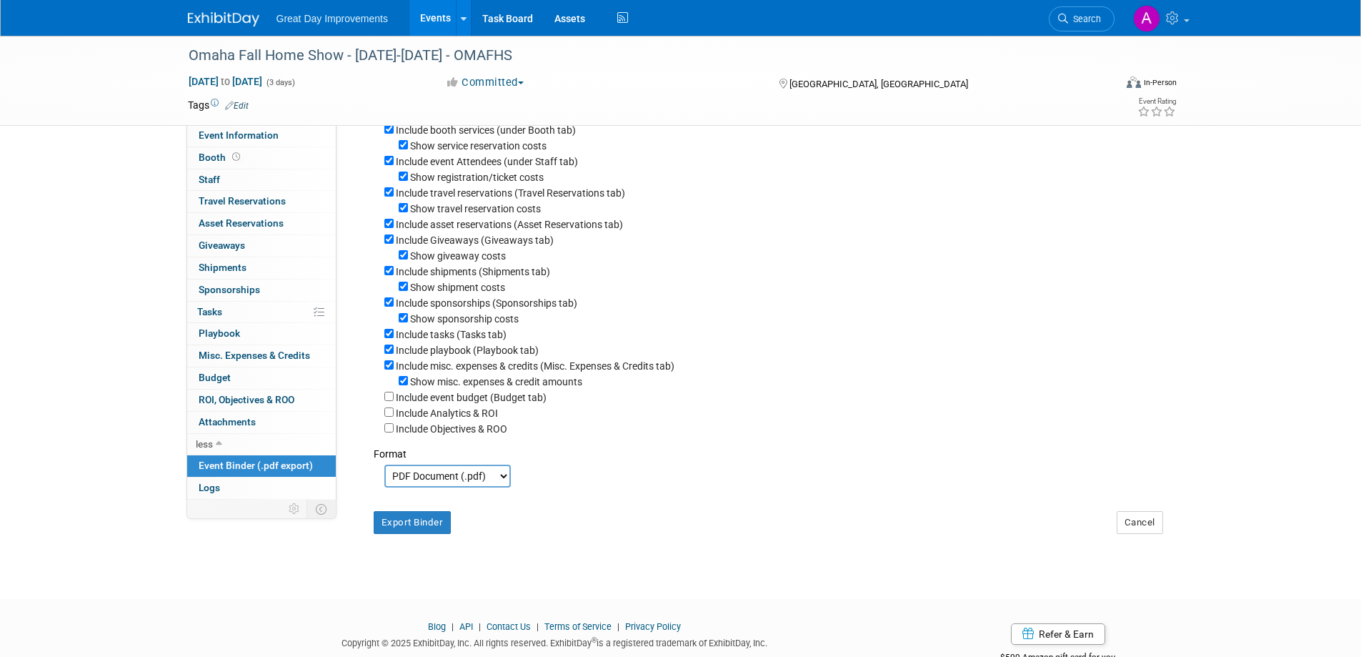
scroll to position [143, 0]
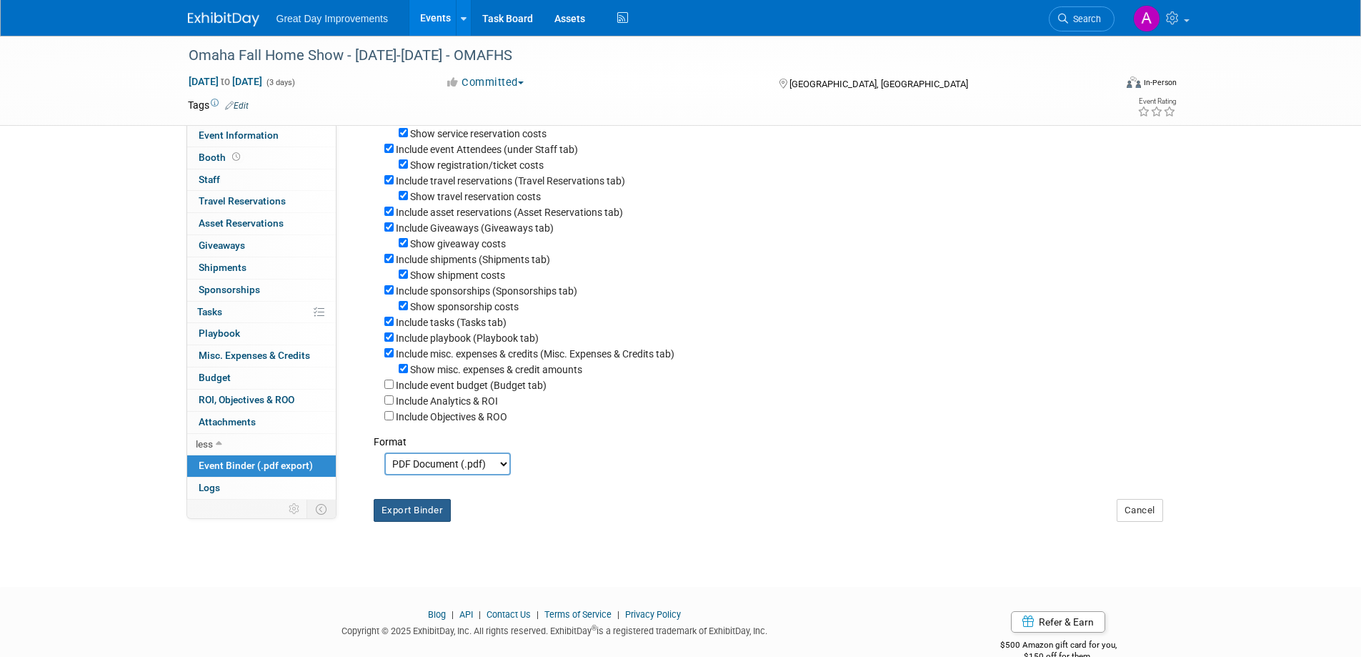
click at [424, 522] on button "Export Binder" at bounding box center [413, 510] width 78 height 23
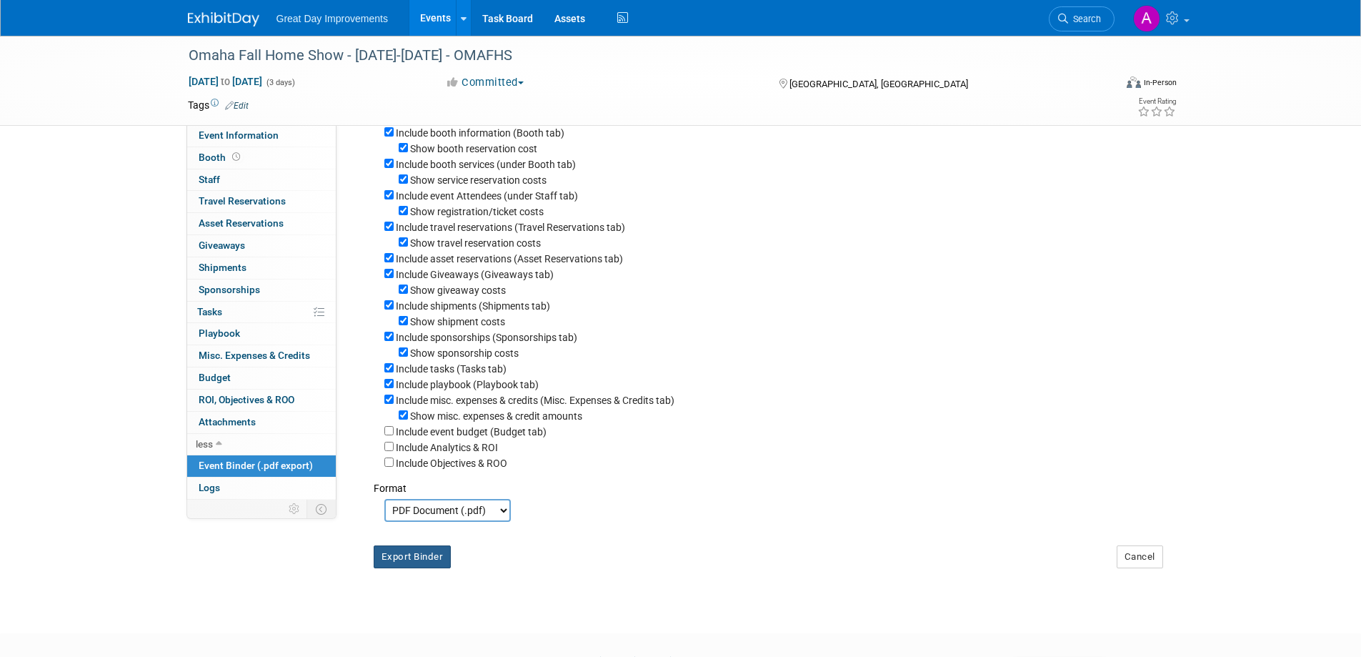
scroll to position [0, 0]
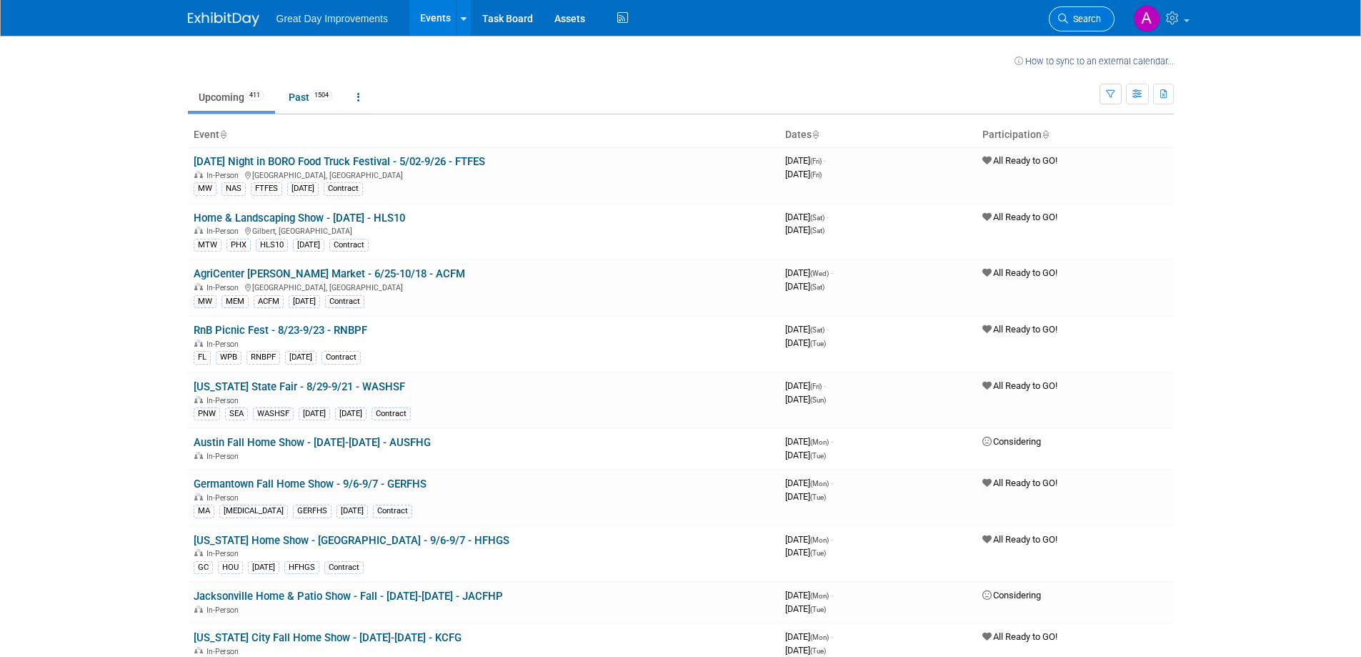
click at [1086, 19] on span "Search" at bounding box center [1084, 19] width 33 height 11
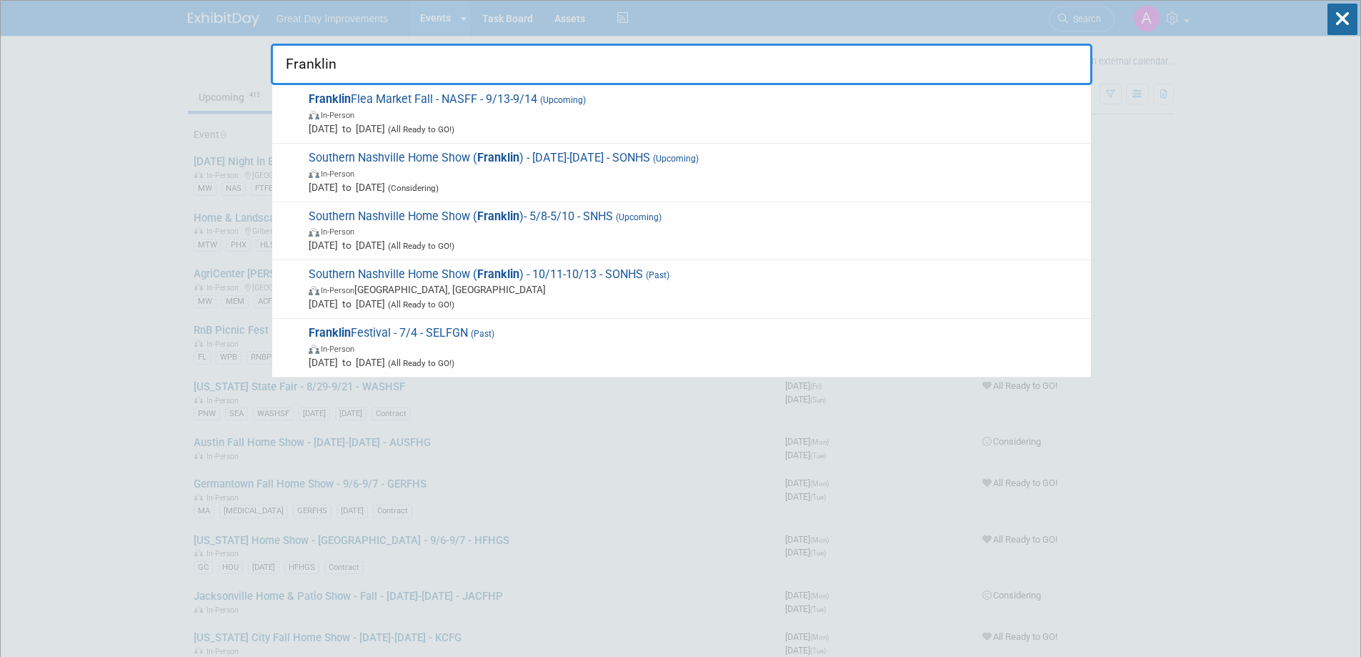
type input "Franklin"
click at [737, 116] on span "In-Person" at bounding box center [696, 114] width 775 height 14
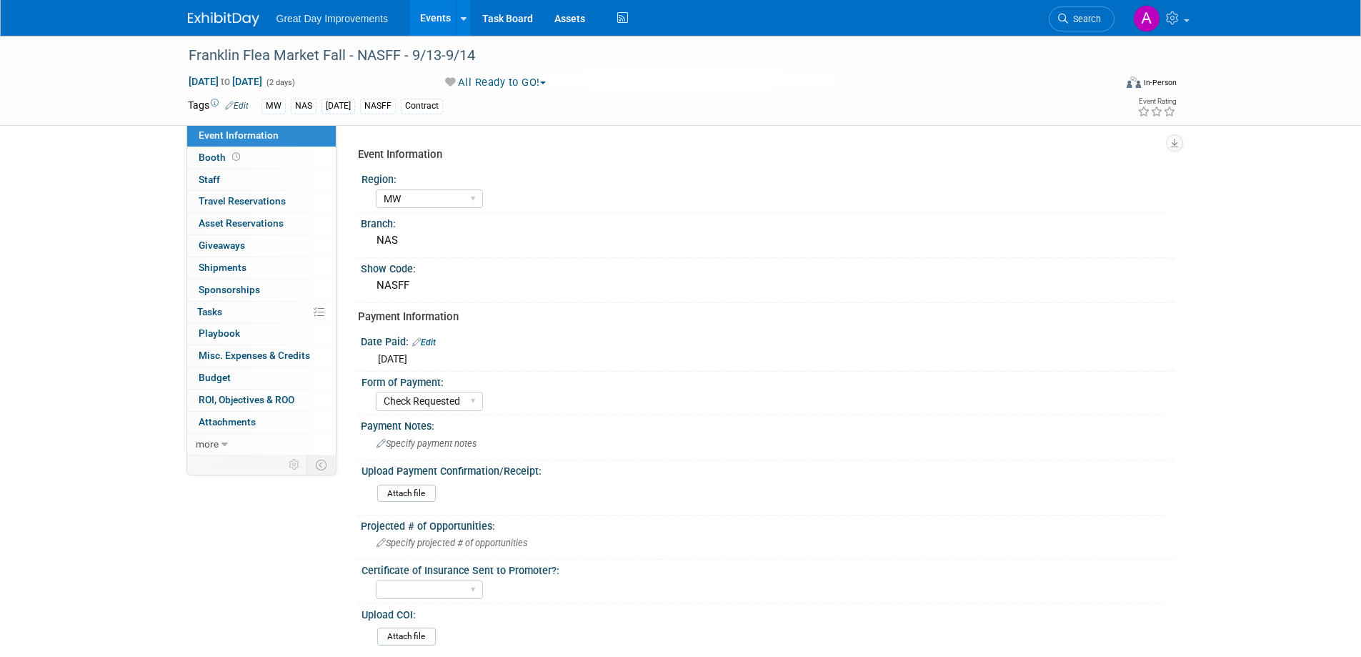
select select "MW"
select select "Check Requested"
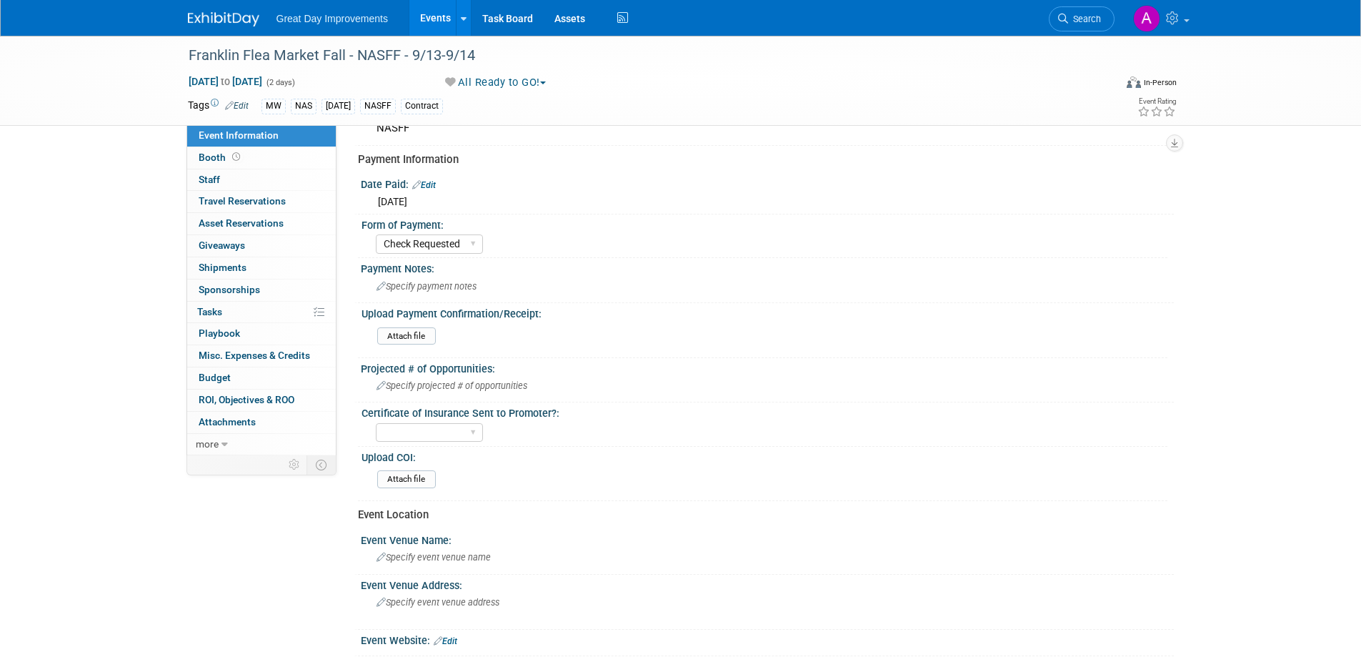
scroll to position [214, 0]
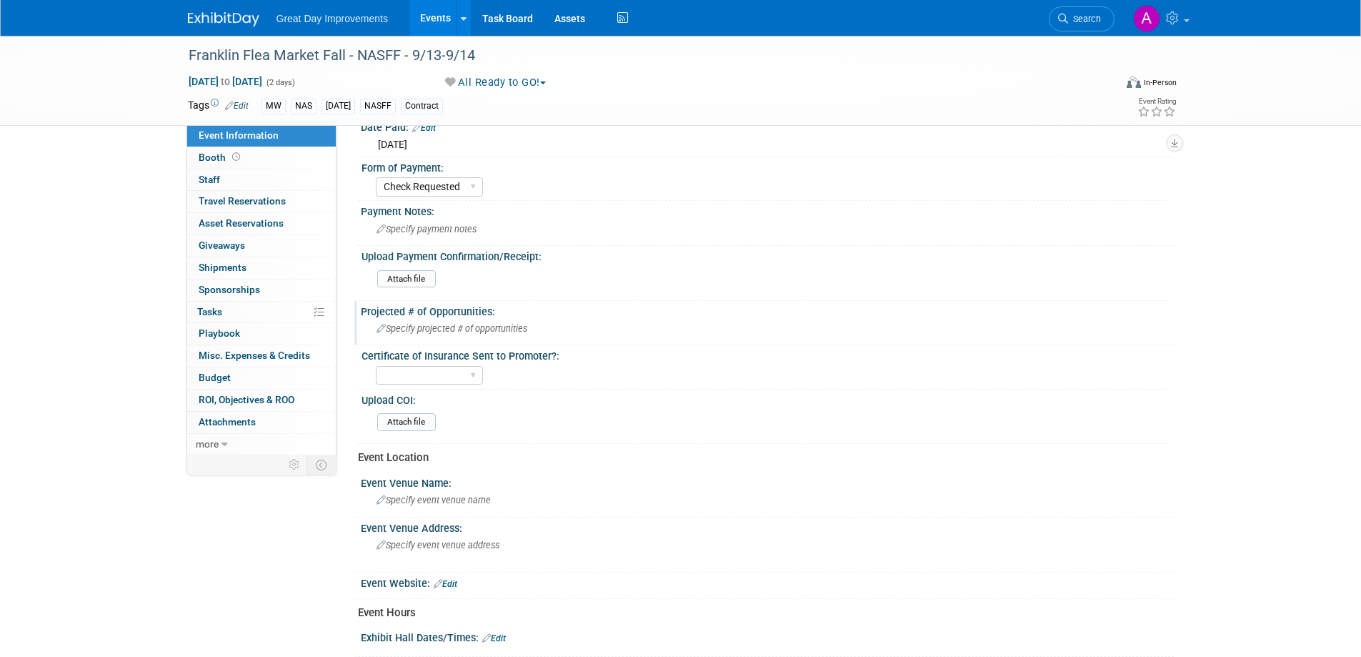
click at [482, 334] on div "Specify projected # of opportunities" at bounding box center [768, 328] width 792 height 22
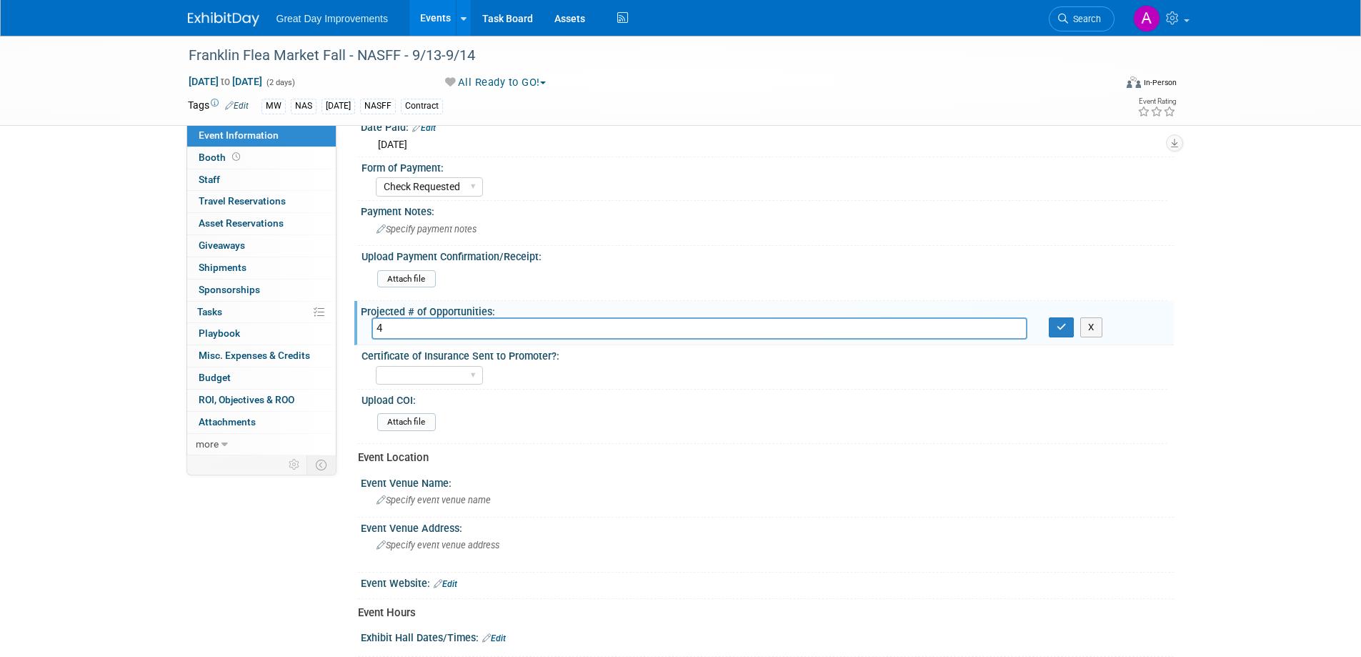
type input "4"
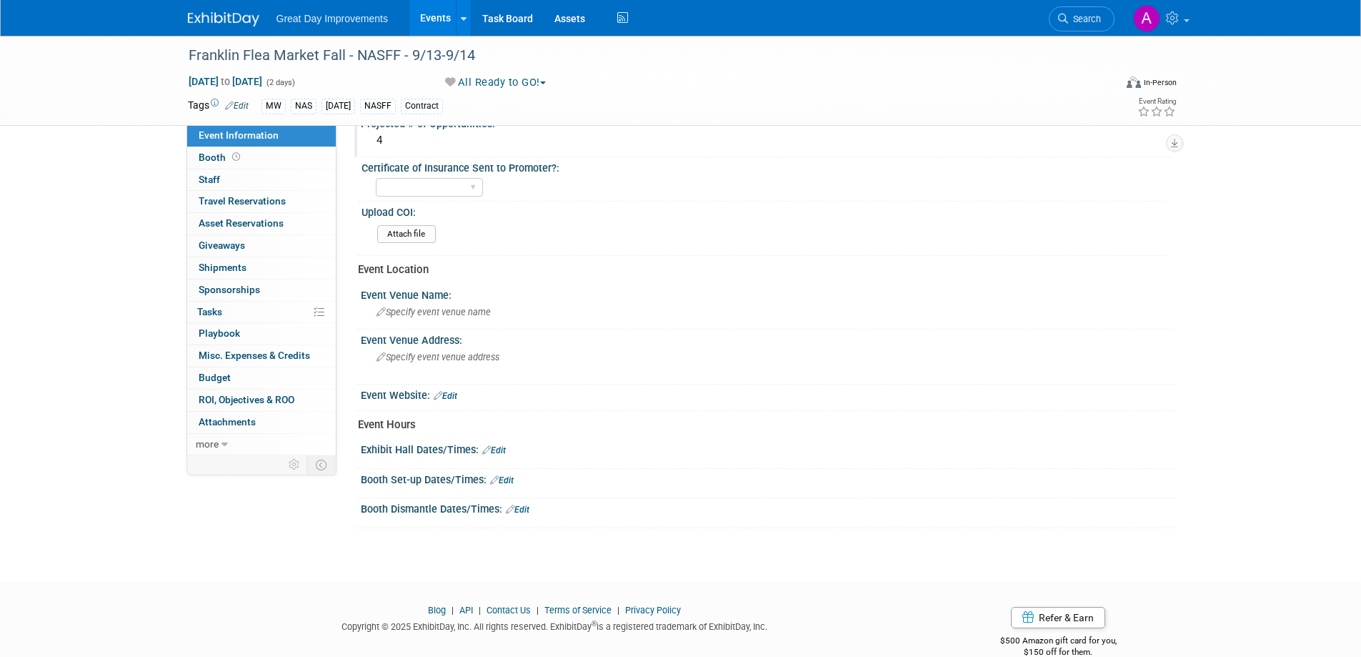
scroll to position [427, 0]
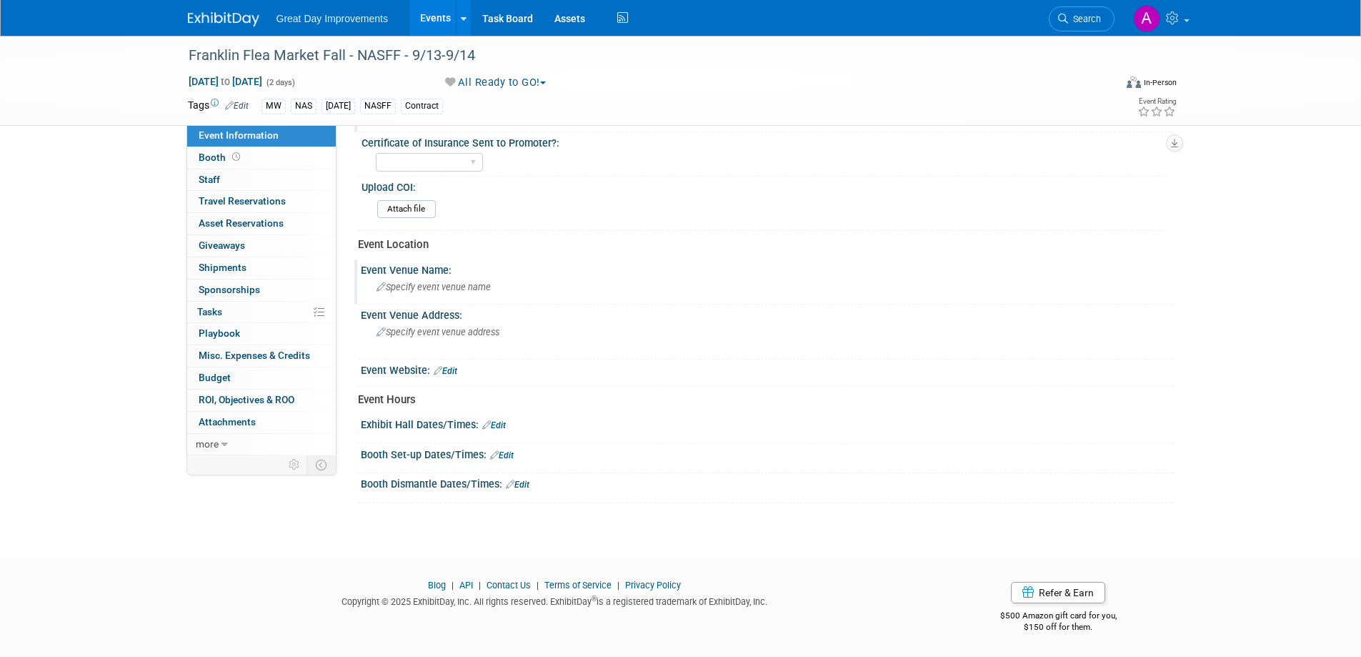
click at [439, 279] on div "Specify event venue name" at bounding box center [768, 287] width 792 height 22
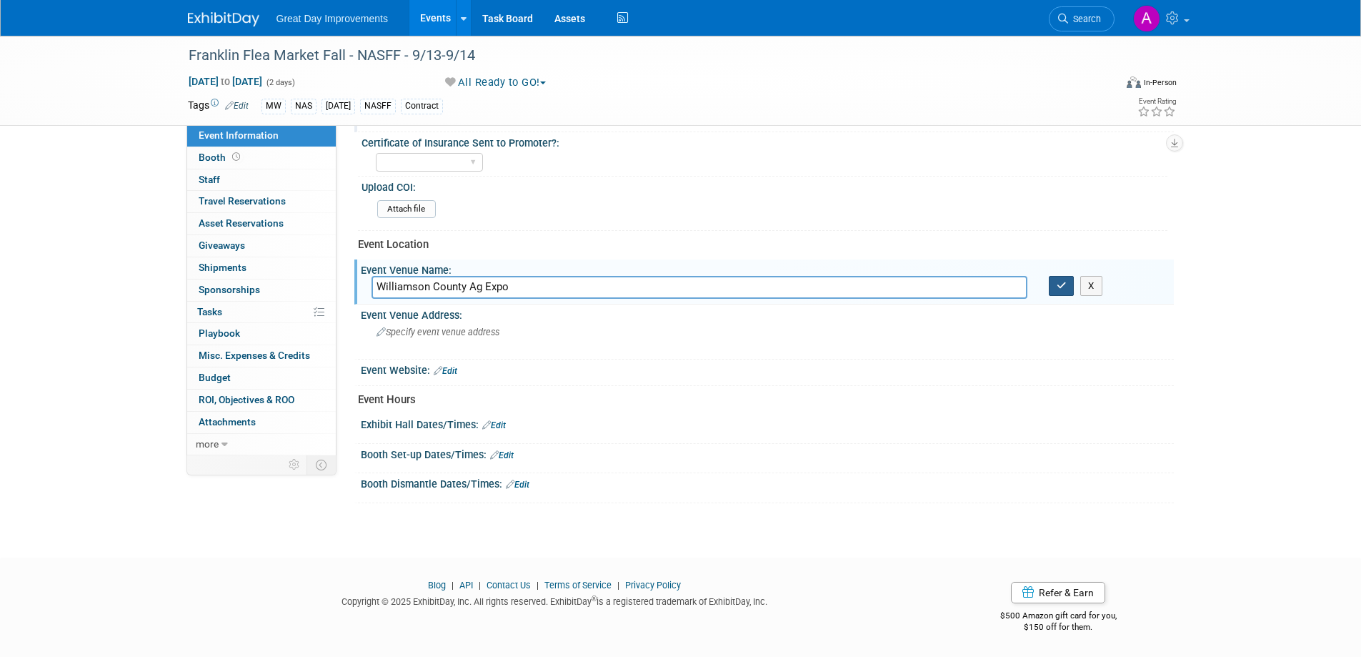
type input "Williamson County Ag Expo"
drag, startPoint x: 1068, startPoint y: 279, endPoint x: 1063, endPoint y: 284, distance: 7.6
click at [1066, 279] on button "button" at bounding box center [1062, 286] width 26 height 20
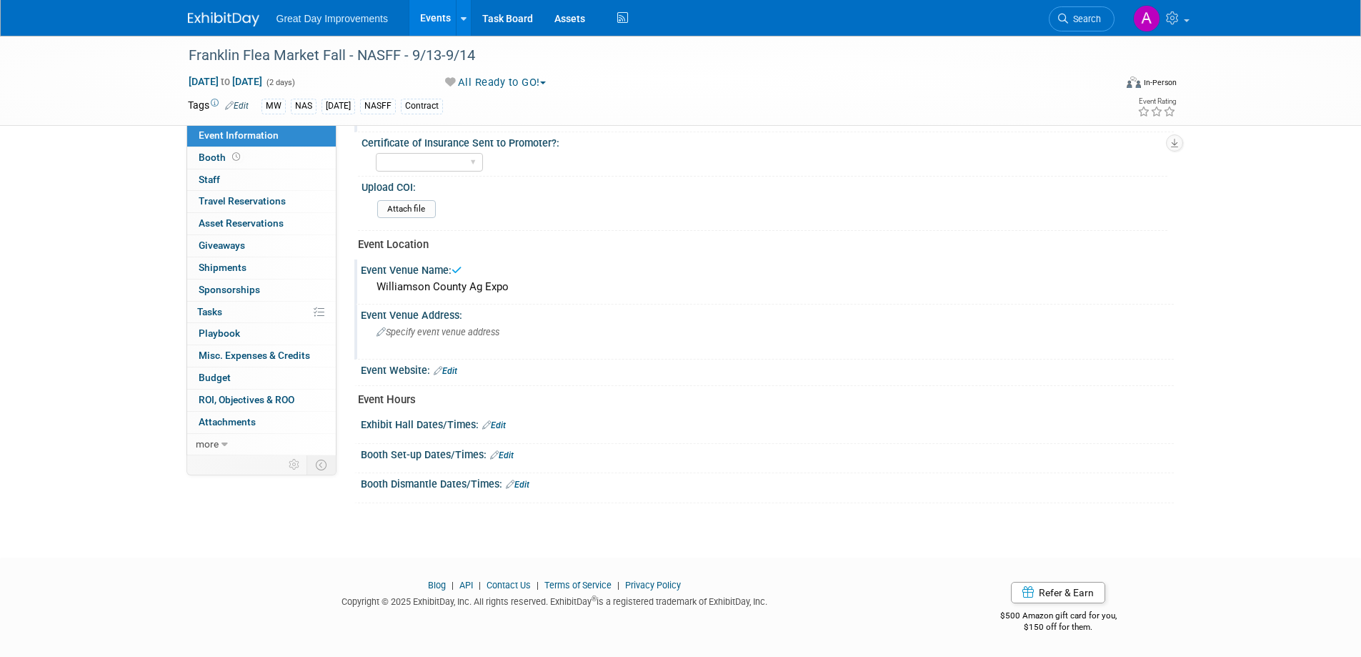
click at [494, 331] on span "Specify event venue address" at bounding box center [438, 332] width 123 height 11
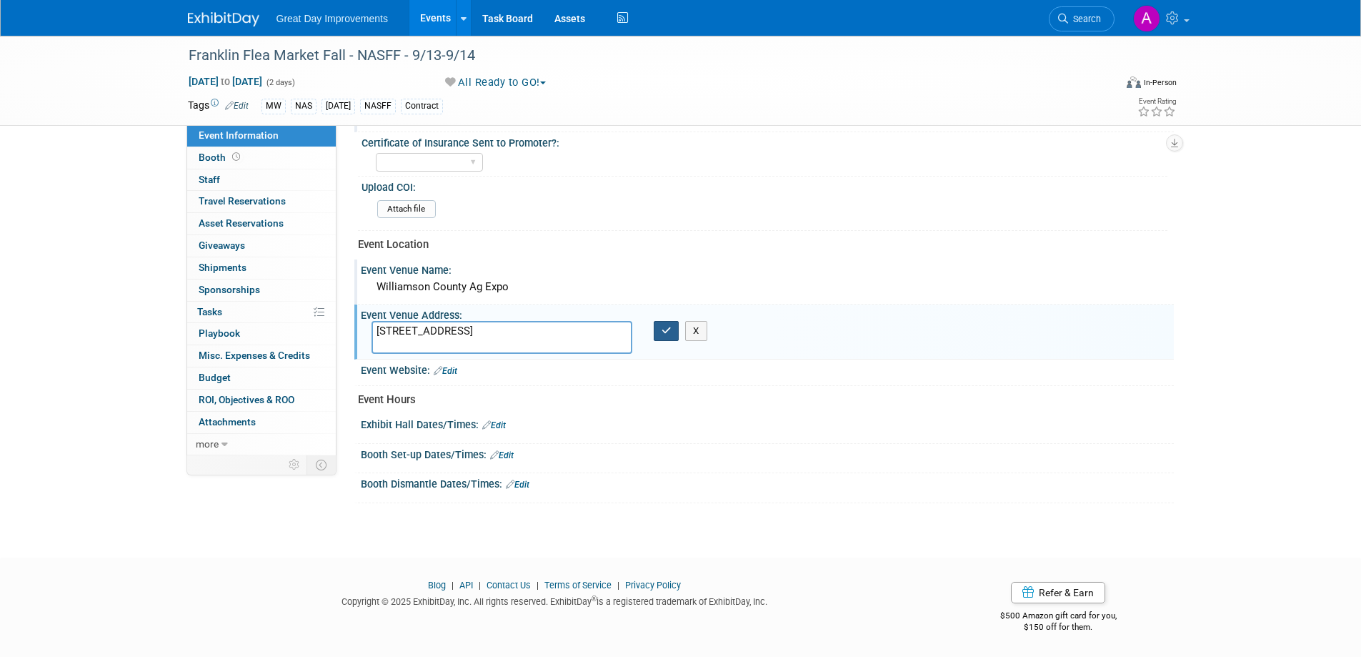
type textarea "4215 Long Lane Franklin, TN 37064"
click at [662, 335] on icon "button" at bounding box center [667, 330] width 10 height 9
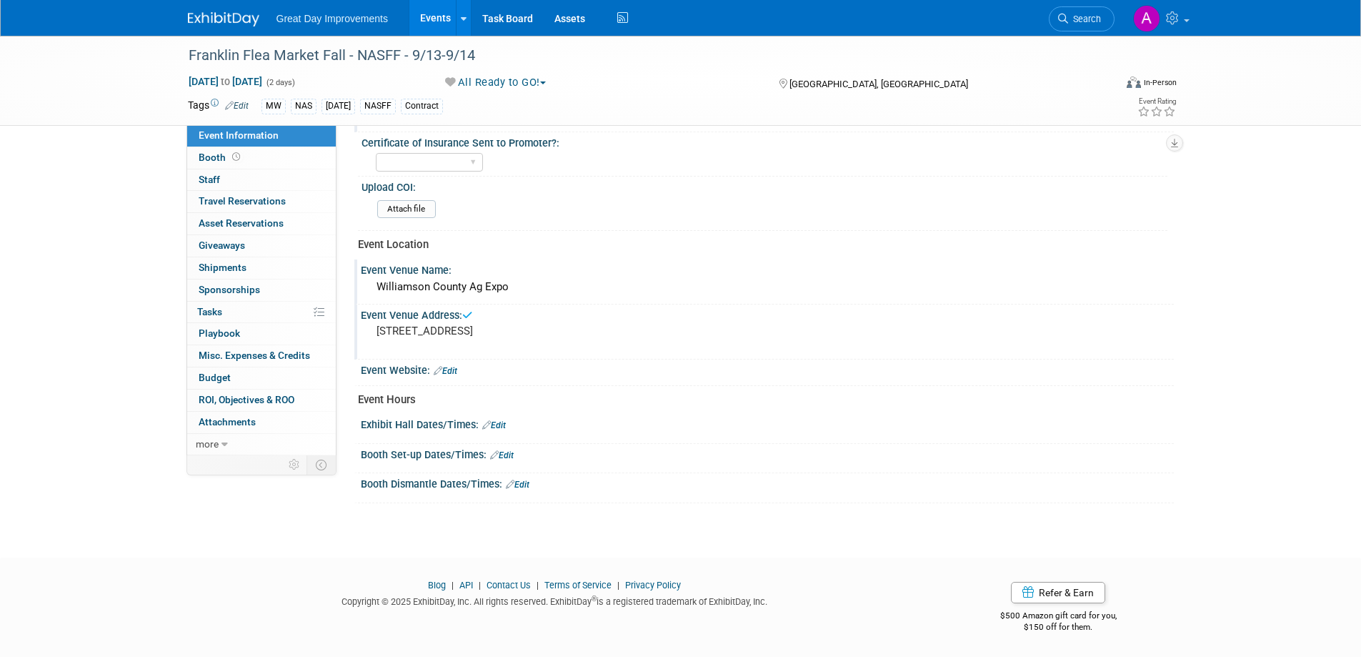
click at [442, 368] on icon at bounding box center [438, 370] width 9 height 9
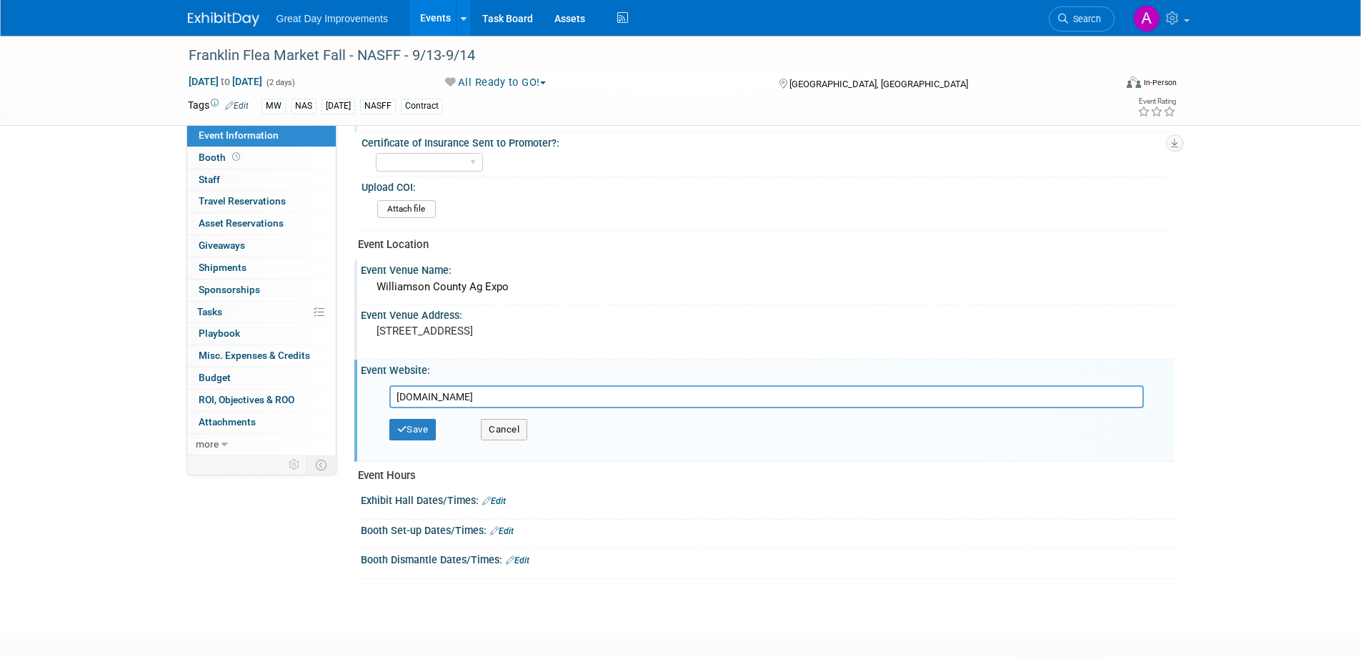
type input "www.stewartpromotions.com"
click at [409, 429] on button "Save" at bounding box center [412, 429] width 47 height 21
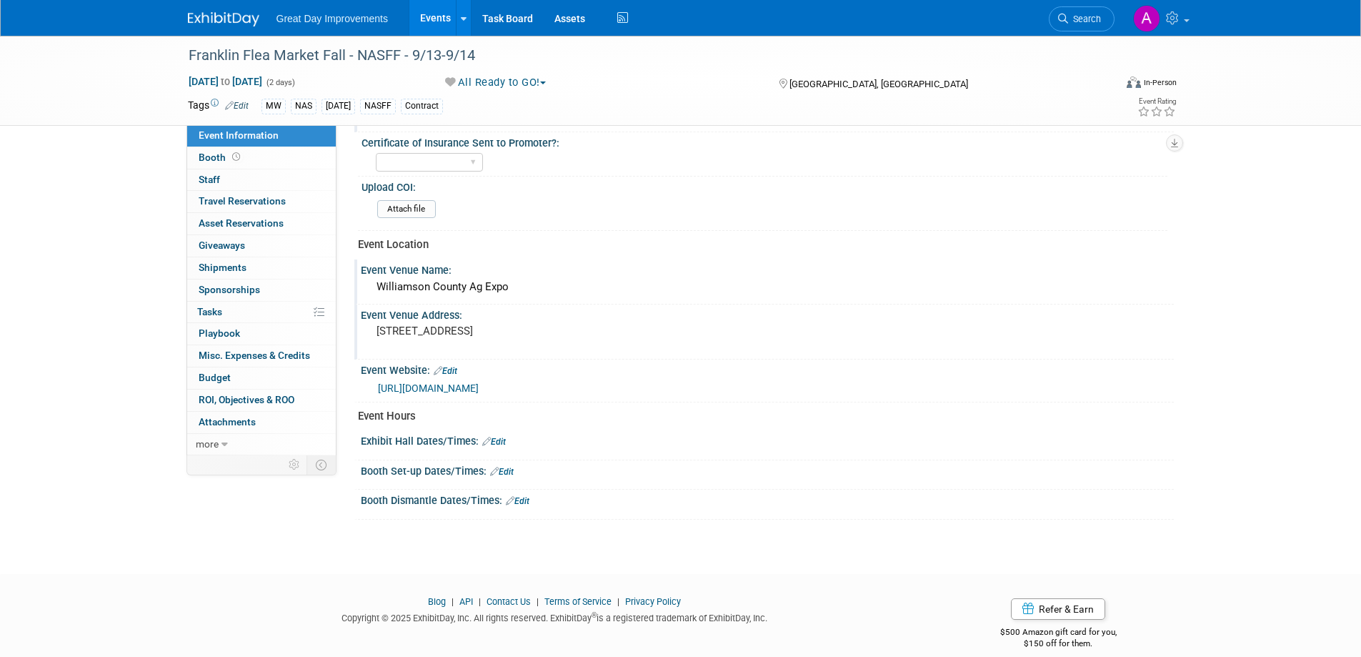
click at [509, 442] on div "Exhibit Hall Dates/Times: Edit" at bounding box center [767, 439] width 813 height 19
click at [502, 442] on link "Edit" at bounding box center [494, 442] width 24 height 10
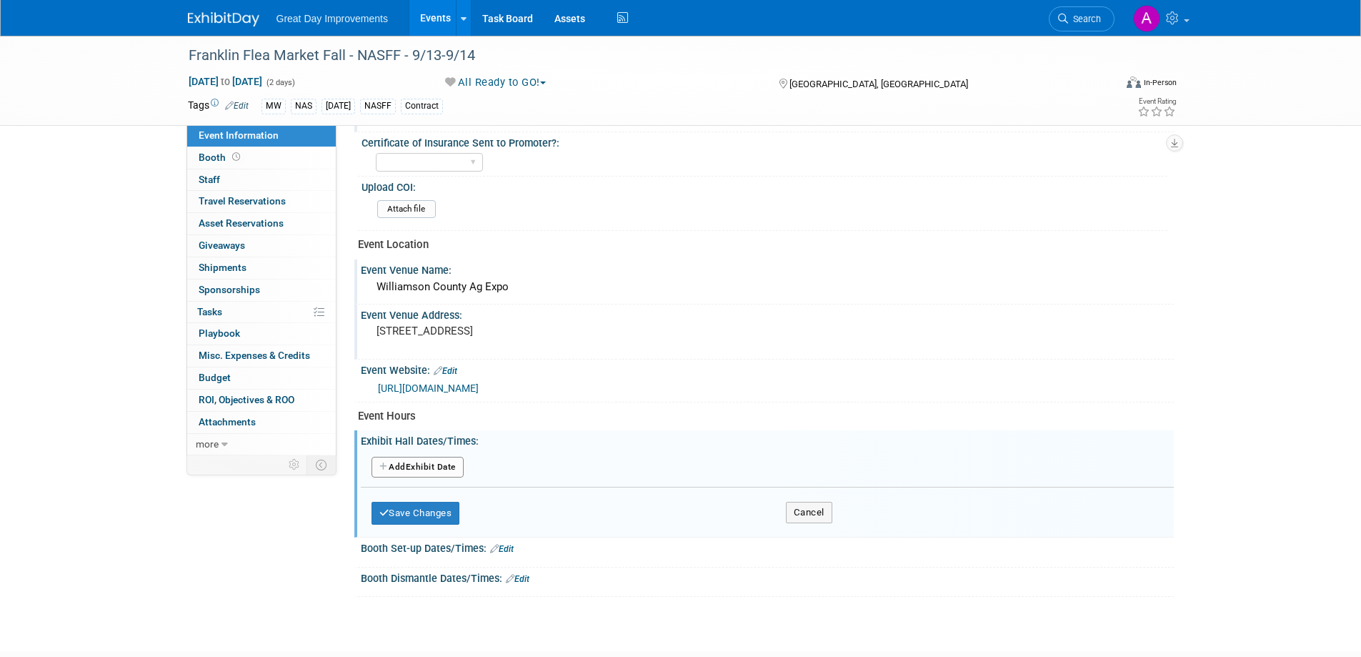
click at [430, 469] on button "Add Another Exhibit Date" at bounding box center [418, 467] width 92 height 21
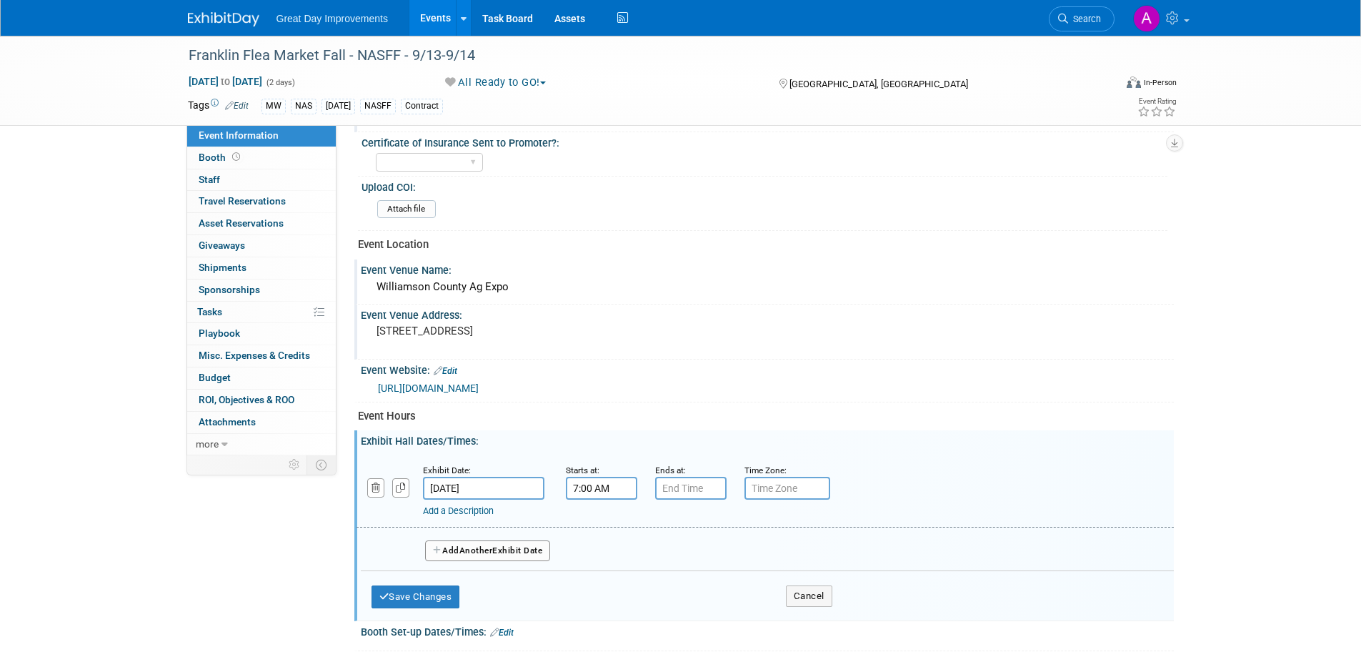
drag, startPoint x: 592, startPoint y: 488, endPoint x: 614, endPoint y: 489, distance: 21.4
click at [594, 488] on input "7:00 AM" at bounding box center [601, 488] width 71 height 23
click at [602, 523] on span at bounding box center [599, 523] width 25 height 25
click at [600, 521] on span at bounding box center [599, 523] width 25 height 25
type input "9:00 AM"
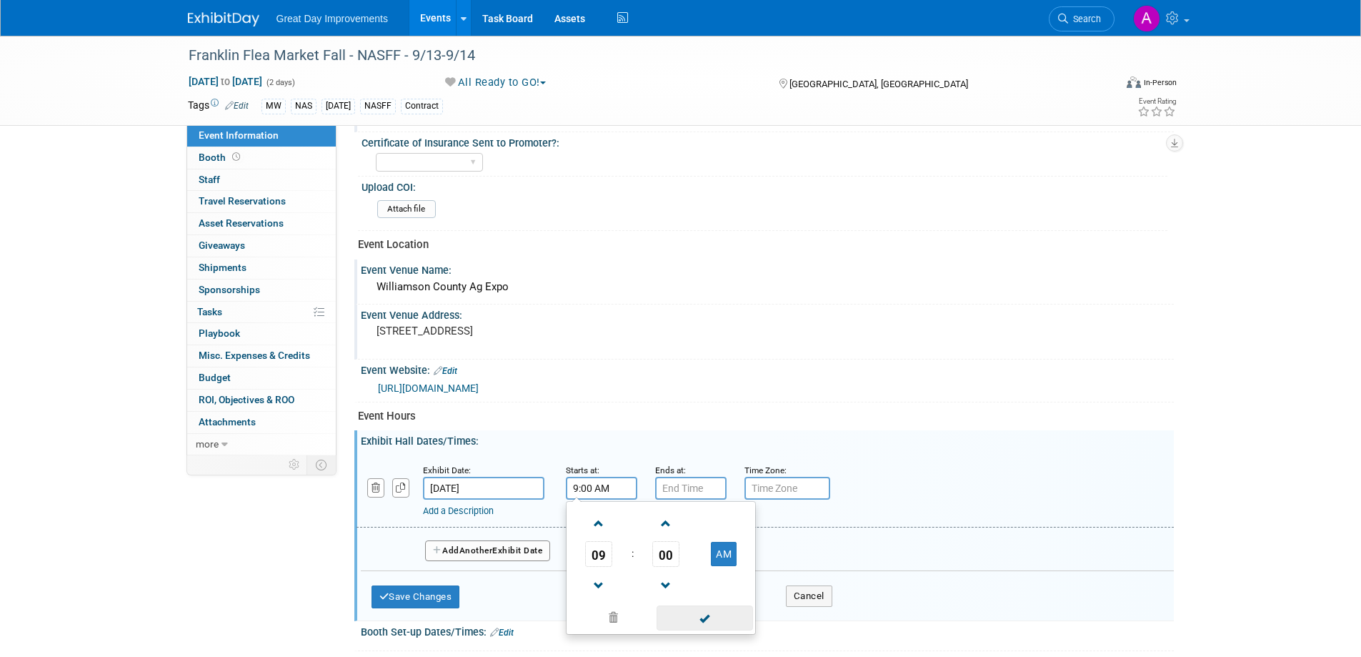
click at [682, 612] on span at bounding box center [705, 617] width 96 height 25
click at [696, 487] on input "7:00 PM" at bounding box center [690, 488] width 71 height 23
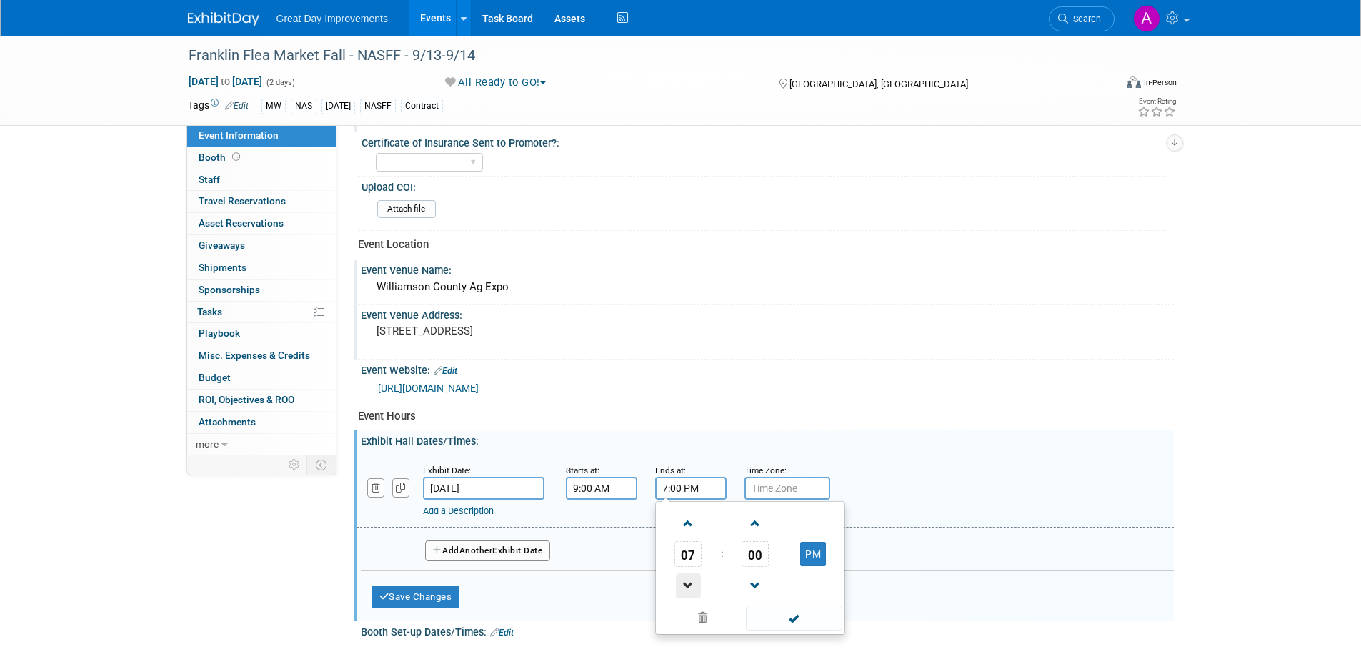
click at [693, 581] on span at bounding box center [688, 585] width 25 height 25
type input "6:00 PM"
drag, startPoint x: 792, startPoint y: 637, endPoint x: 791, endPoint y: 627, distance: 10.8
click at [792, 635] on div "Booth Set-up Dates/Times: Edit Save Changes Cancel" at bounding box center [764, 636] width 820 height 30
click at [786, 492] on input "text" at bounding box center [788, 488] width 86 height 23
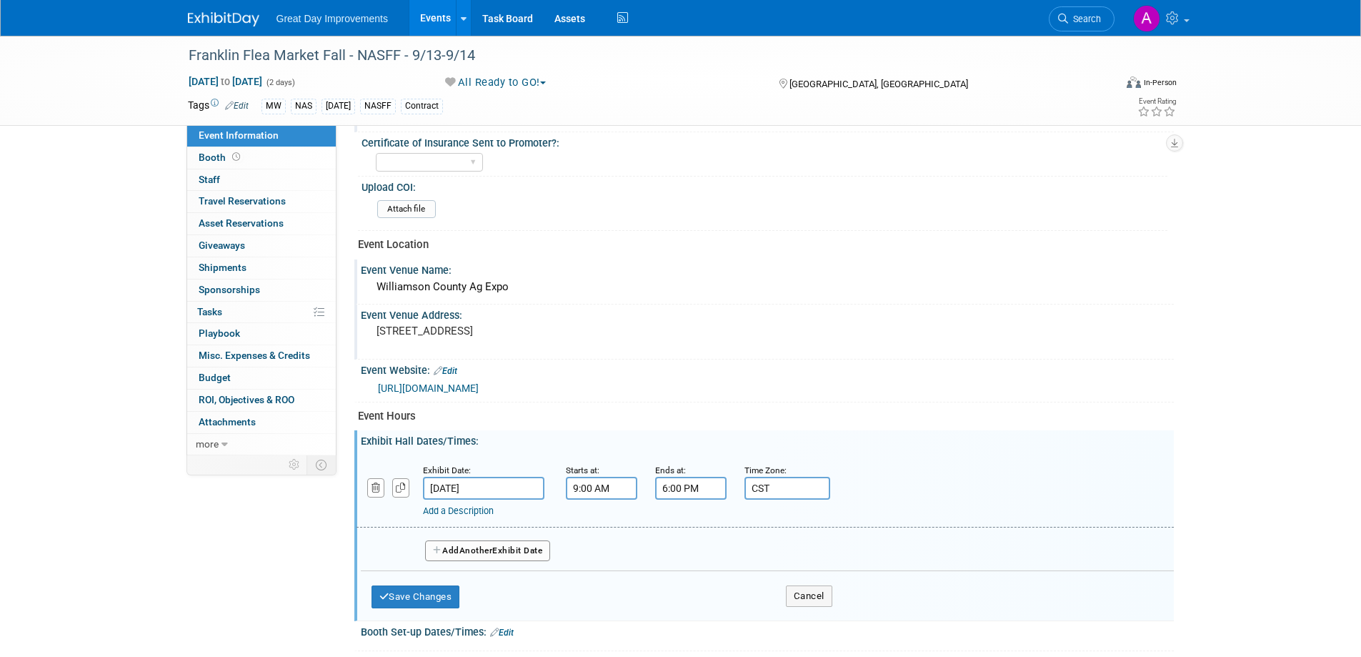
type input "CST"
click at [962, 449] on div "Exhibit Date: Sep 13, 2025 Starts at: 9:00 AM Ends at: 6:00 PM Time Zone: Apply…" at bounding box center [767, 532] width 813 height 170
click at [504, 552] on button "Add Another Exhibit Date" at bounding box center [488, 550] width 126 height 21
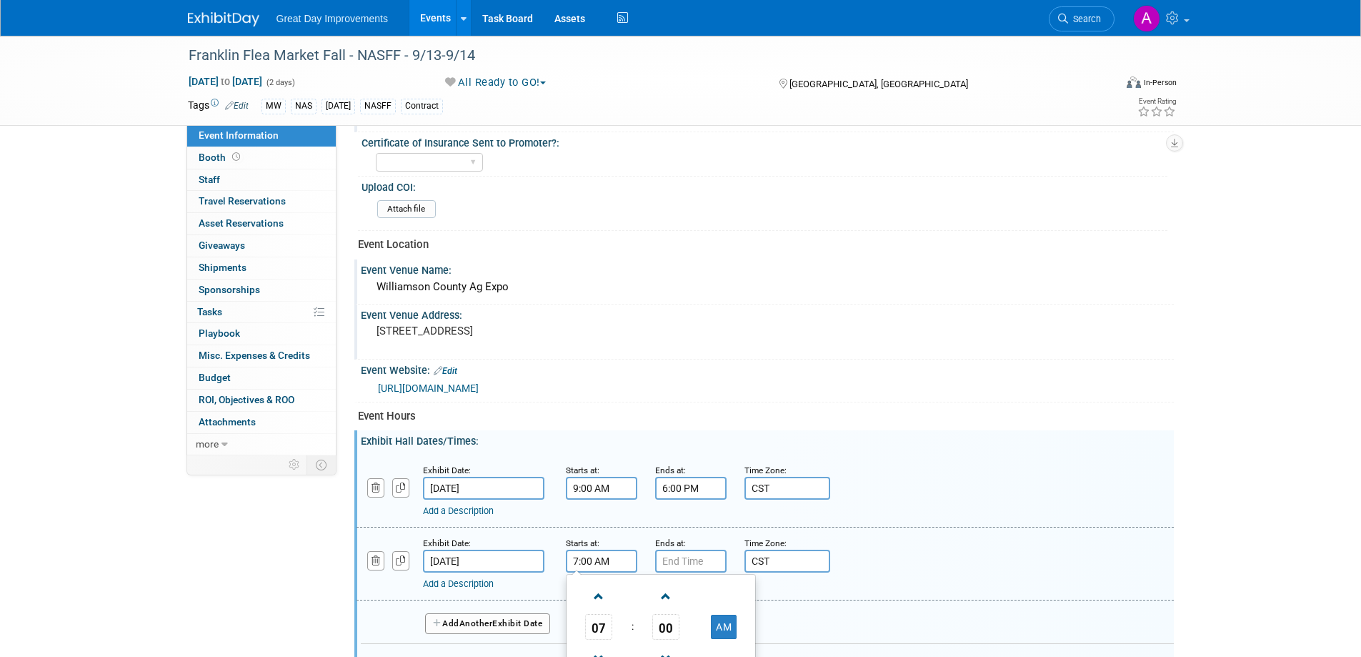
click at [618, 565] on input "7:00 AM" at bounding box center [601, 561] width 71 height 23
click at [605, 585] on span at bounding box center [599, 596] width 25 height 25
click at [604, 585] on span at bounding box center [599, 596] width 25 height 25
type input "10:00 AM"
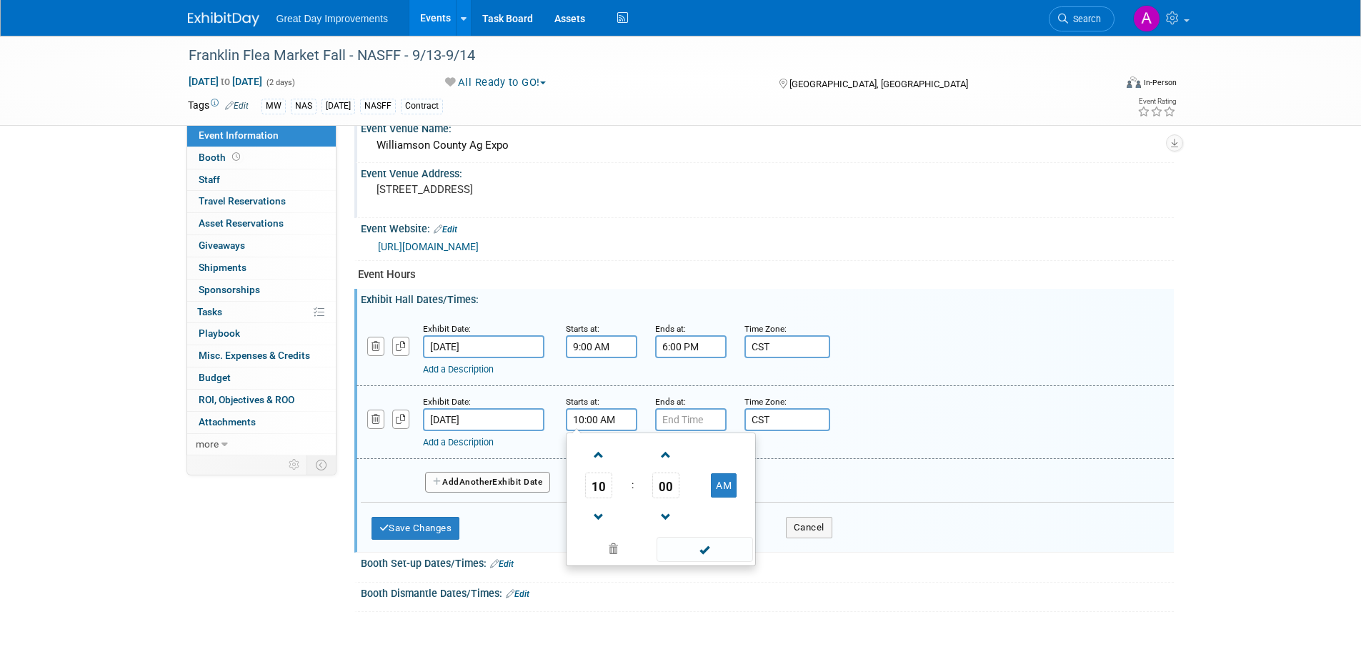
scroll to position [570, 0]
click at [716, 540] on span at bounding box center [705, 547] width 96 height 25
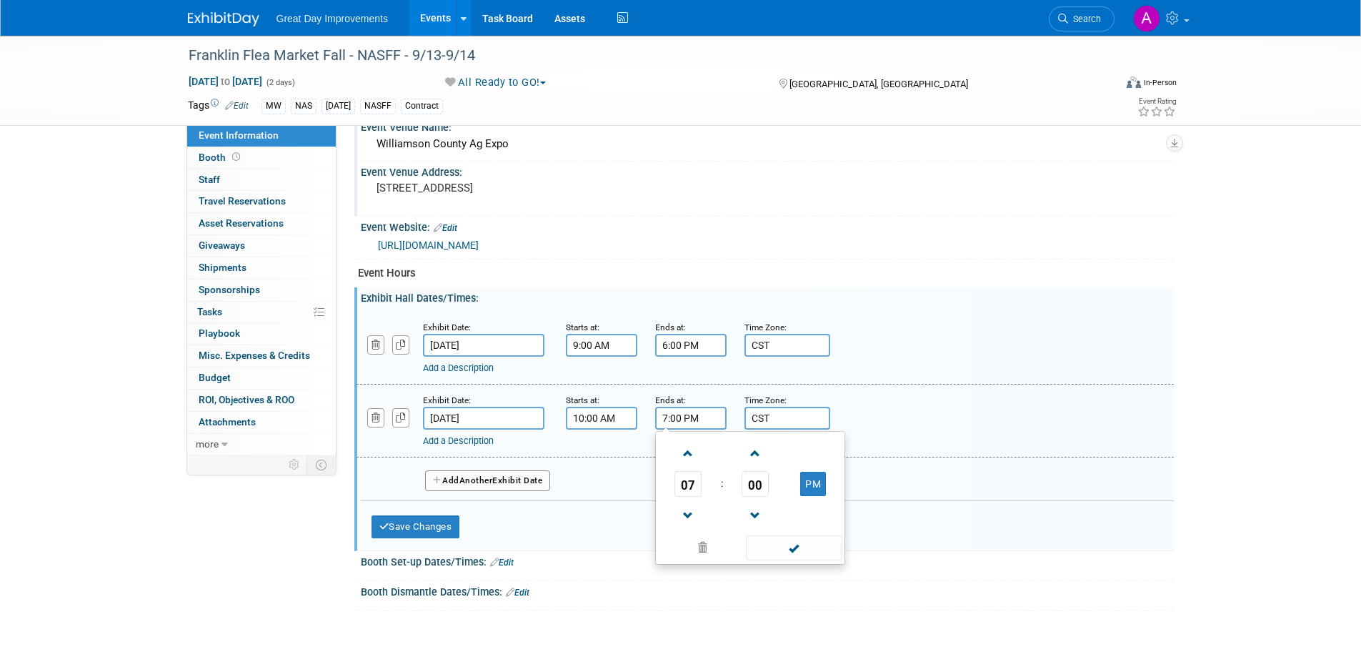
click at [690, 408] on input "7:00 PM" at bounding box center [690, 418] width 71 height 23
click at [687, 512] on span at bounding box center [688, 515] width 25 height 25
click at [687, 510] on span at bounding box center [688, 515] width 25 height 25
click at [689, 510] on span at bounding box center [688, 515] width 25 height 25
type input "4:00 PM"
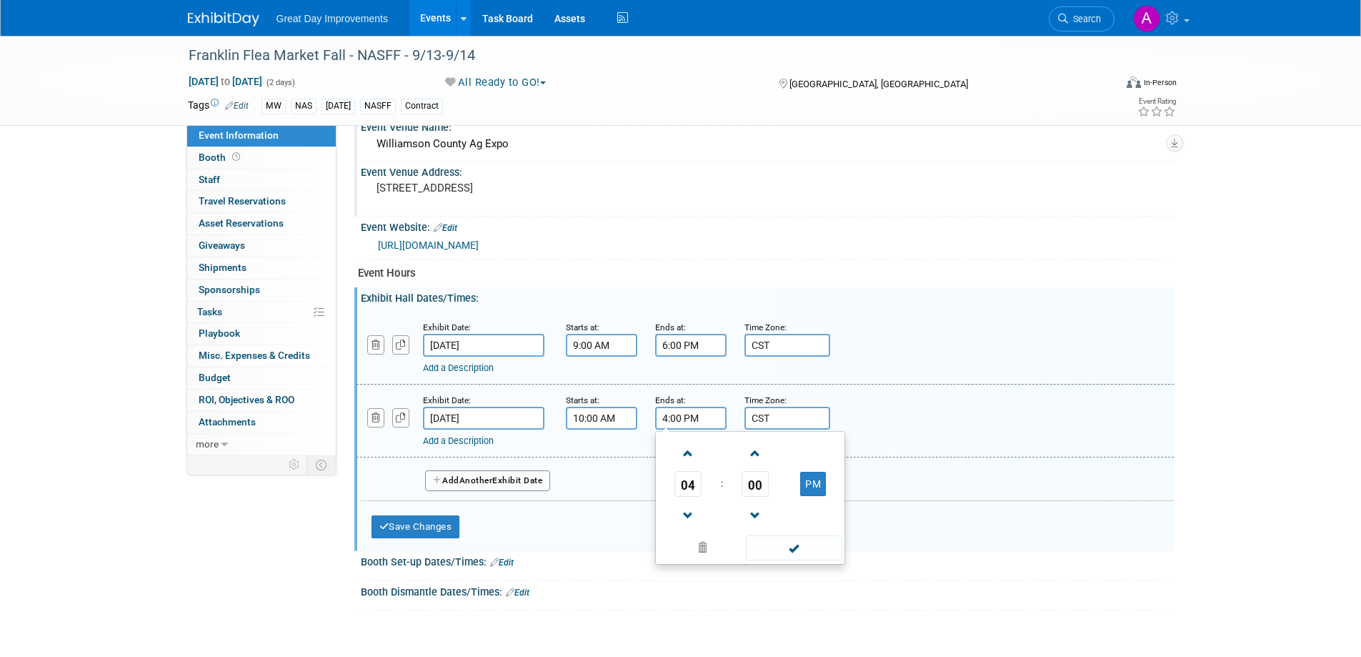
click at [793, 555] on span at bounding box center [794, 547] width 96 height 25
click at [434, 528] on button "Save Changes" at bounding box center [416, 526] width 89 height 23
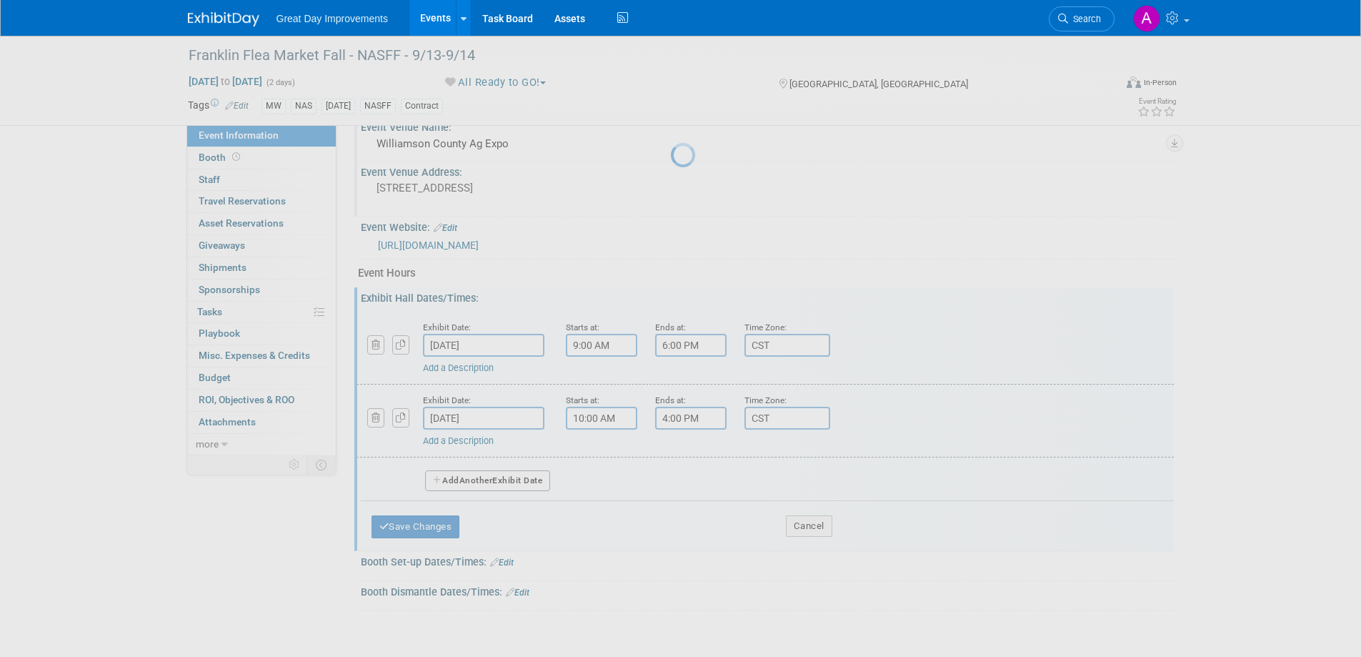
scroll to position [441, 0]
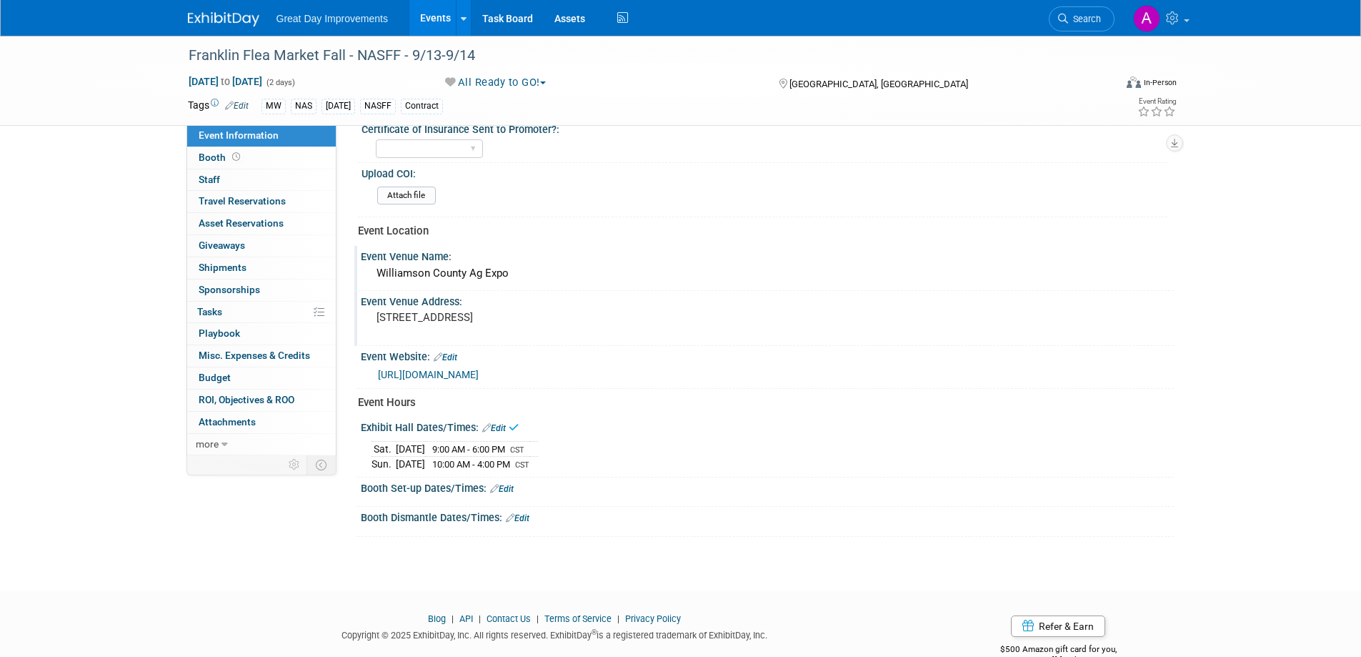
click at [512, 486] on link "Edit" at bounding box center [502, 489] width 24 height 10
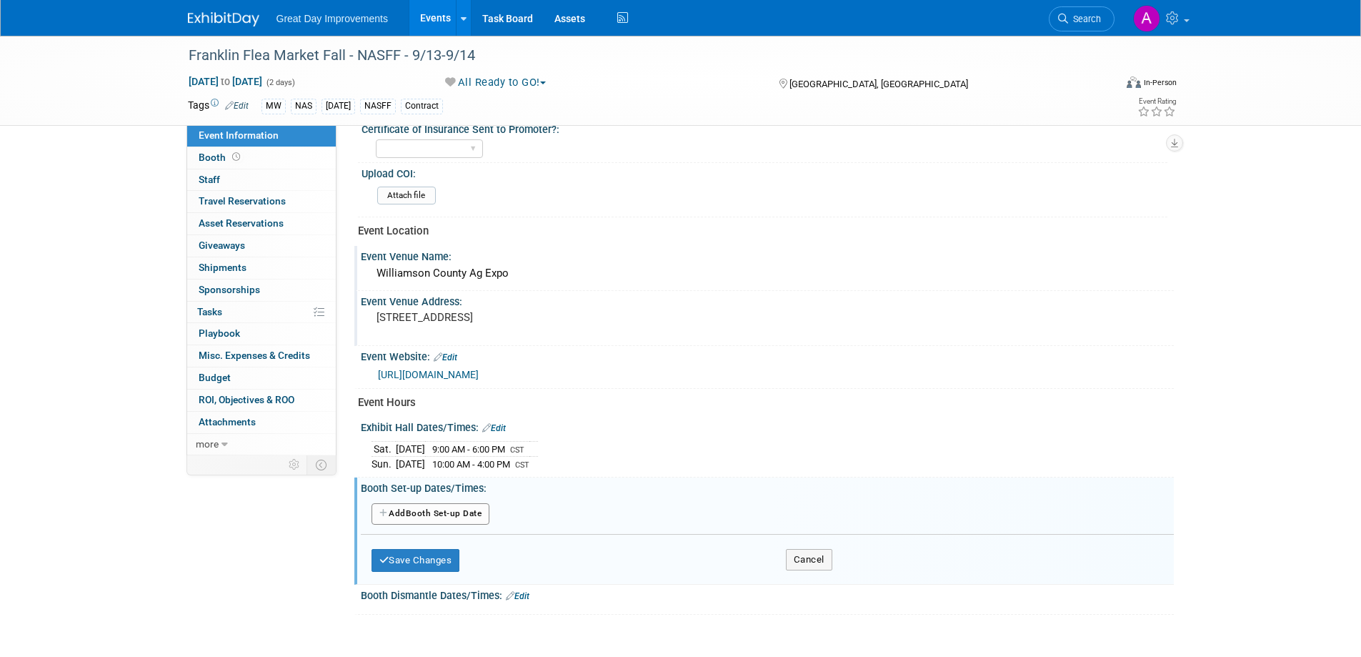
click at [457, 507] on button "Add Another Booth Set-up Date" at bounding box center [431, 513] width 119 height 21
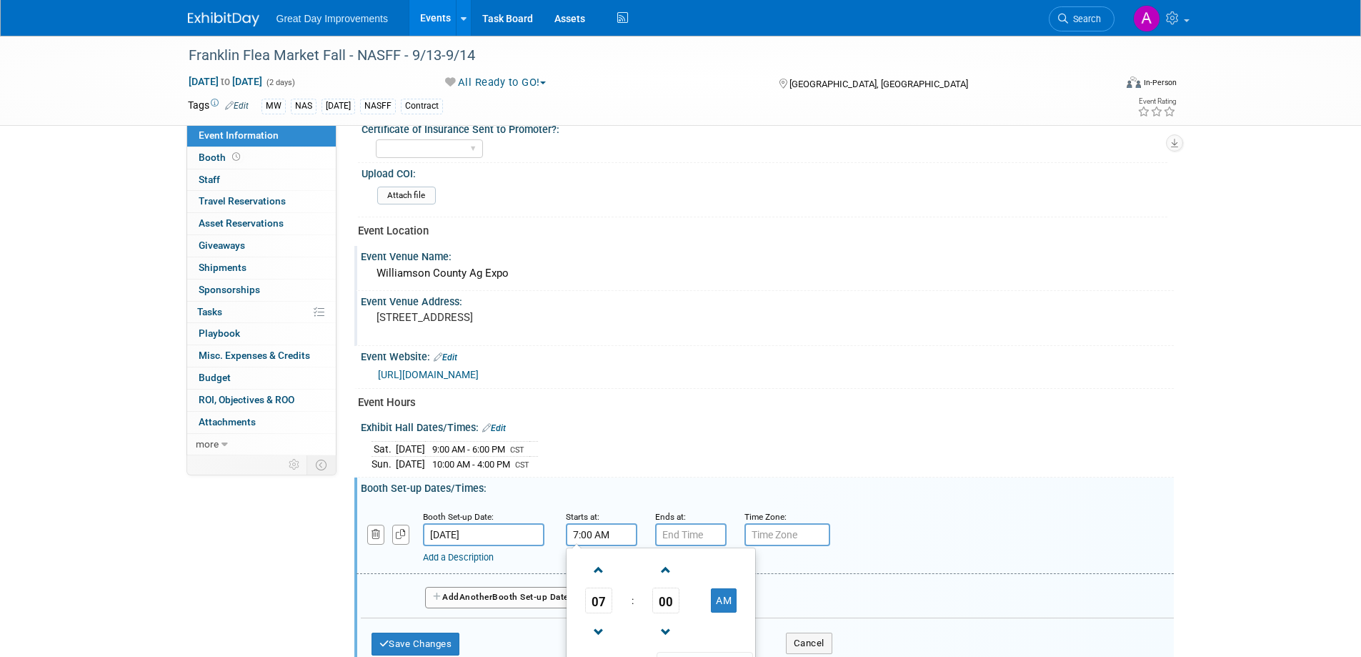
click at [614, 533] on input "7:00 AM" at bounding box center [601, 534] width 71 height 23
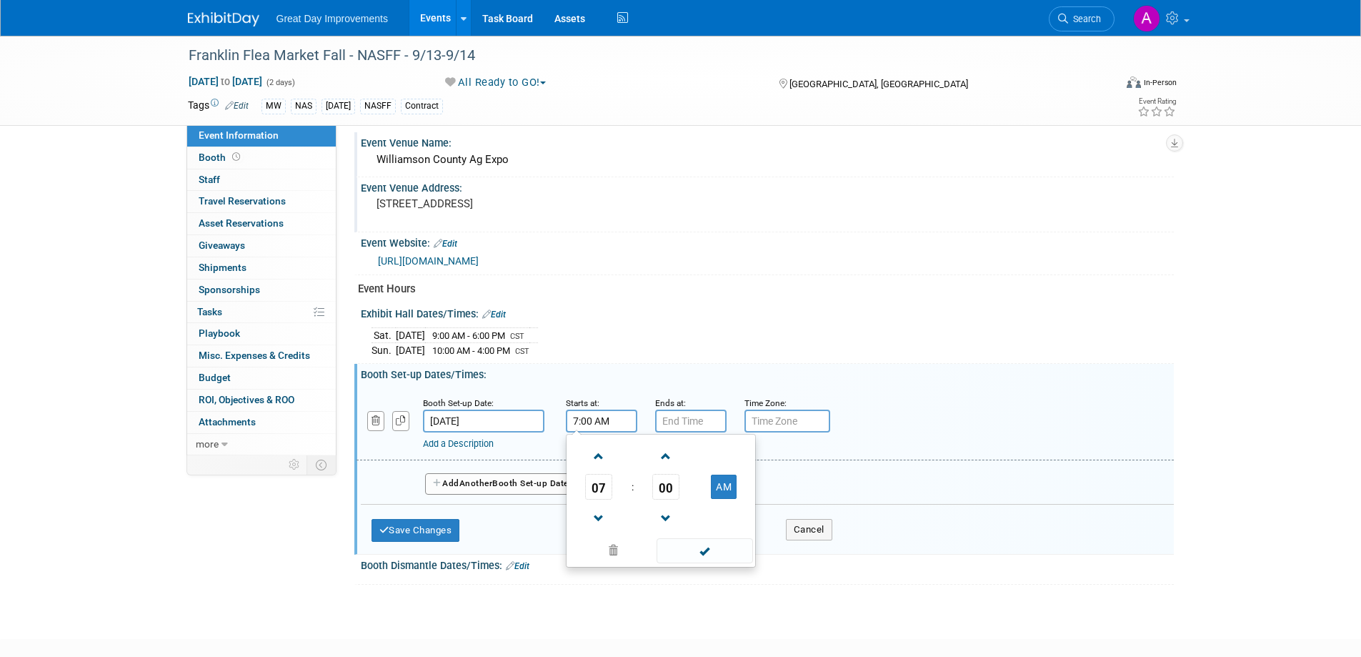
scroll to position [584, 0]
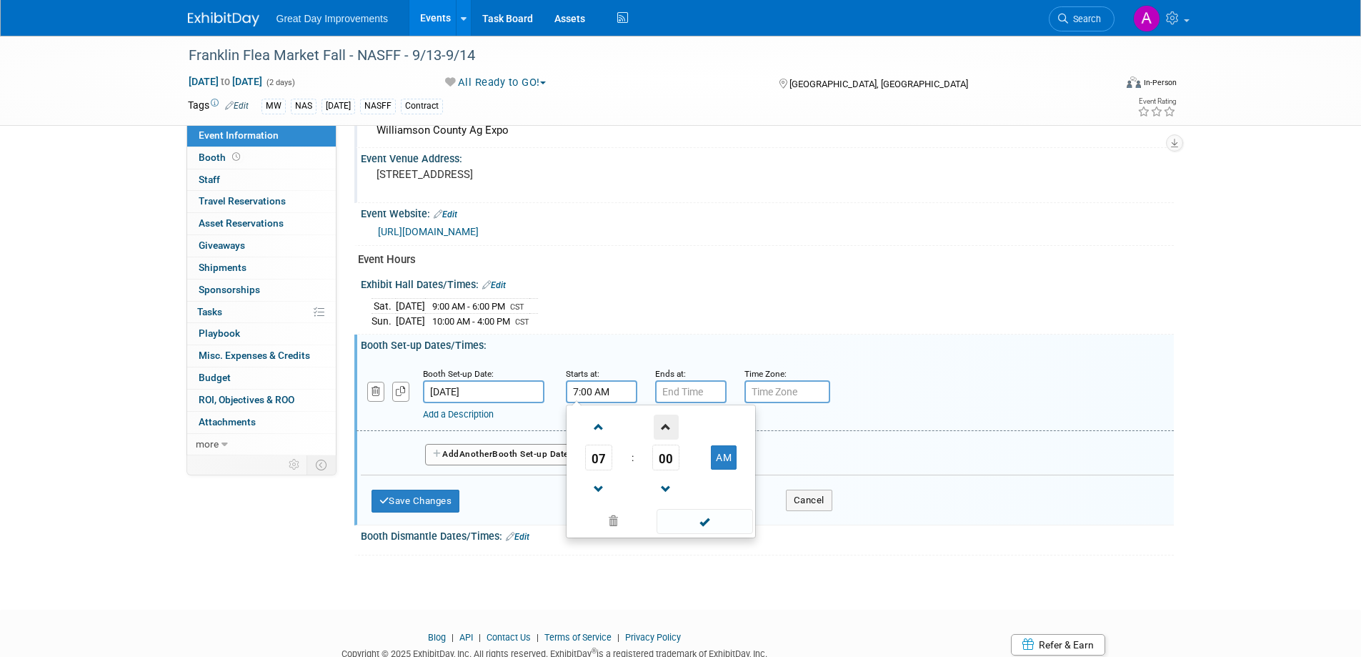
click at [663, 426] on span at bounding box center [666, 426] width 25 height 25
click at [663, 427] on span at bounding box center [666, 426] width 25 height 25
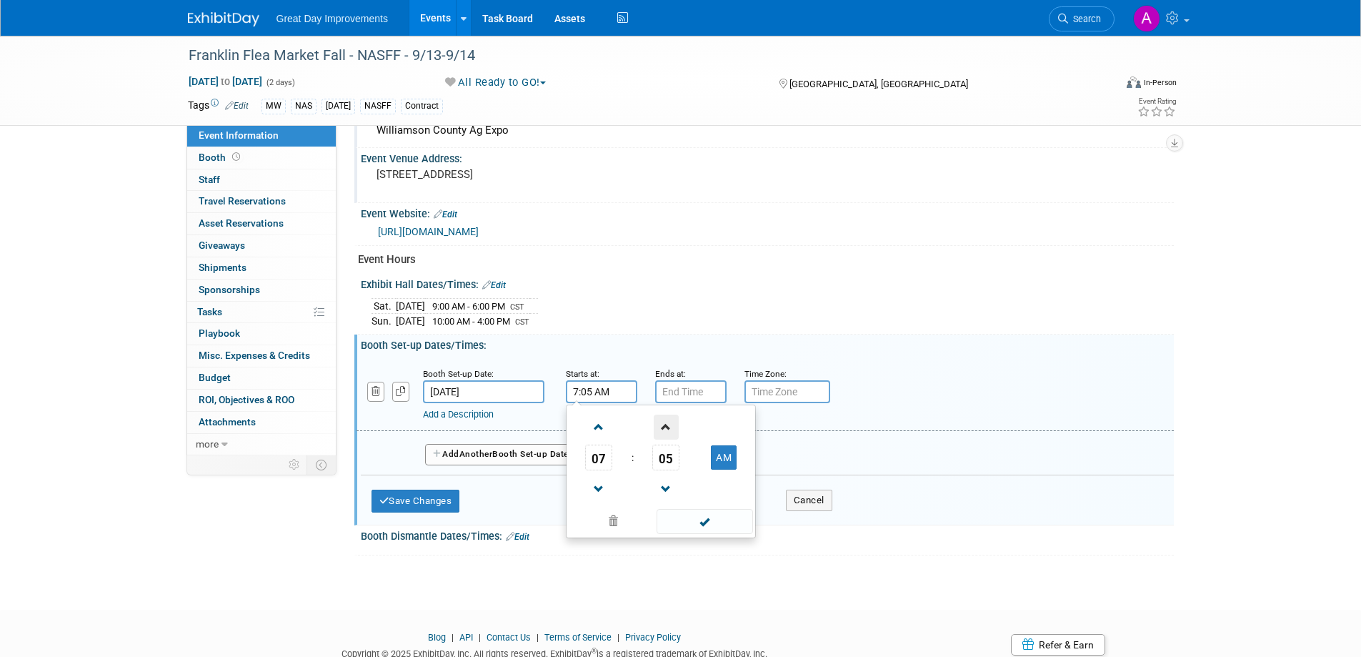
click at [665, 427] on span at bounding box center [666, 426] width 25 height 25
click at [666, 428] on span at bounding box center [666, 426] width 25 height 25
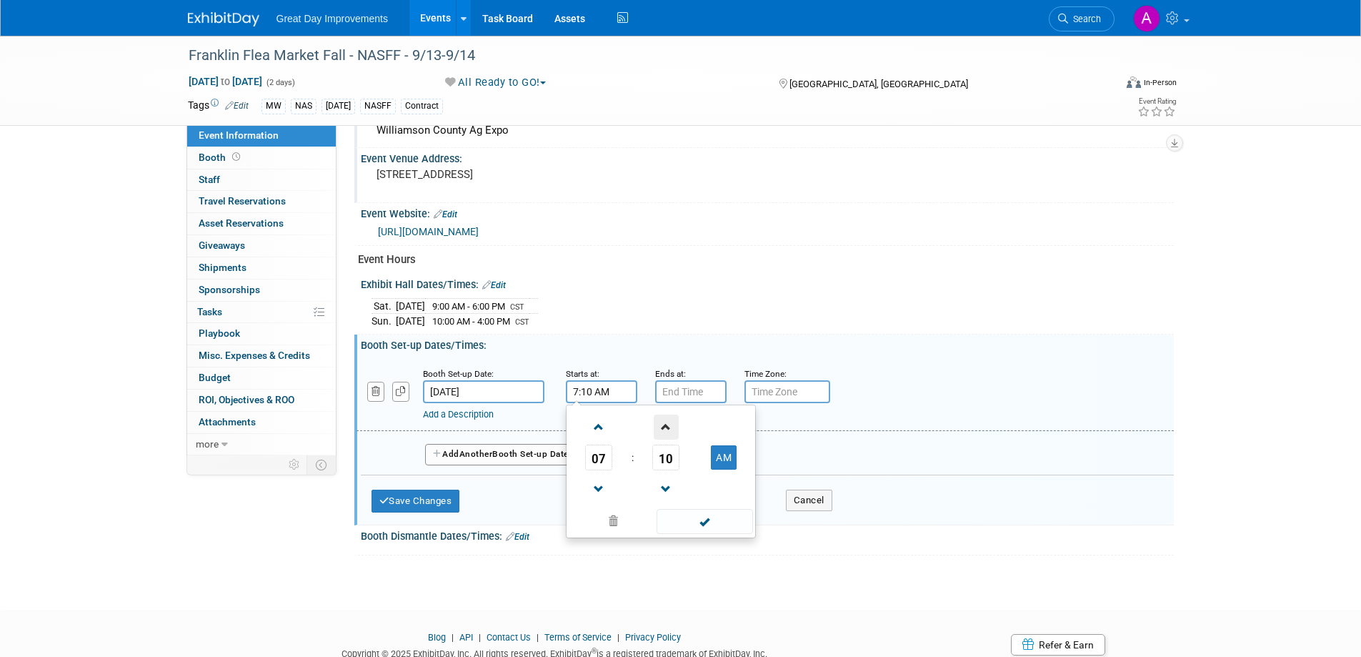
click at [666, 428] on span at bounding box center [666, 426] width 25 height 25
click at [666, 429] on span at bounding box center [666, 426] width 25 height 25
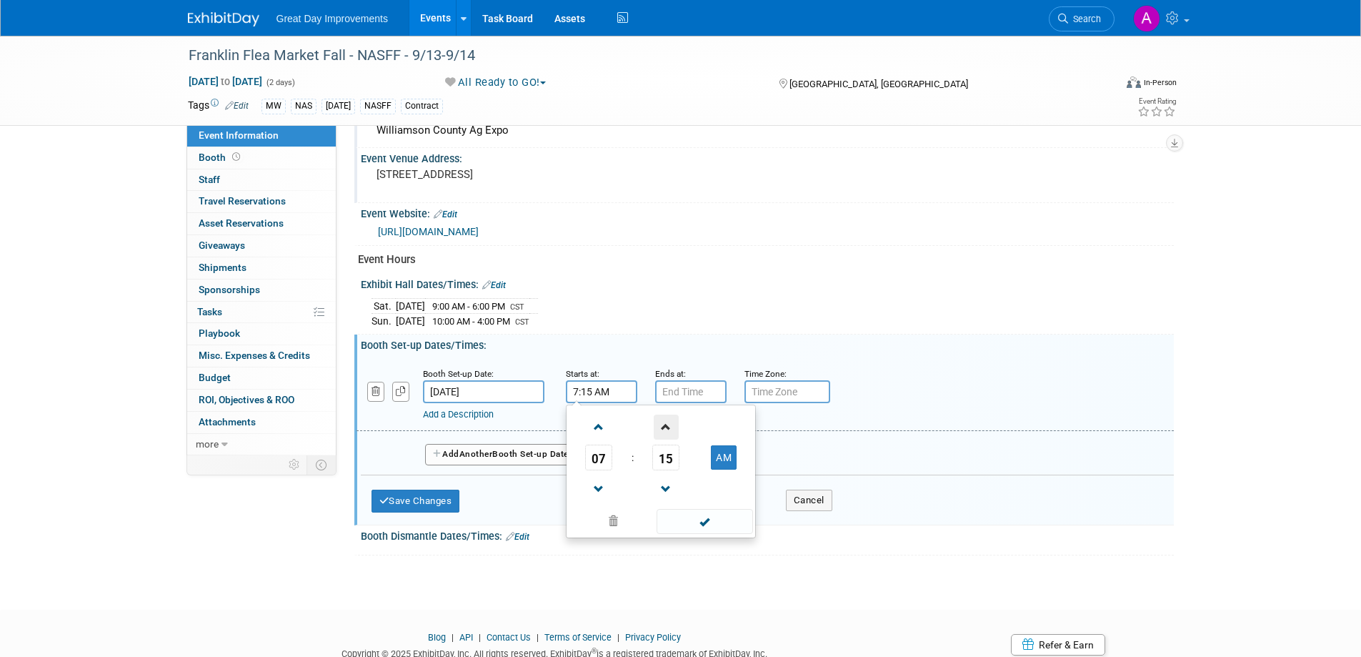
click at [669, 429] on span at bounding box center [666, 426] width 25 height 25
click at [667, 430] on span at bounding box center [666, 426] width 25 height 25
click at [667, 431] on span at bounding box center [666, 426] width 25 height 25
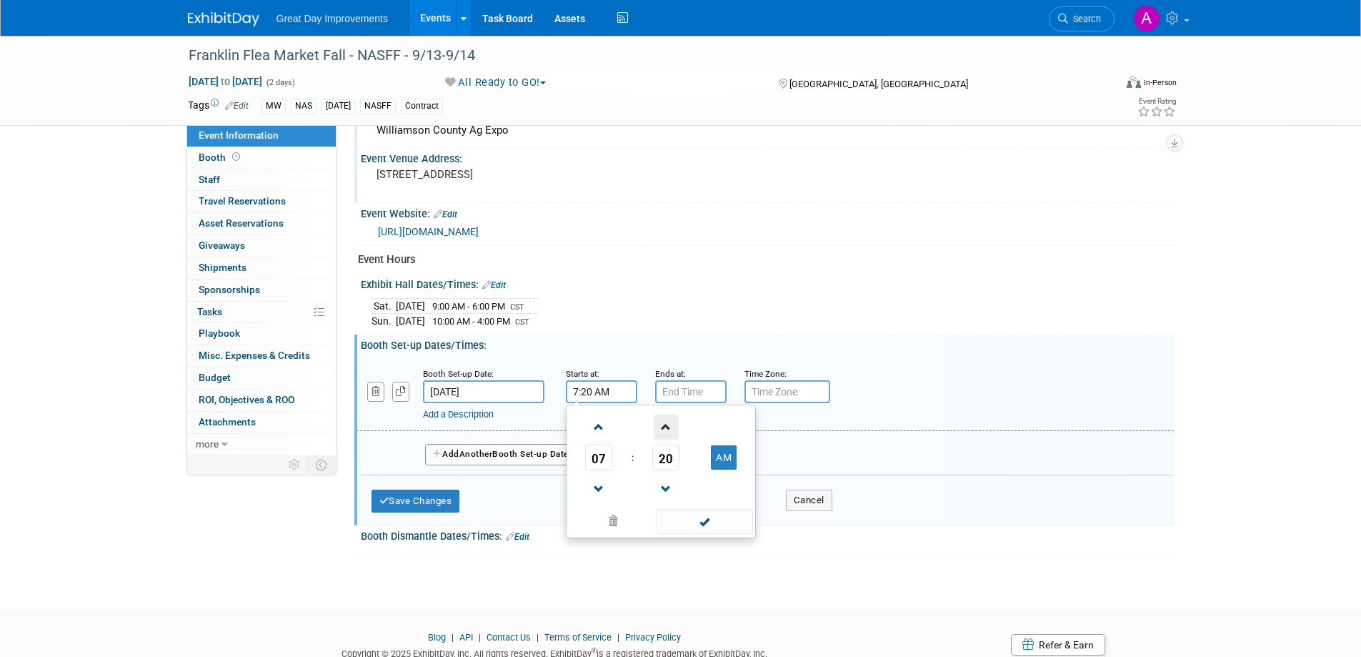
click at [667, 432] on span at bounding box center [666, 426] width 25 height 25
click at [669, 432] on span at bounding box center [666, 426] width 25 height 25
click at [670, 432] on span at bounding box center [666, 426] width 25 height 25
click at [671, 432] on span at bounding box center [666, 426] width 25 height 25
click at [671, 431] on span at bounding box center [666, 426] width 25 height 25
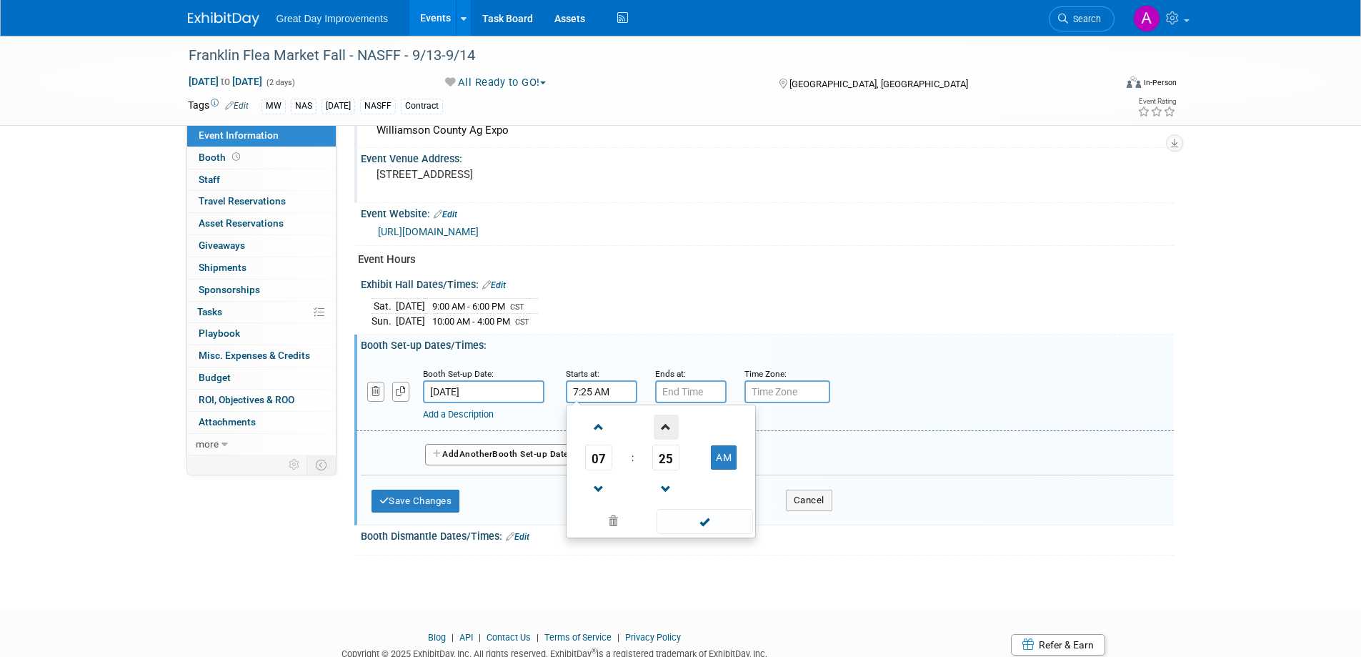
click at [671, 431] on span at bounding box center [666, 426] width 25 height 25
click at [672, 430] on span at bounding box center [666, 426] width 25 height 25
click at [672, 429] on span at bounding box center [666, 426] width 25 height 25
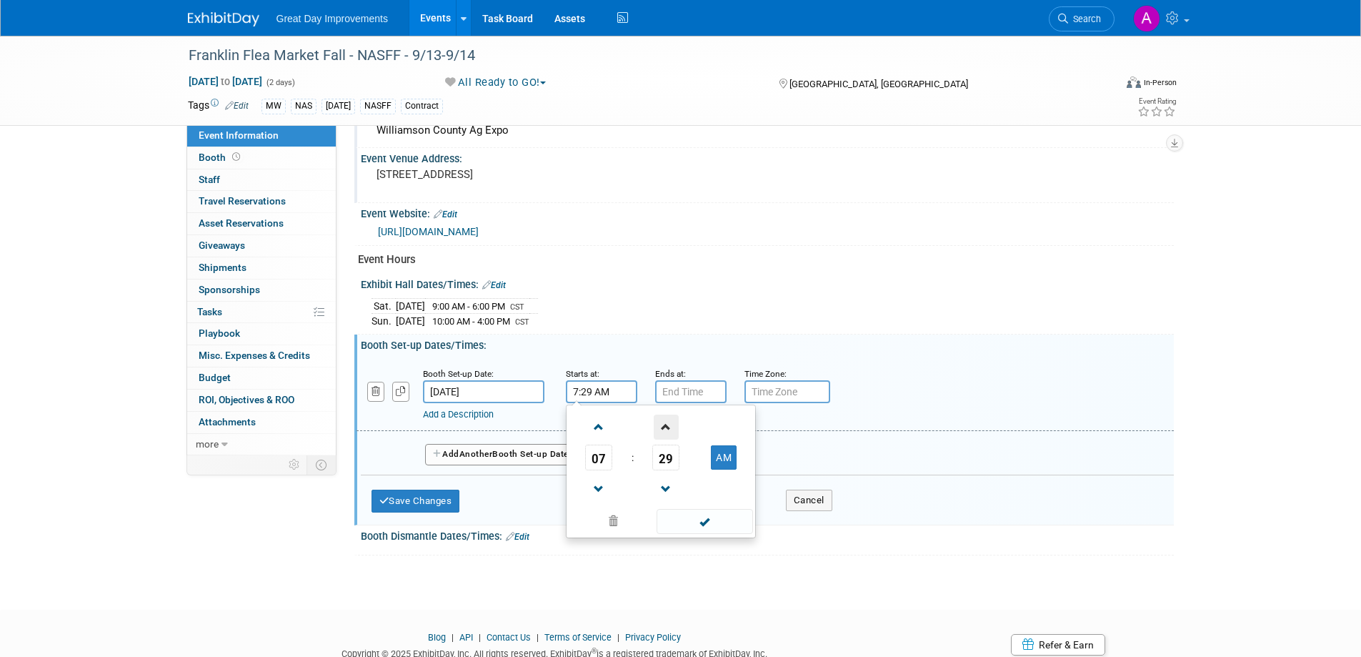
type input "7:30 AM"
click at [697, 521] on span at bounding box center [705, 521] width 96 height 25
click at [689, 396] on input "7:00 PM" at bounding box center [690, 391] width 71 height 23
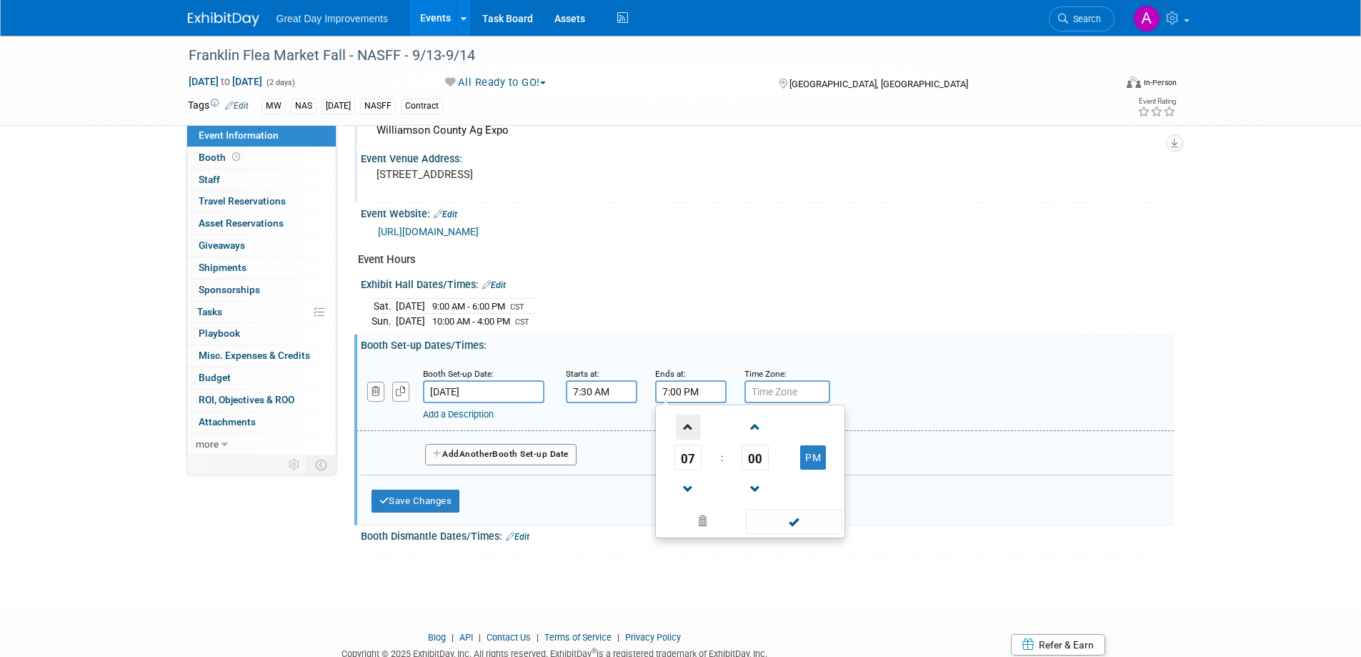
click at [686, 419] on span at bounding box center [688, 426] width 25 height 25
click at [758, 430] on span at bounding box center [755, 426] width 25 height 25
click at [757, 429] on span at bounding box center [755, 426] width 25 height 25
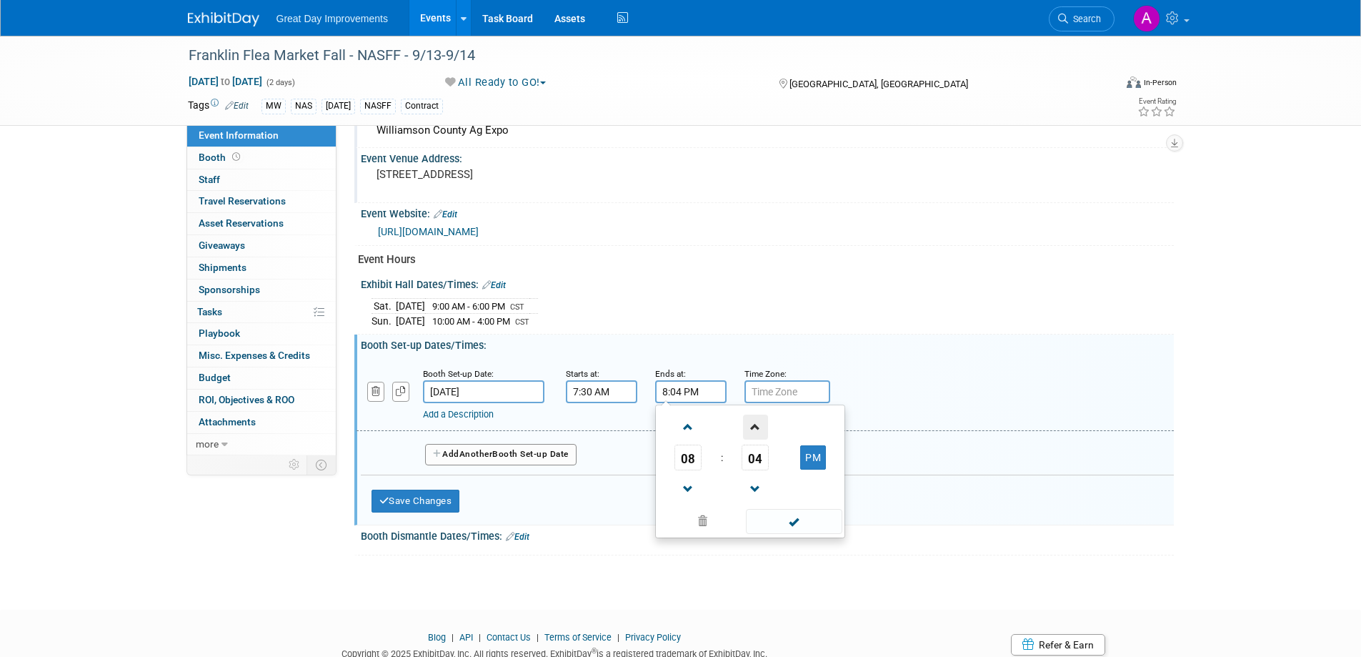
click at [757, 429] on span at bounding box center [755, 426] width 25 height 25
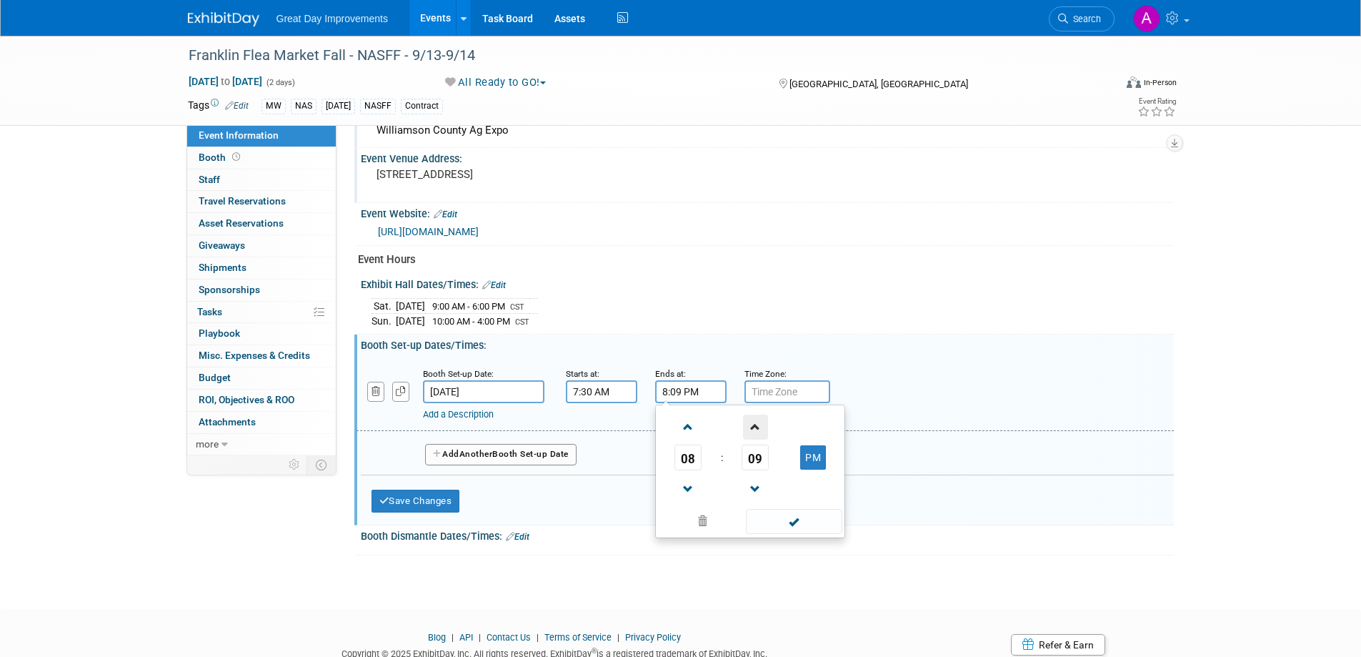
click at [757, 429] on span at bounding box center [755, 426] width 25 height 25
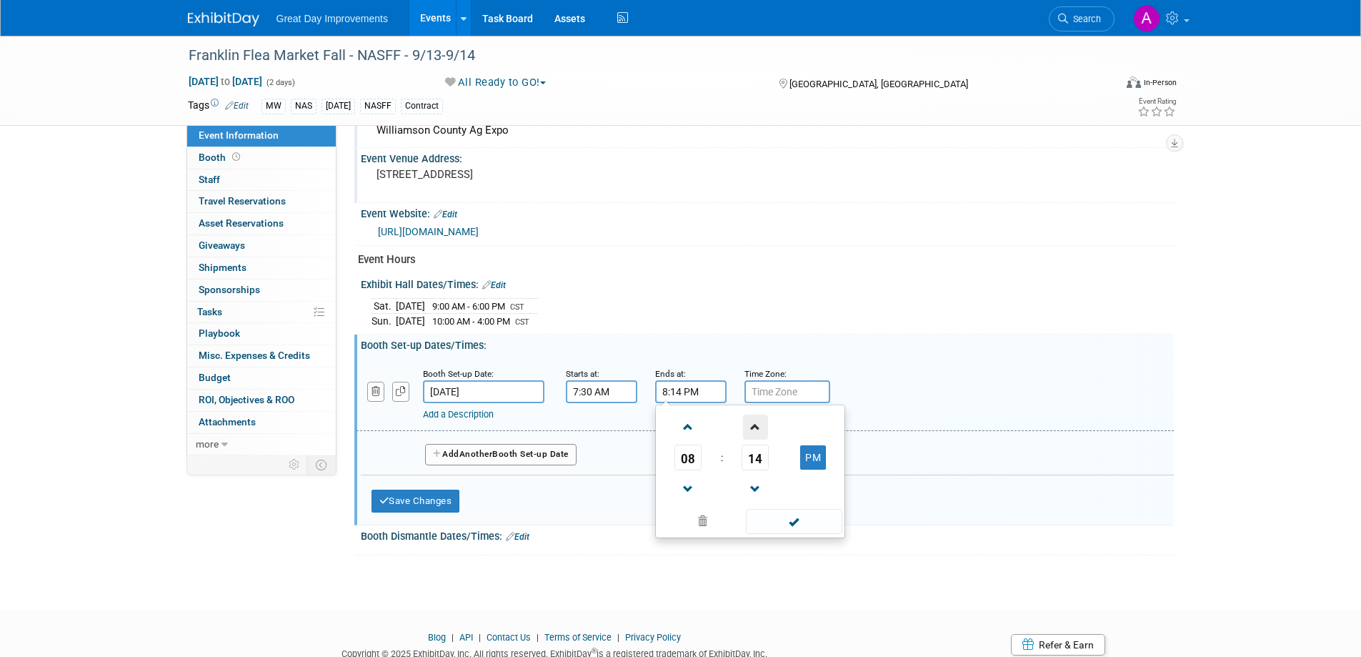
click at [757, 429] on span at bounding box center [755, 426] width 25 height 25
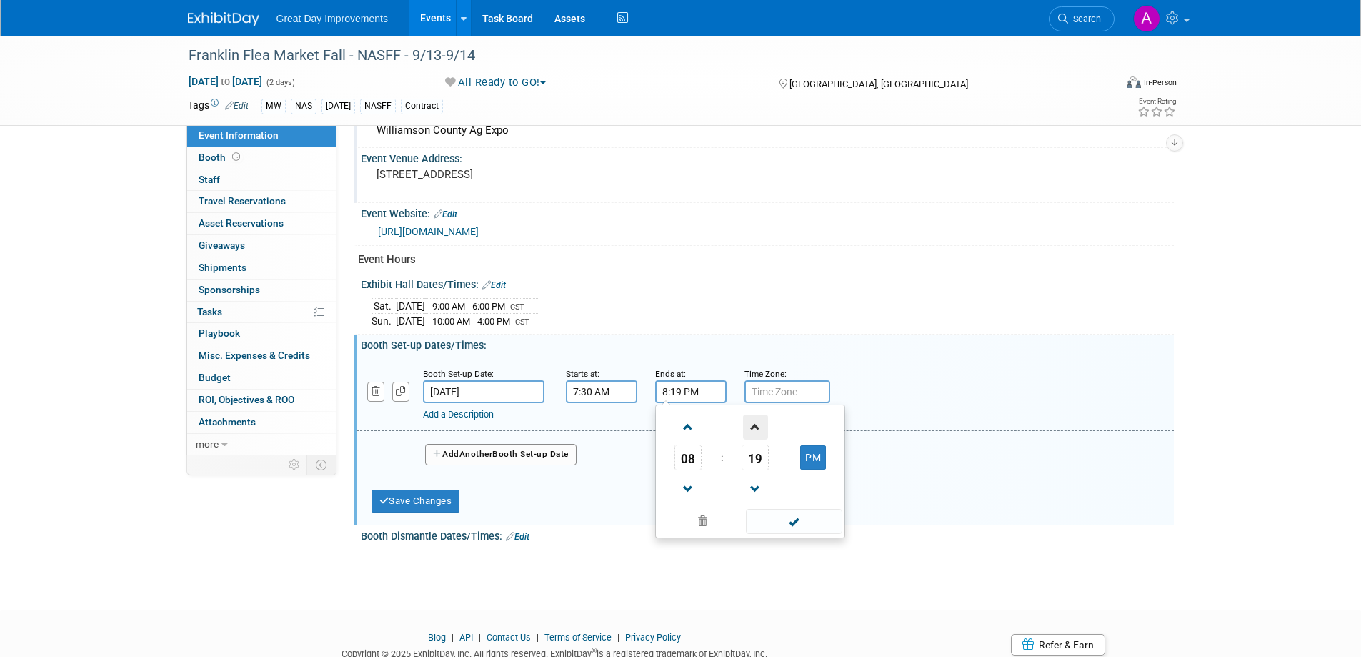
click at [757, 429] on span at bounding box center [755, 426] width 25 height 25
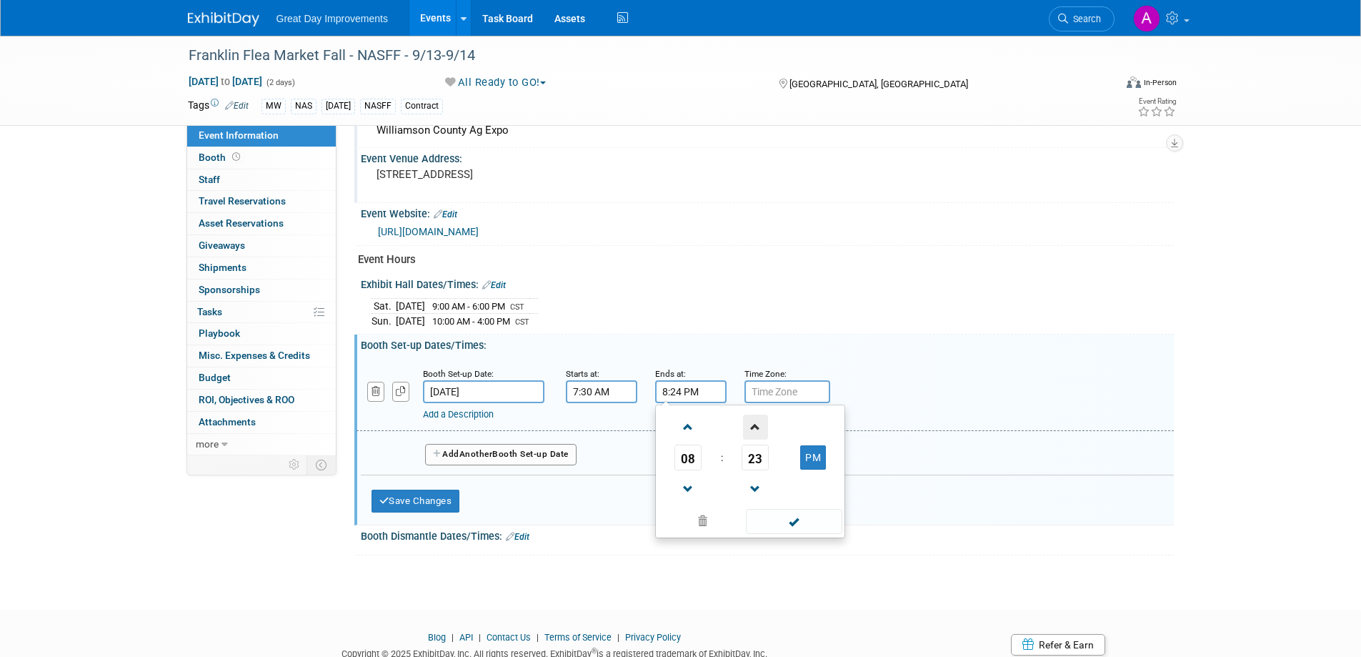
click at [757, 429] on span at bounding box center [755, 426] width 25 height 25
click at [757, 428] on span at bounding box center [755, 426] width 25 height 25
click at [757, 427] on span at bounding box center [755, 426] width 25 height 25
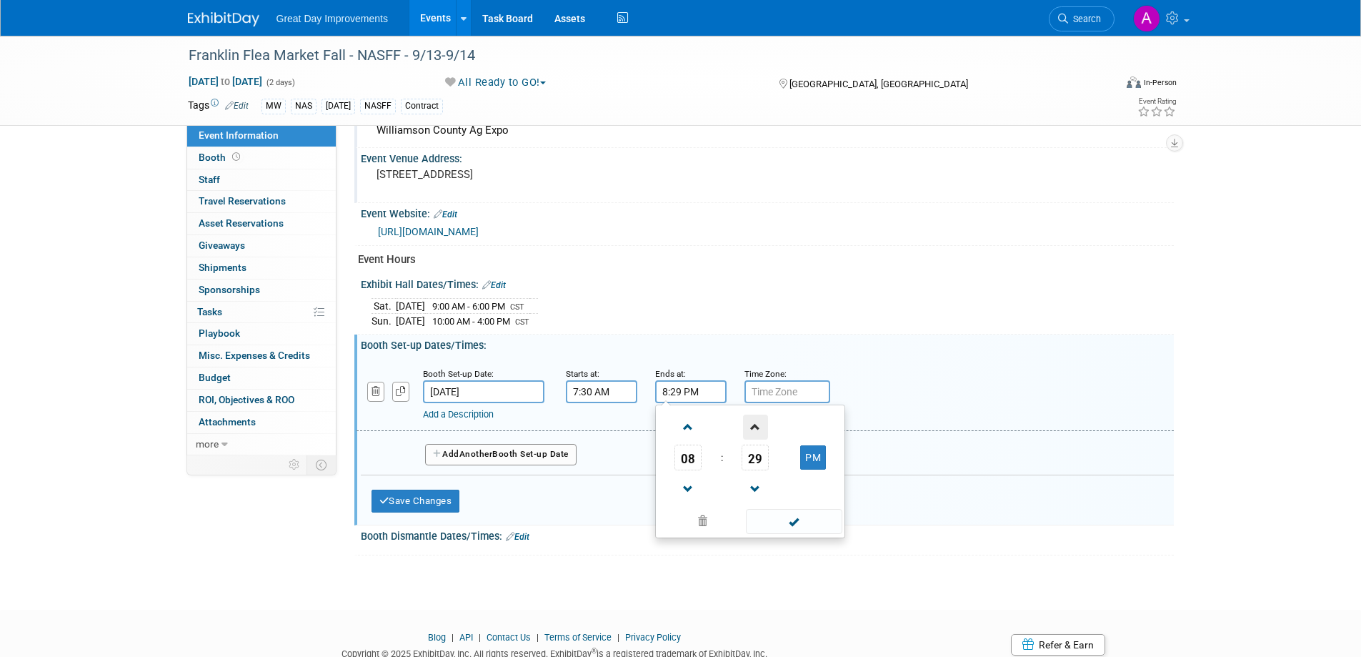
click at [759, 424] on span at bounding box center [755, 426] width 25 height 25
click at [804, 458] on button "PM" at bounding box center [813, 457] width 26 height 24
type input "8:30 AM"
click at [806, 530] on span at bounding box center [794, 521] width 96 height 25
click at [792, 399] on div "Booth Set-up Date: Sep 13, 2025 Starts at: 7:30 AM Ends at: 8:30 AM Time Zone: …" at bounding box center [765, 394] width 817 height 73
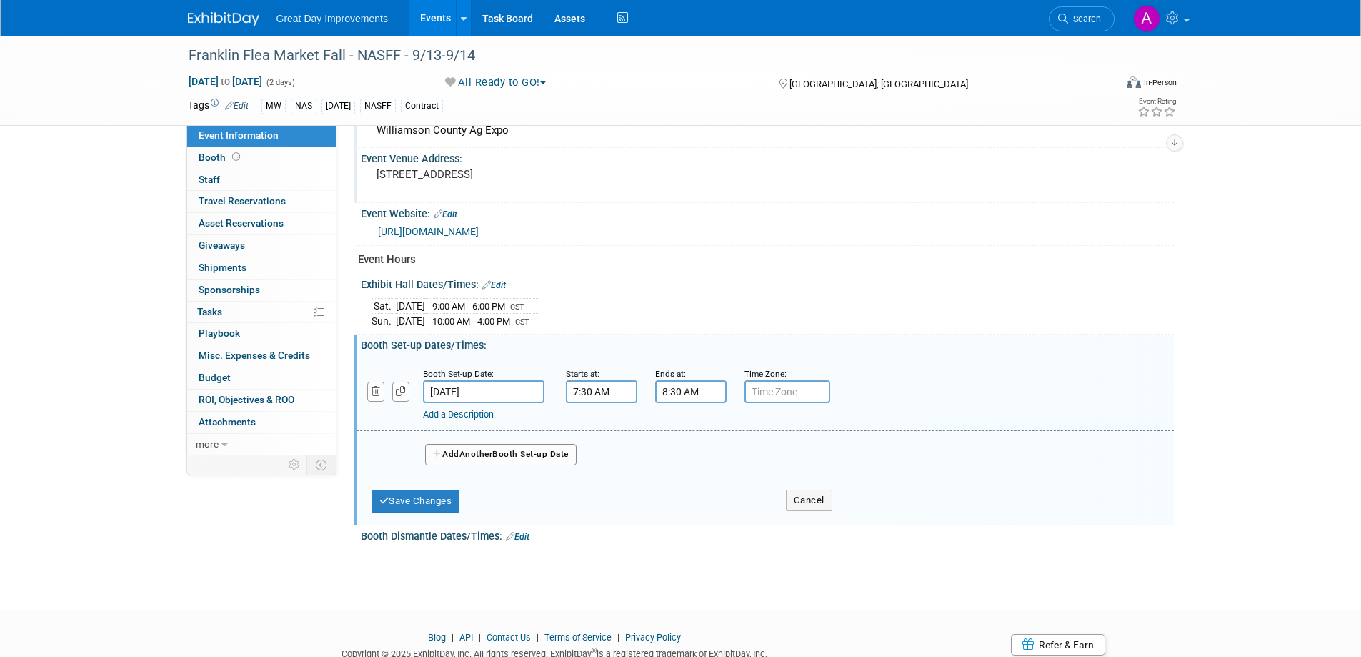
click at [787, 400] on input "text" at bounding box center [788, 391] width 86 height 23
type input "CST"
click at [416, 492] on button "Save Changes" at bounding box center [416, 500] width 89 height 23
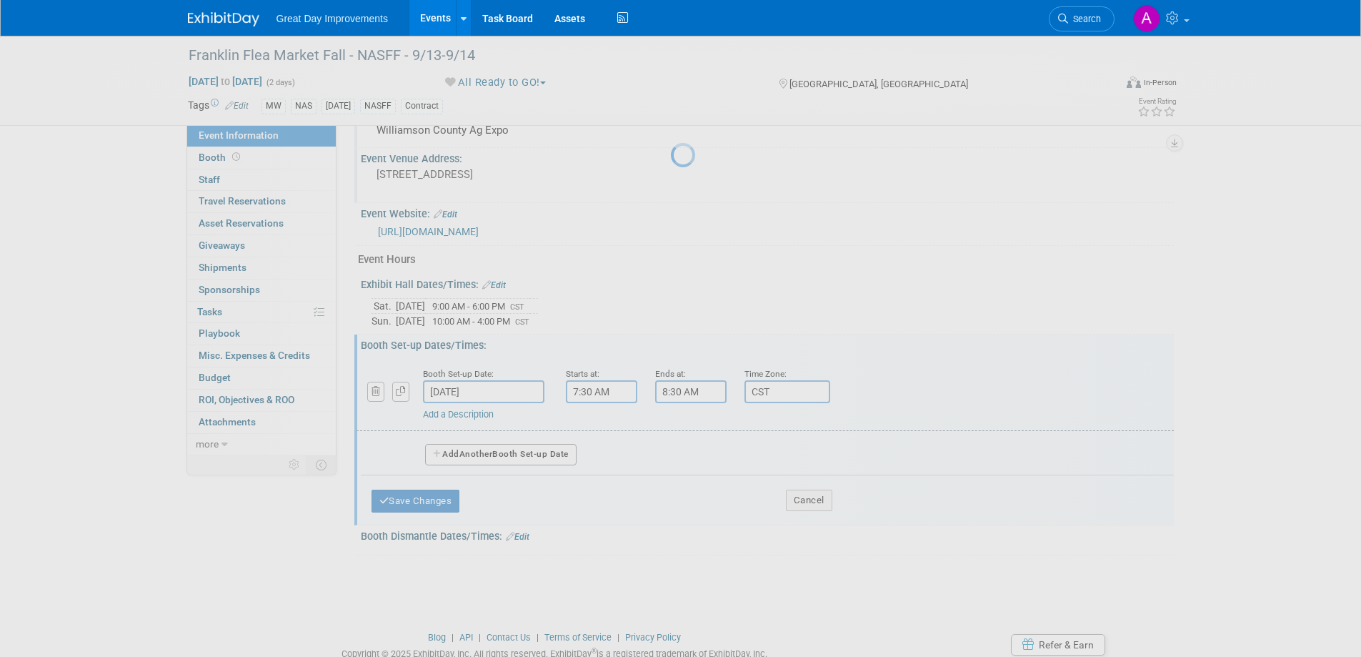
scroll to position [470, 0]
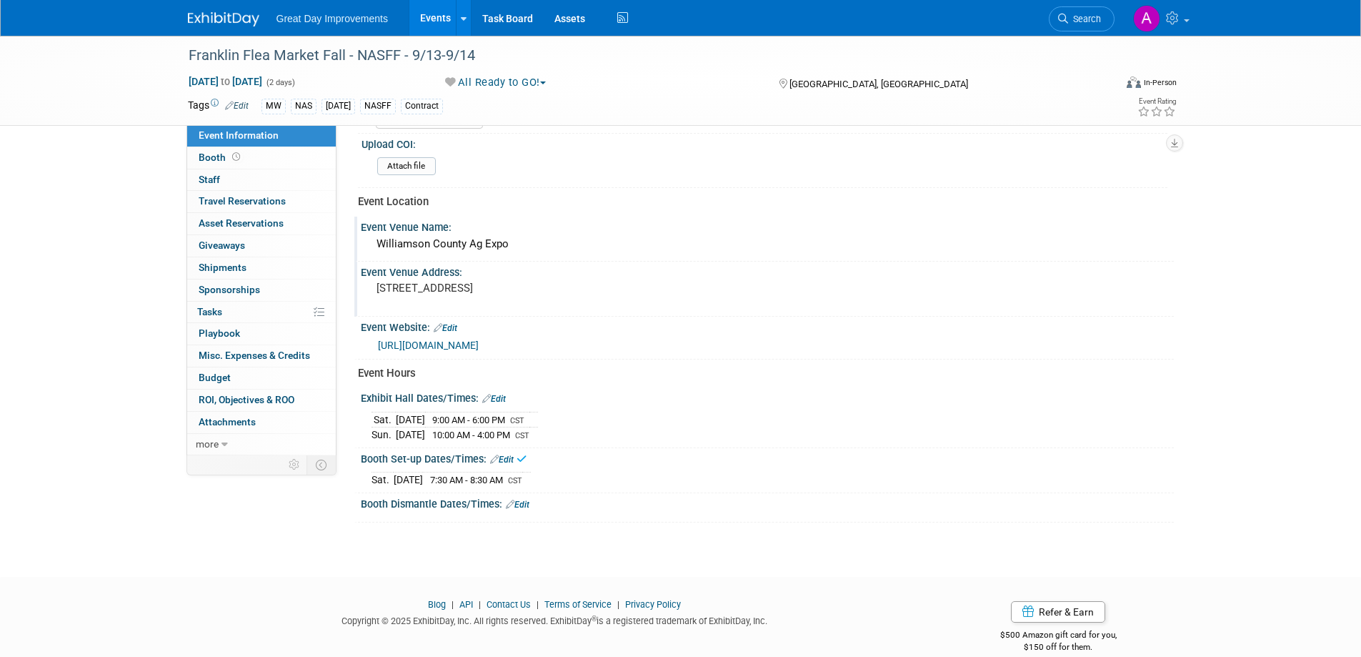
click at [516, 499] on link "Edit" at bounding box center [518, 504] width 24 height 10
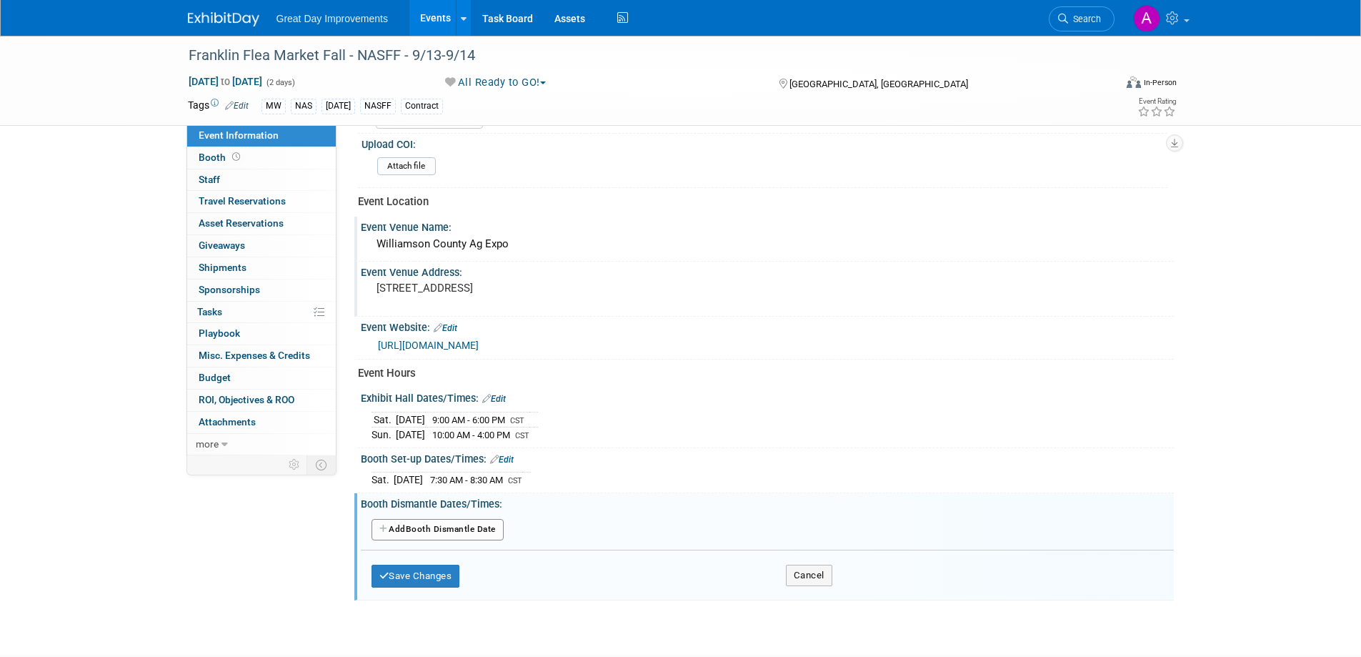
click at [444, 520] on button "Add Another Booth Dismantle Date" at bounding box center [438, 529] width 132 height 21
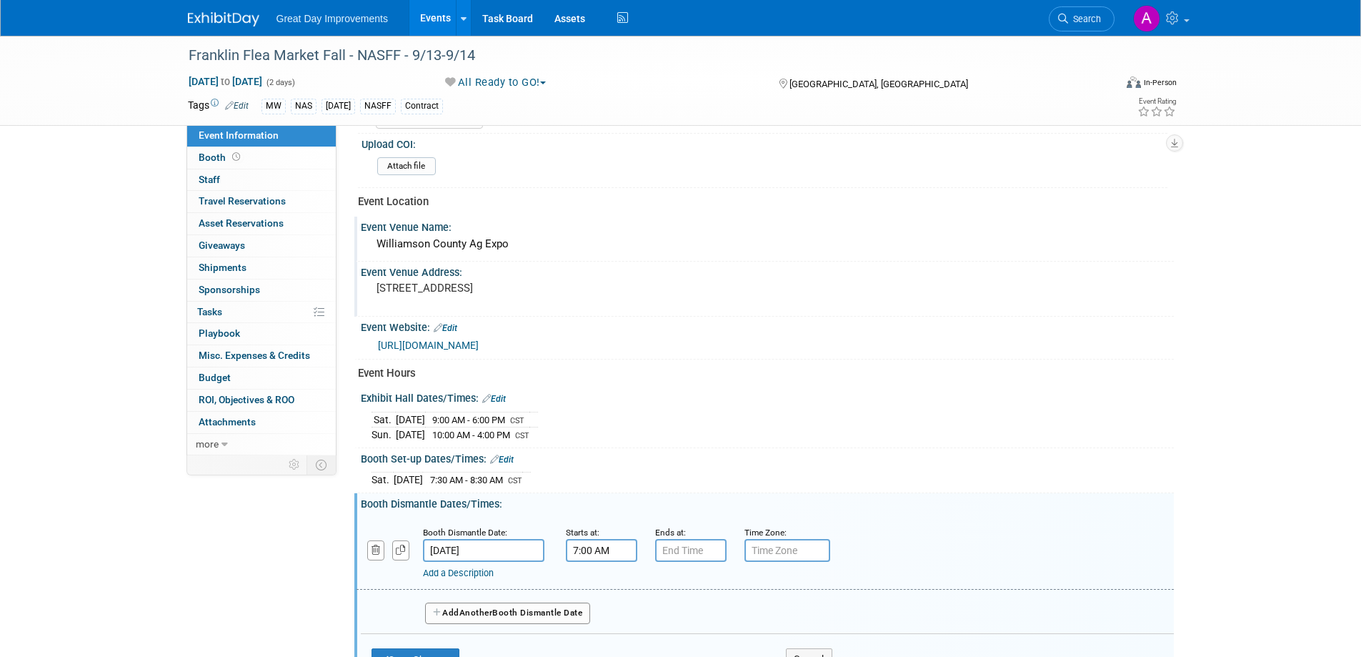
drag, startPoint x: 588, startPoint y: 550, endPoint x: 595, endPoint y: 545, distance: 8.7
click at [589, 549] on input "7:00 AM" at bounding box center [601, 550] width 71 height 23
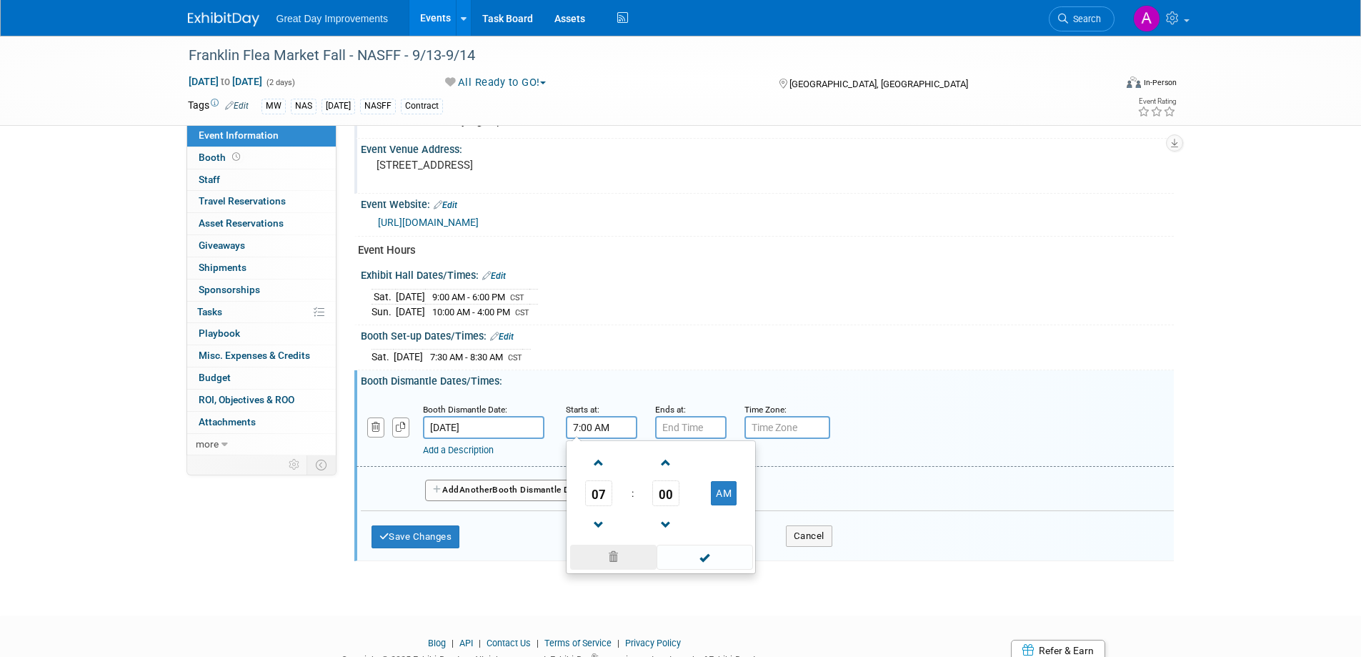
scroll to position [613, 0]
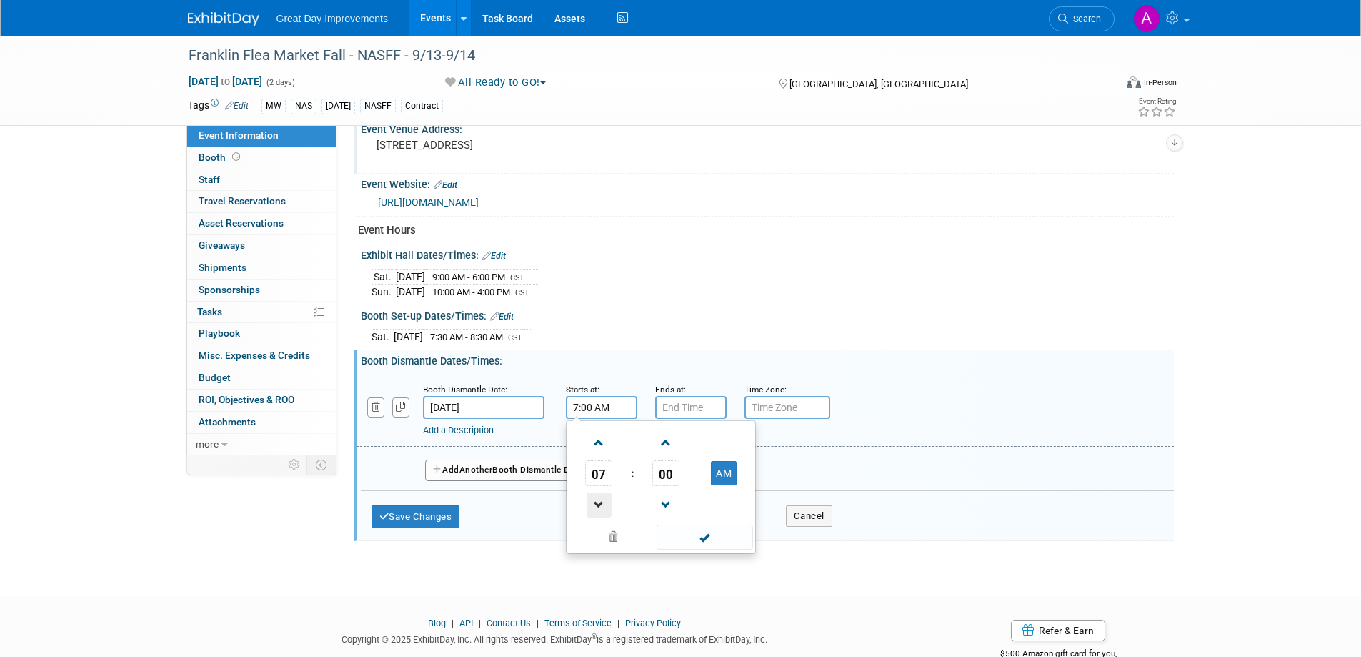
click at [590, 509] on span at bounding box center [599, 504] width 25 height 25
click at [591, 507] on span at bounding box center [599, 504] width 25 height 25
click at [611, 507] on link at bounding box center [598, 504] width 27 height 36
type input "4:00 AM"
click at [721, 537] on span at bounding box center [705, 537] width 96 height 25
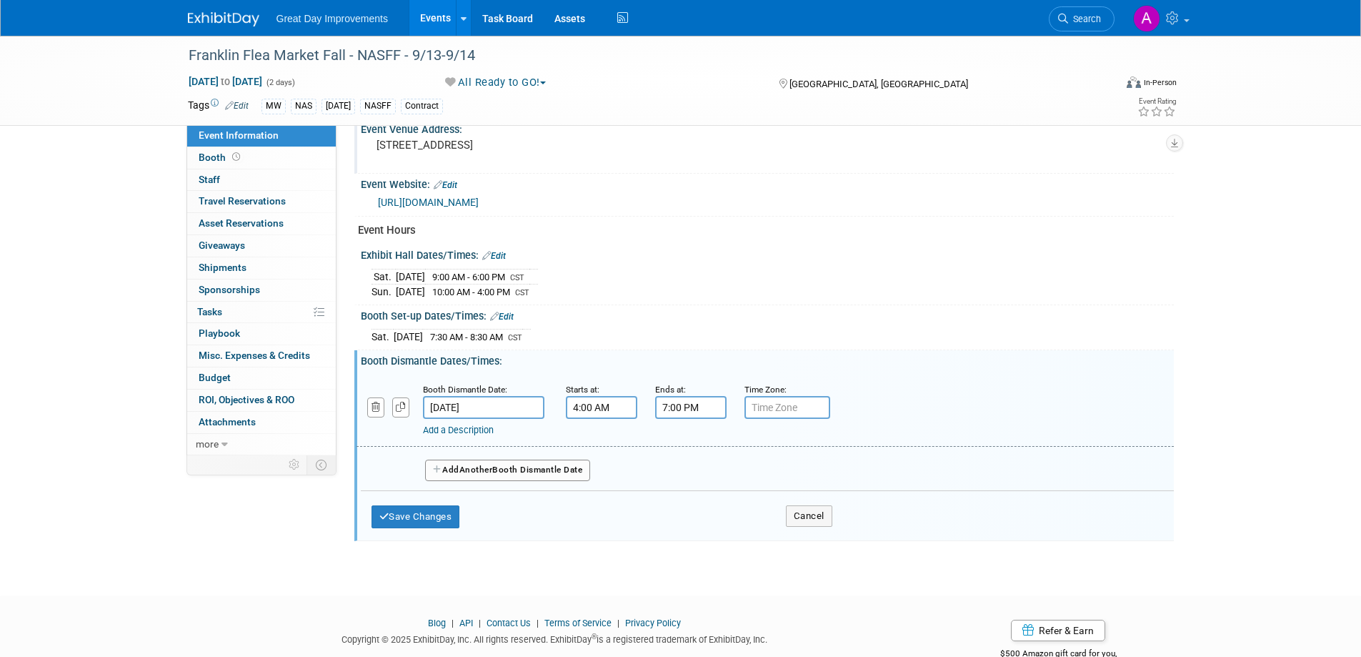
click at [704, 403] on input "7:00 PM" at bounding box center [690, 407] width 71 height 23
drag, startPoint x: 662, startPoint y: 487, endPoint x: 687, endPoint y: 501, distance: 29.4
click at [667, 493] on td at bounding box center [688, 504] width 59 height 36
click at [695, 506] on span at bounding box center [688, 504] width 25 height 25
click at [692, 504] on span at bounding box center [688, 504] width 25 height 25
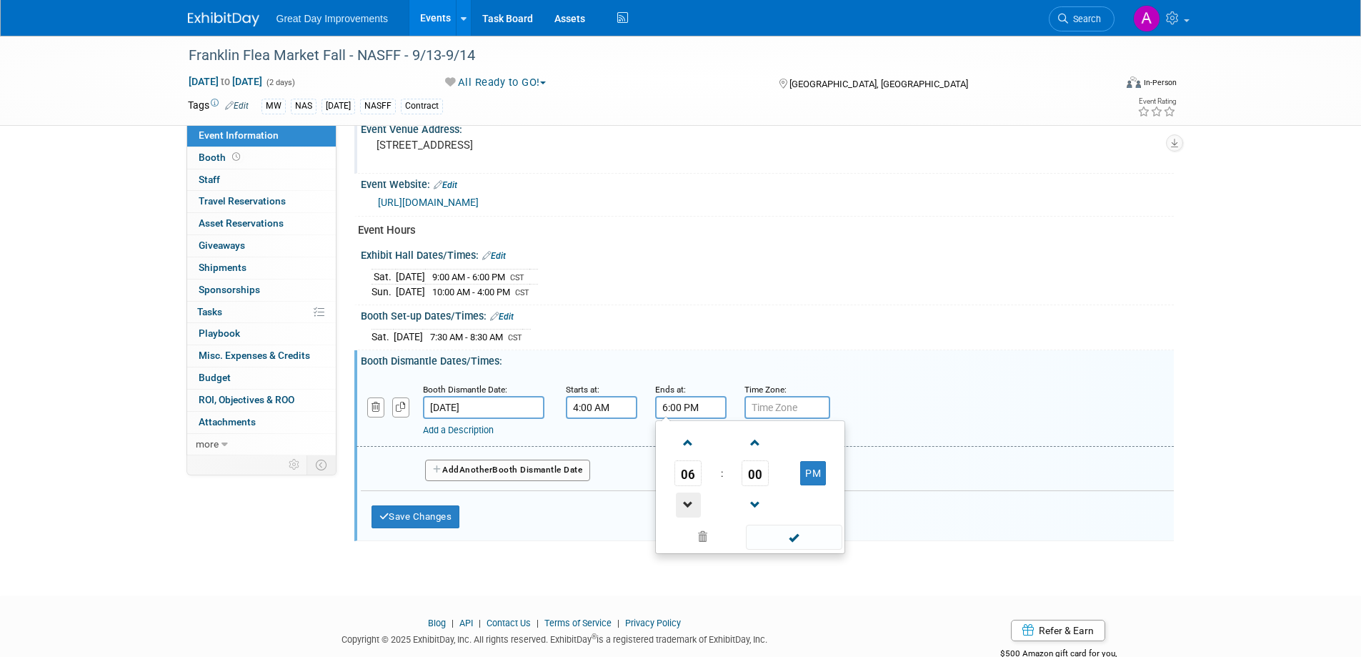
type input "5:00 PM"
click at [776, 534] on span at bounding box center [794, 537] width 96 height 25
click at [781, 408] on input "text" at bounding box center [788, 407] width 86 height 23
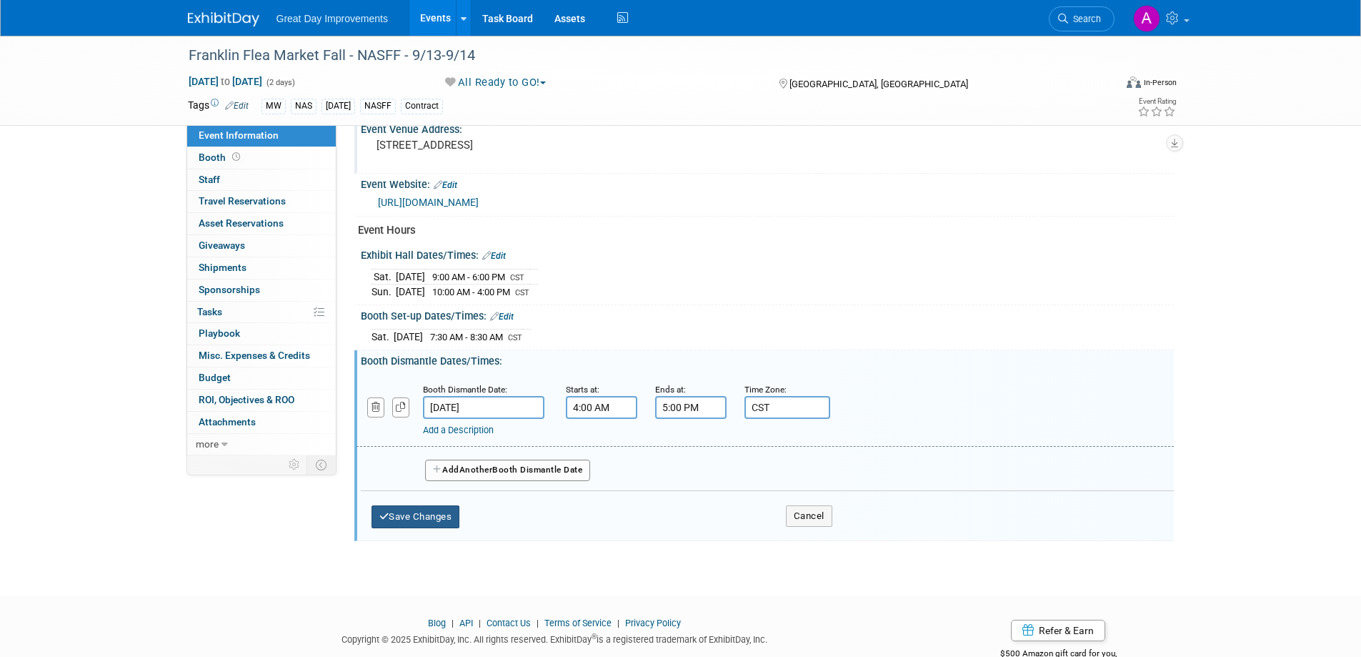
type input "CST"
click at [432, 514] on button "Save Changes" at bounding box center [416, 516] width 89 height 23
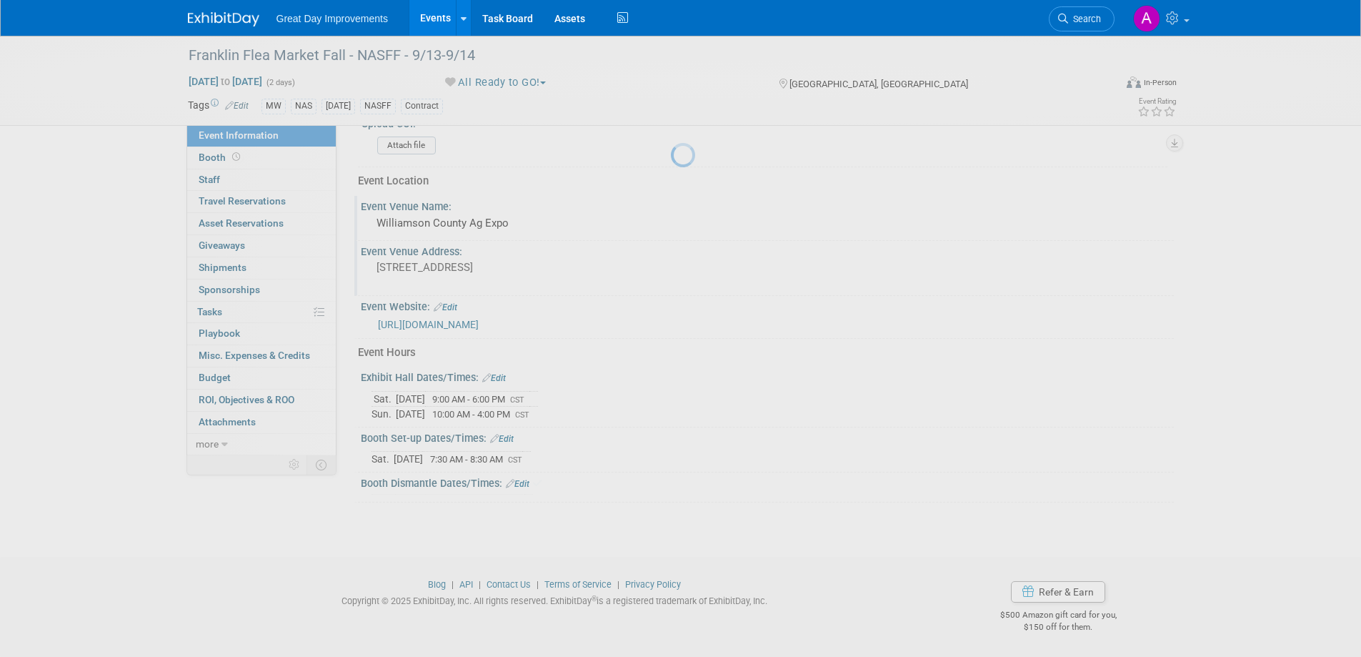
scroll to position [485, 0]
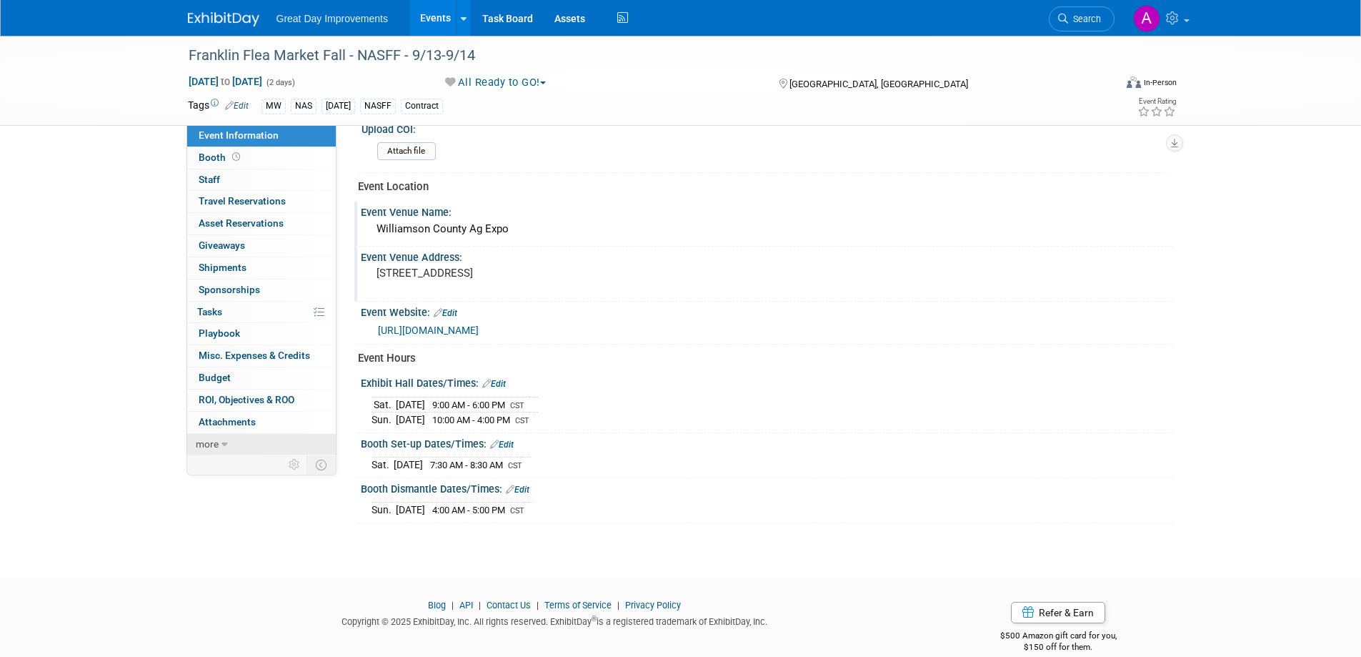
click at [216, 447] on span "more" at bounding box center [207, 443] width 23 height 11
click at [234, 460] on span "Event Binder (.pdf export)" at bounding box center [256, 464] width 114 height 11
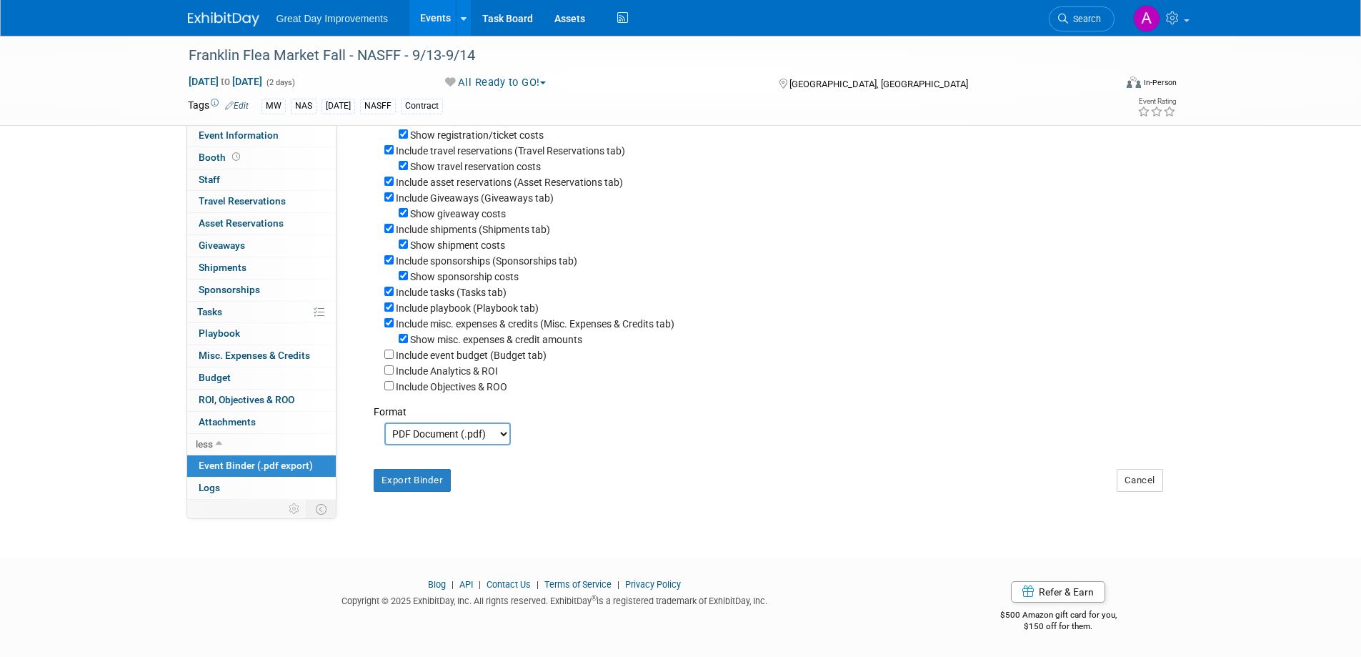
scroll to position [191, 0]
click at [418, 483] on button "Export Binder" at bounding box center [413, 480] width 78 height 23
